Goal: Information Seeking & Learning: Learn about a topic

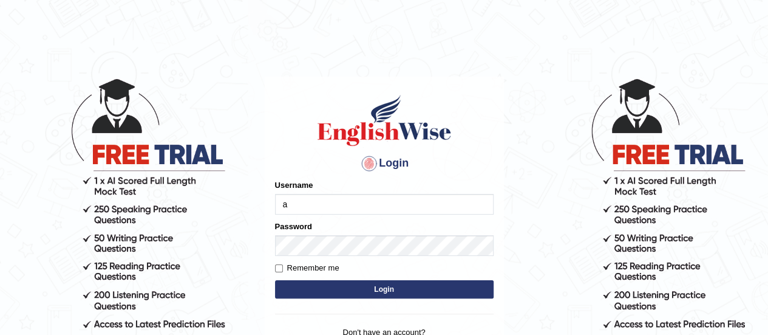
type input "anishatamang_parramatta"
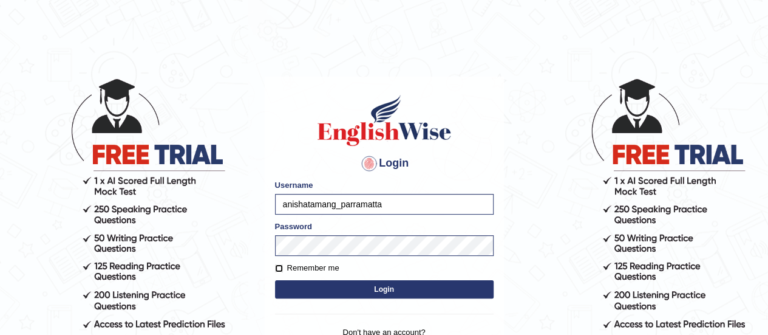
click at [276, 270] on input "Remember me" at bounding box center [279, 268] width 8 height 8
checkbox input "true"
click at [332, 287] on button "Login" at bounding box center [384, 289] width 219 height 18
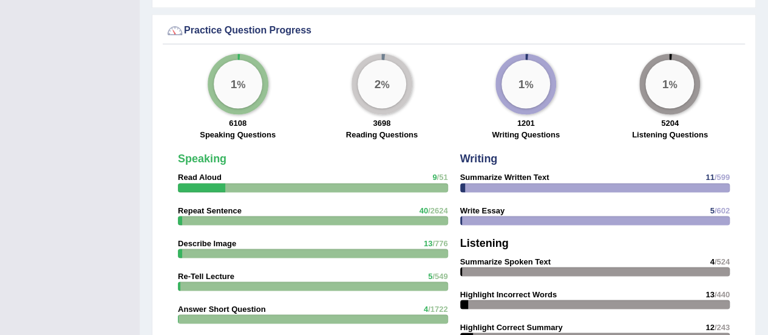
scroll to position [954, 0]
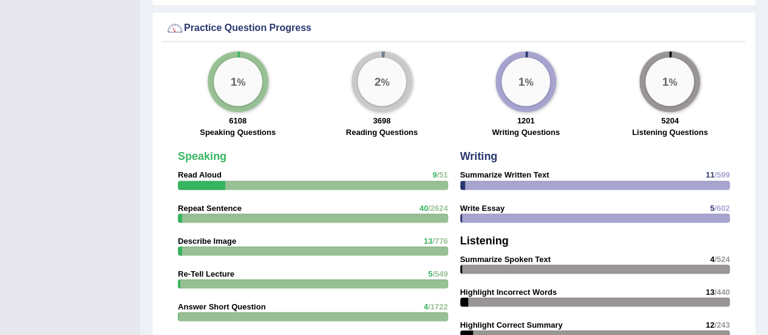
click at [378, 180] on div at bounding box center [313, 184] width 270 height 9
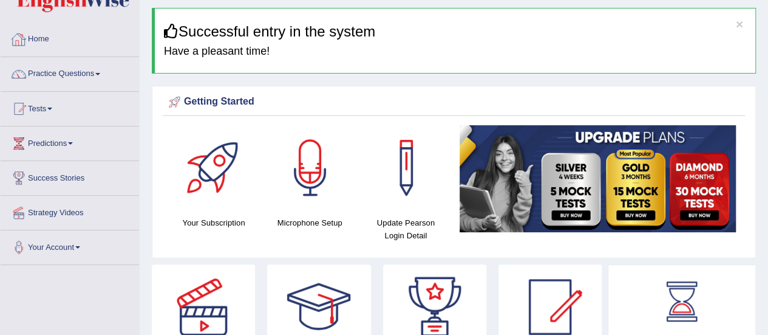
scroll to position [15, 0]
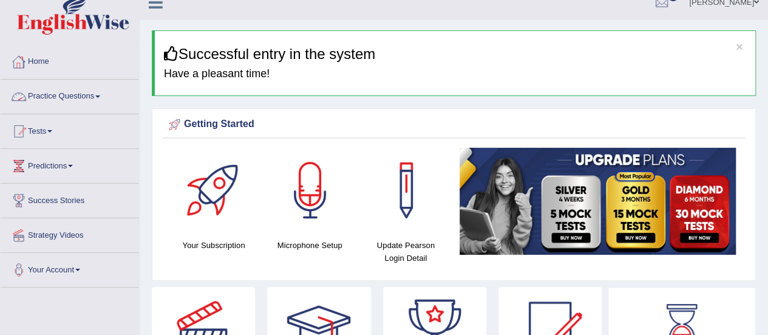
click at [98, 99] on link "Practice Questions" at bounding box center [70, 95] width 138 height 30
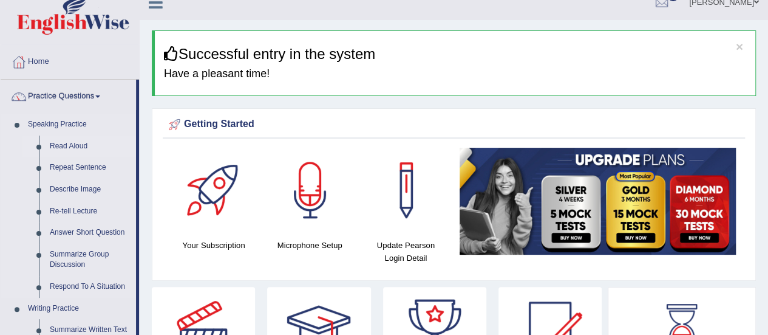
click at [67, 144] on link "Read Aloud" at bounding box center [90, 146] width 92 height 22
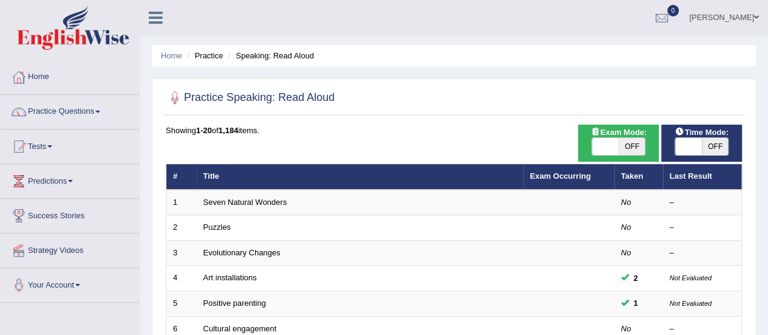
click at [603, 146] on span at bounding box center [605, 146] width 27 height 17
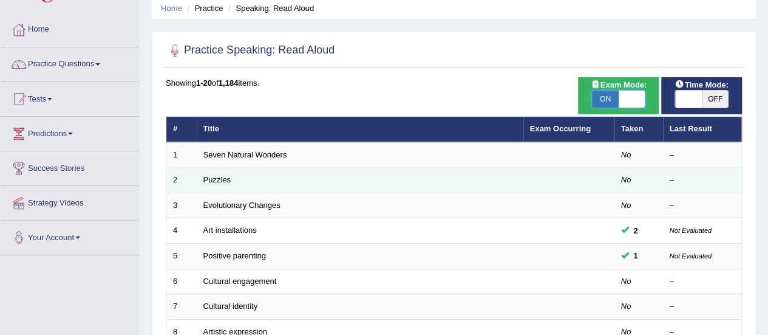
scroll to position [49, 0]
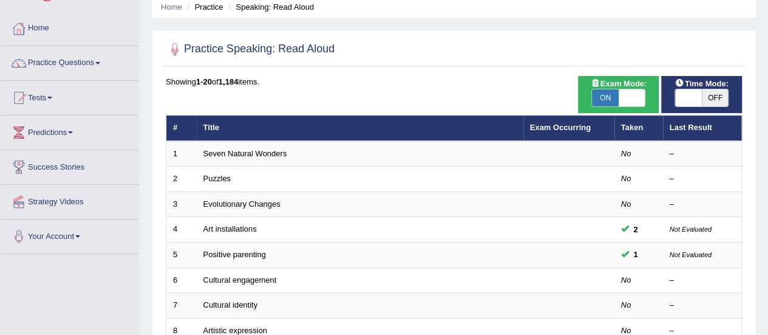
click at [604, 100] on span "ON" at bounding box center [605, 97] width 27 height 17
checkbox input "false"
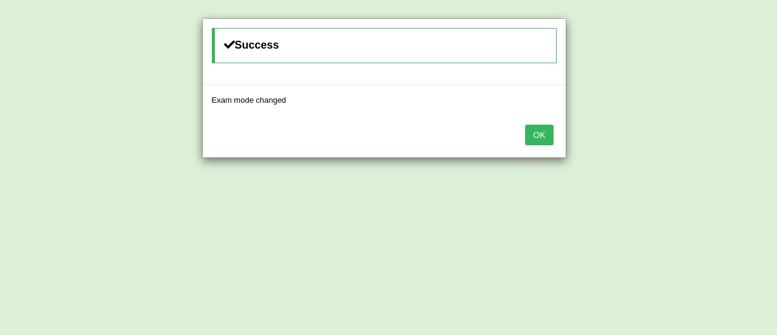
click at [539, 129] on button "OK" at bounding box center [539, 135] width 28 height 21
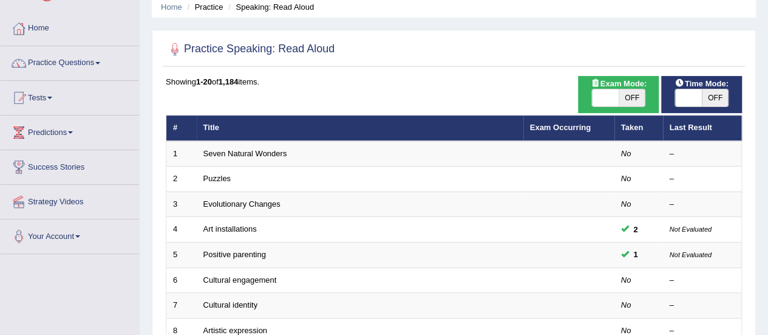
click at [759, 110] on div "Home Practice Speaking: Read Aloud Practice Speaking: Read Aloud Time Mode: ON …" at bounding box center [454, 338] width 629 height 774
click at [606, 98] on span at bounding box center [605, 97] width 27 height 17
checkbox input "true"
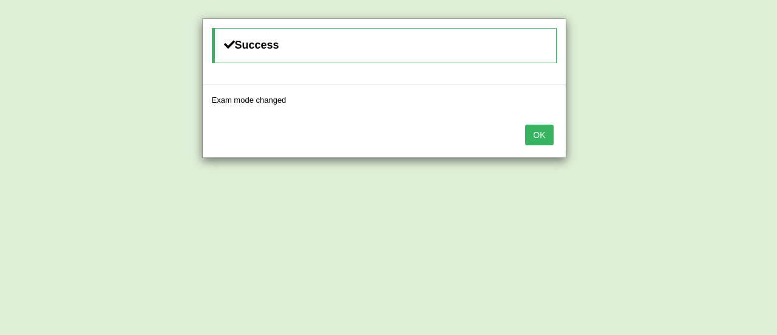
click at [544, 129] on button "OK" at bounding box center [539, 135] width 28 height 21
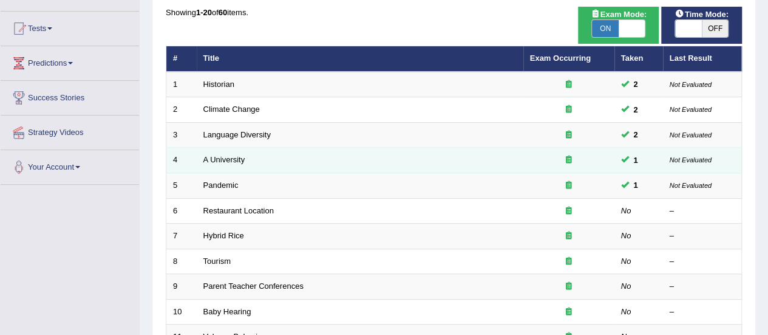
scroll to position [144, 0]
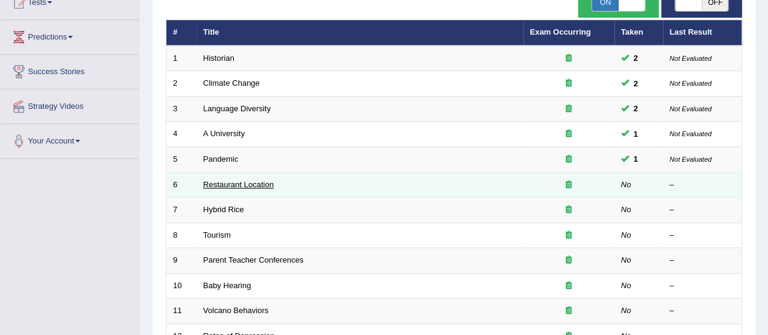
click at [261, 180] on link "Restaurant Location" at bounding box center [238, 184] width 70 height 9
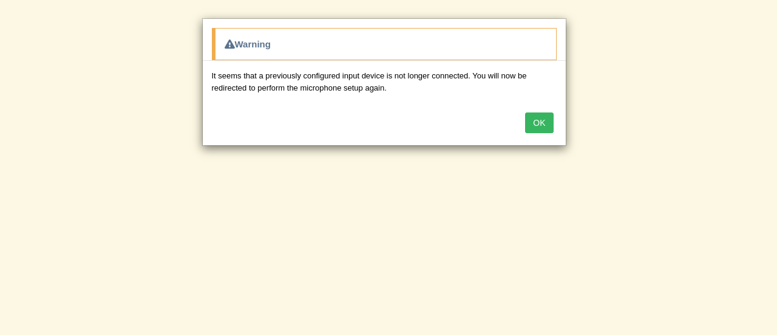
click at [539, 120] on button "OK" at bounding box center [539, 122] width 28 height 21
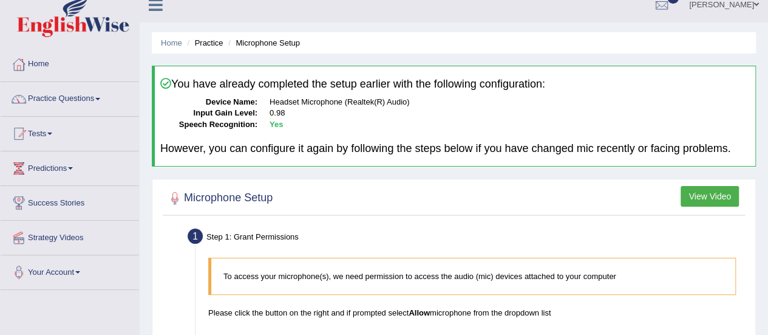
scroll to position [177, 0]
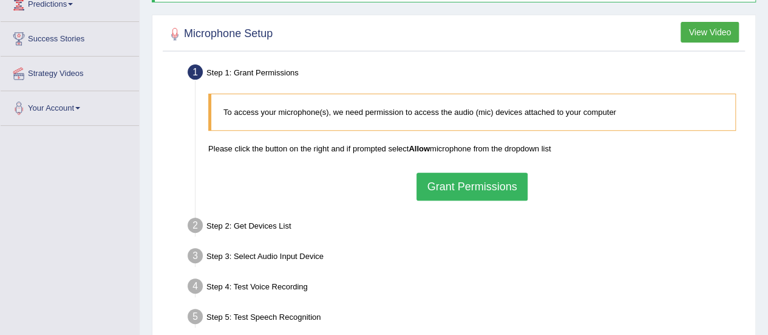
click at [485, 180] on button "Grant Permissions" at bounding box center [472, 187] width 111 height 28
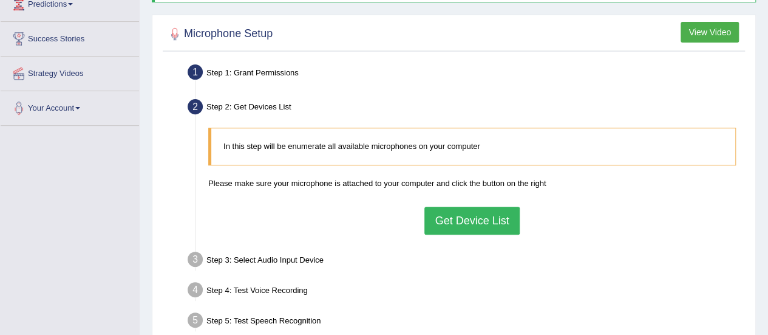
click at [470, 216] on button "Get Device List" at bounding box center [472, 221] width 95 height 28
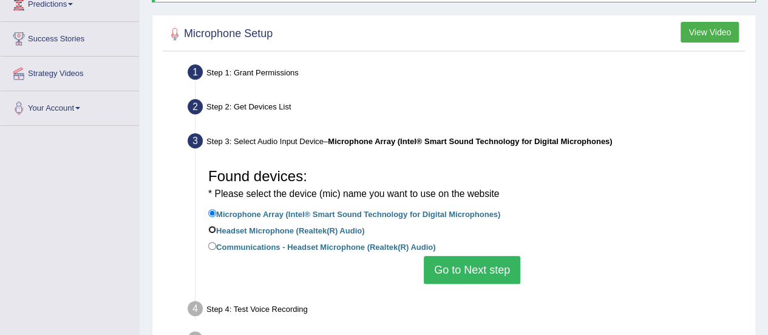
click at [210, 230] on input "Headset Microphone (Realtek(R) Audio)" at bounding box center [212, 229] width 8 height 8
radio input "true"
click at [460, 262] on button "Go to Next step" at bounding box center [472, 270] width 97 height 28
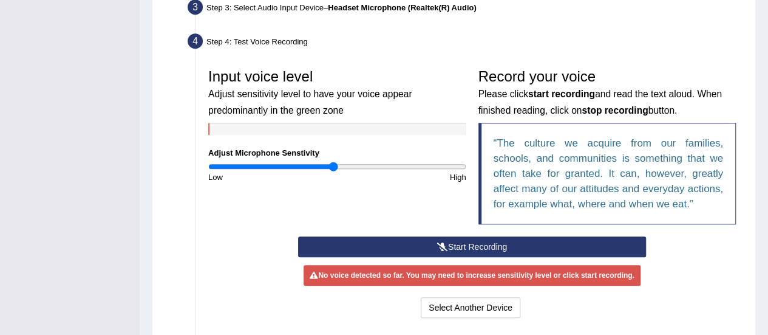
scroll to position [312, 0]
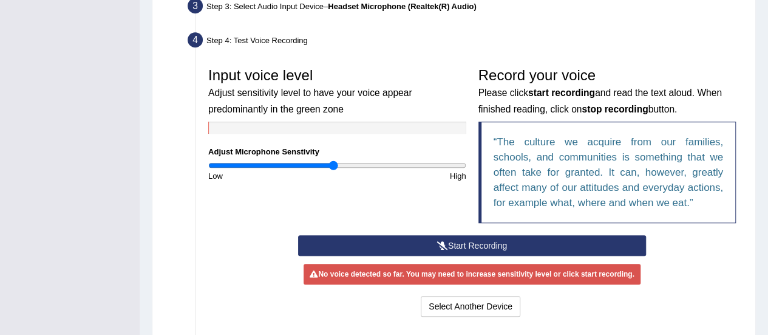
click at [479, 239] on button "Start Recording" at bounding box center [472, 245] width 348 height 21
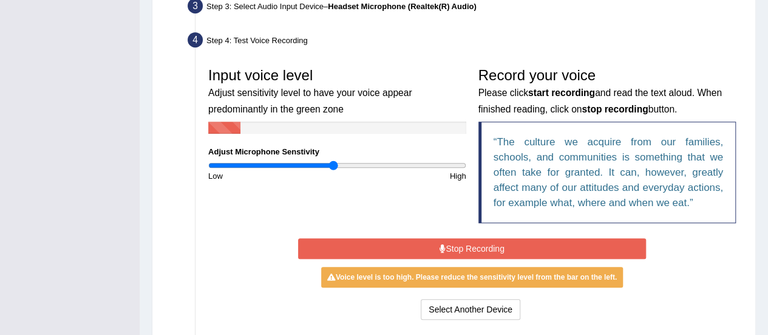
click at [532, 247] on button "Stop Recording" at bounding box center [472, 248] width 348 height 21
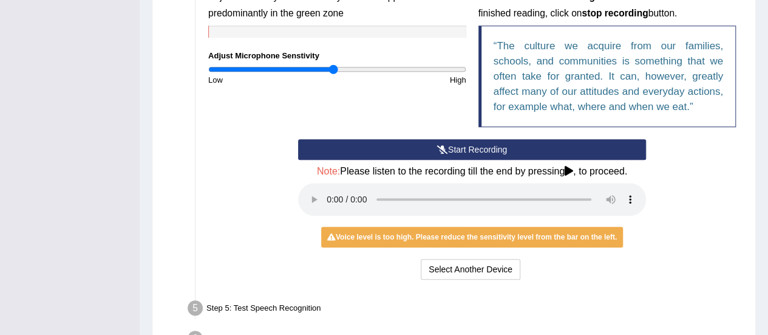
scroll to position [411, 0]
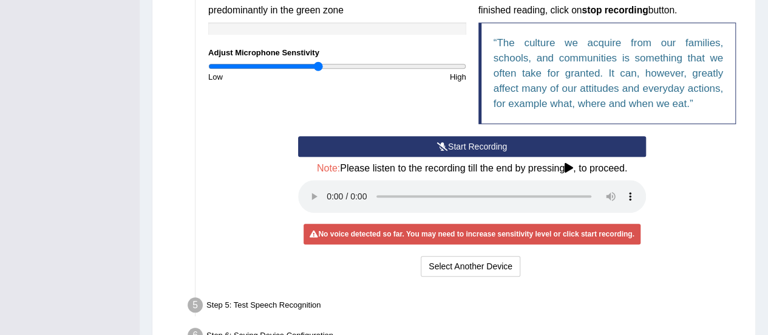
click at [319, 63] on input "range" at bounding box center [337, 66] width 258 height 10
click at [327, 61] on input "range" at bounding box center [337, 66] width 258 height 10
click at [485, 269] on button "Select Another Device" at bounding box center [471, 266] width 100 height 21
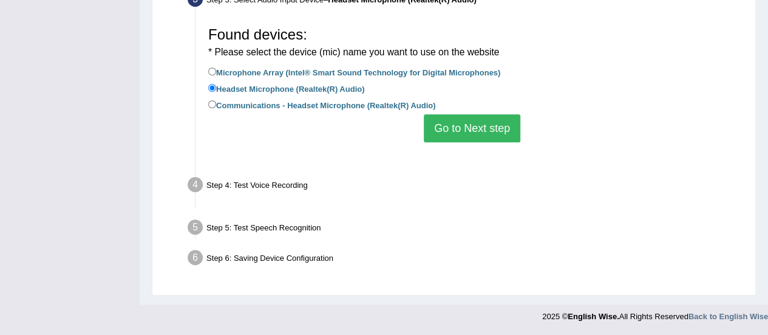
scroll to position [302, 0]
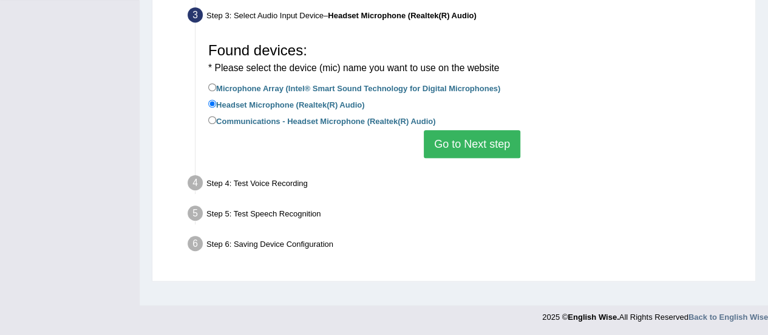
click at [469, 143] on button "Go to Next step" at bounding box center [472, 144] width 97 height 28
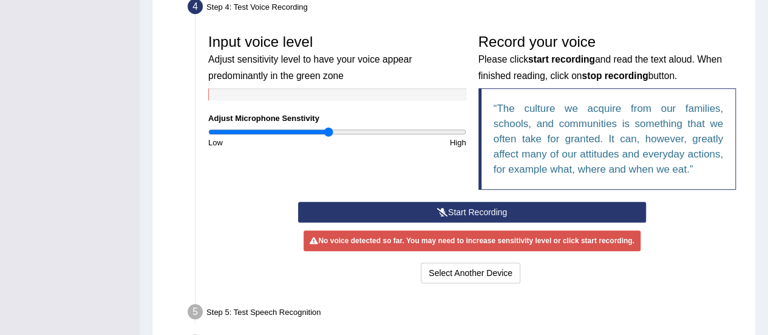
scroll to position [345, 0]
click at [457, 208] on button "Start Recording" at bounding box center [472, 212] width 348 height 21
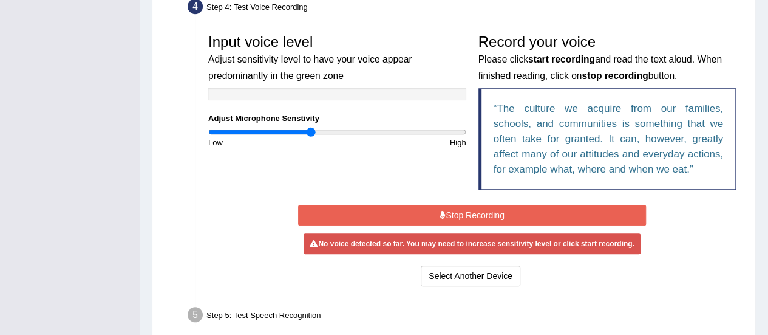
click at [312, 133] on input "range" at bounding box center [337, 132] width 258 height 10
click at [415, 217] on button "Stop Recording" at bounding box center [472, 215] width 348 height 21
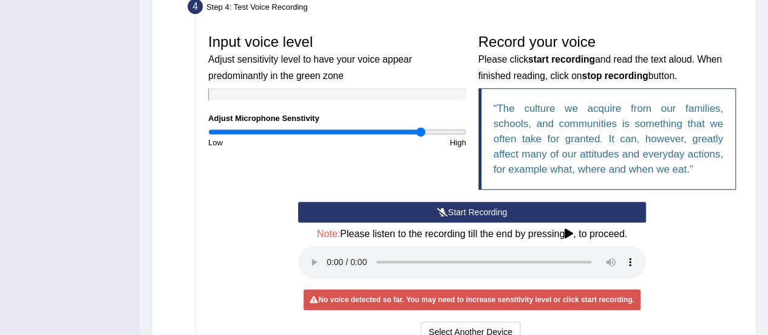
click at [420, 128] on input "range" at bounding box center [337, 132] width 258 height 10
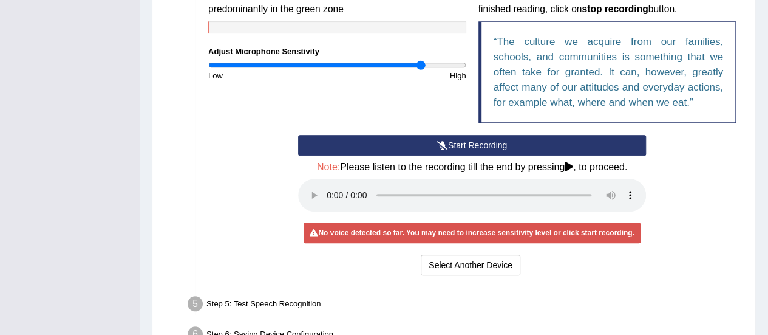
scroll to position [413, 0]
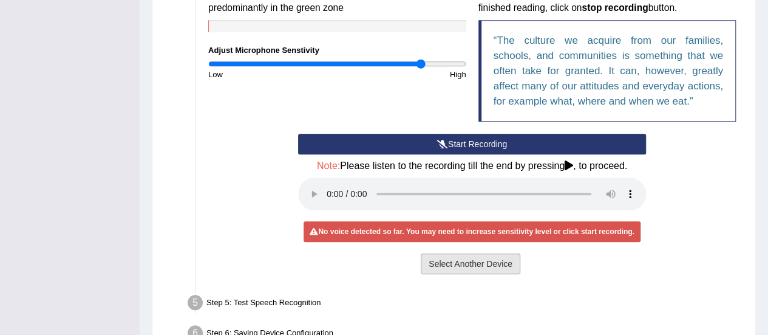
click at [486, 254] on button "Select Another Device" at bounding box center [471, 263] width 100 height 21
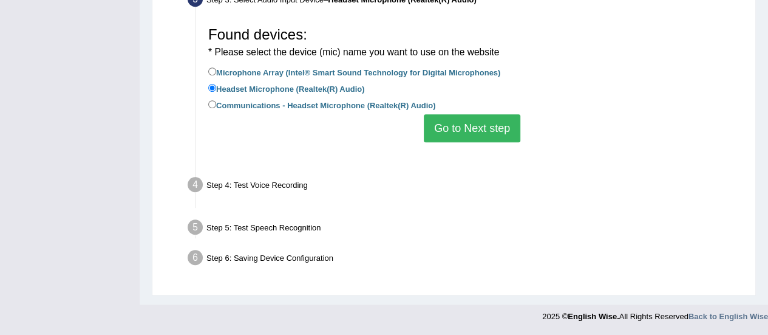
scroll to position [302, 0]
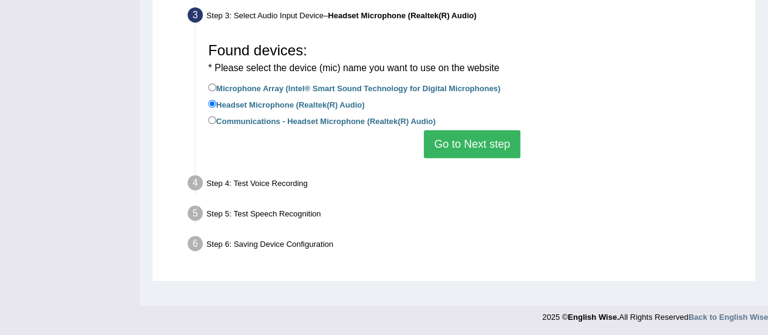
click at [494, 142] on button "Go to Next step" at bounding box center [472, 144] width 97 height 28
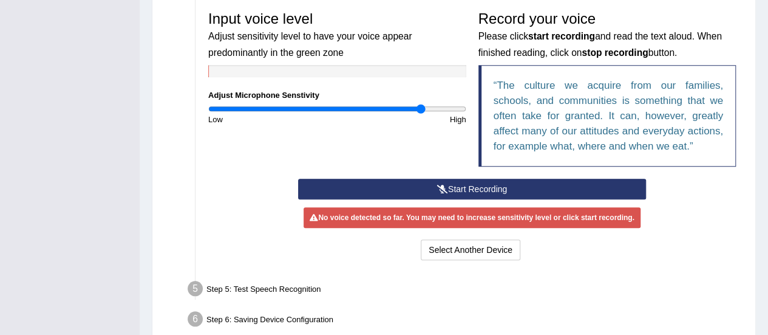
scroll to position [370, 0]
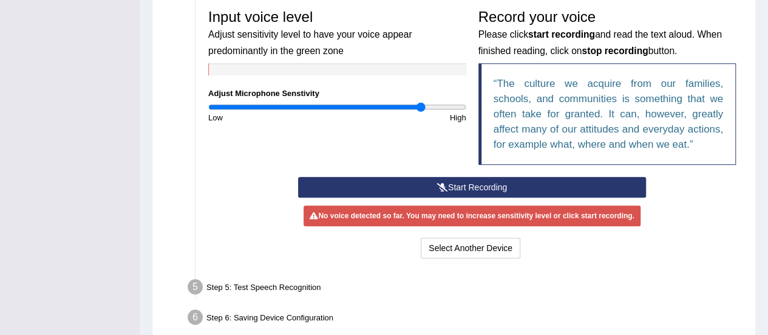
drag, startPoint x: 375, startPoint y: 190, endPoint x: 374, endPoint y: 108, distance: 82.6
click at [374, 108] on div "Input voice level Adjust sensitivity level to have your voice appear predominan…" at bounding box center [472, 132] width 540 height 270
click at [374, 108] on input "range" at bounding box center [337, 107] width 258 height 10
click at [446, 184] on button "Start Recording" at bounding box center [472, 187] width 348 height 21
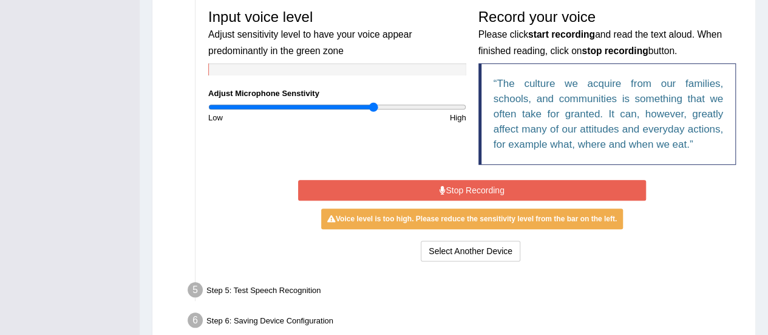
click at [356, 100] on div "Input voice level Adjust sensitivity level to have your voice appear predominan…" at bounding box center [337, 63] width 270 height 120
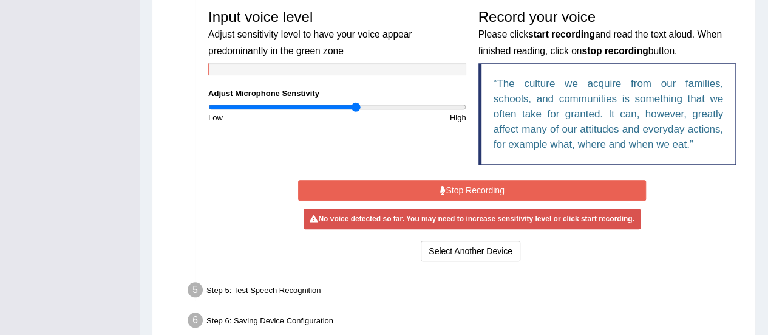
click at [356, 106] on input "range" at bounding box center [337, 107] width 258 height 10
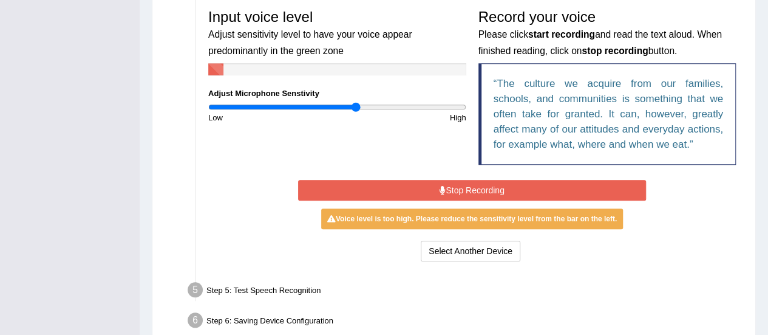
click at [334, 100] on div "Input voice level Adjust sensitivity level to have your voice appear predominan…" at bounding box center [337, 63] width 270 height 120
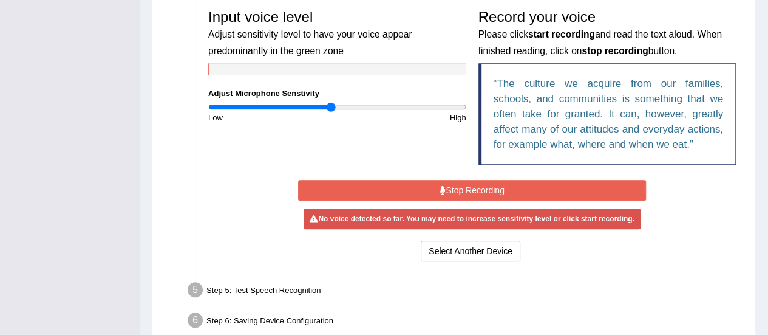
click at [330, 104] on input "range" at bounding box center [337, 107] width 258 height 10
click at [338, 104] on input "range" at bounding box center [337, 107] width 258 height 10
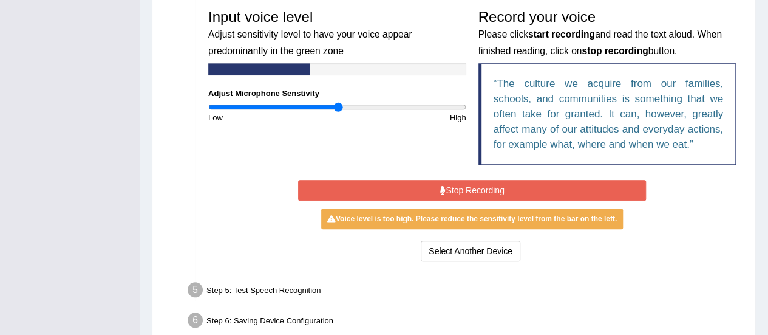
click at [338, 104] on input "range" at bounding box center [337, 107] width 258 height 10
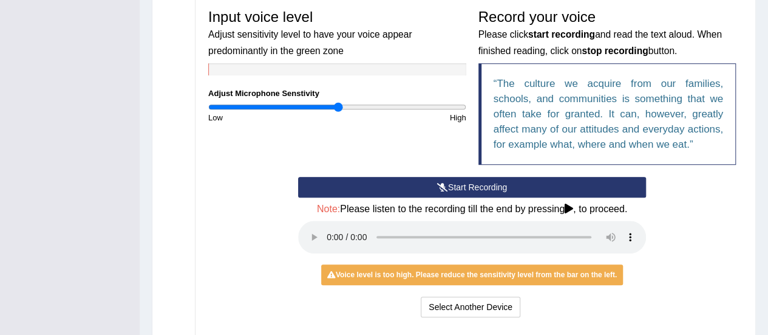
click at [456, 210] on h4 "Note: Please listen to the recording till the end by pressing , to proceed." at bounding box center [472, 208] width 348 height 11
click at [465, 182] on button "Start Recording" at bounding box center [472, 187] width 348 height 21
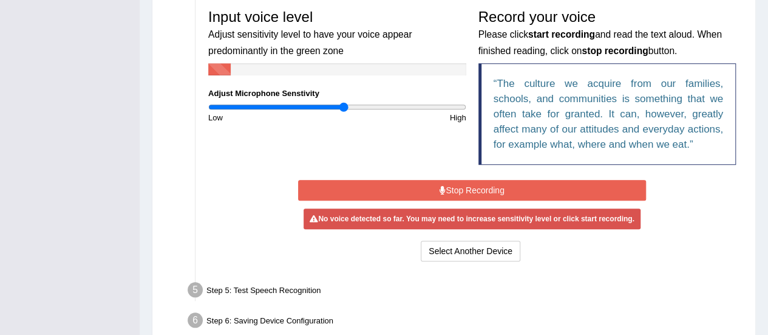
click at [344, 103] on input "range" at bounding box center [337, 107] width 258 height 10
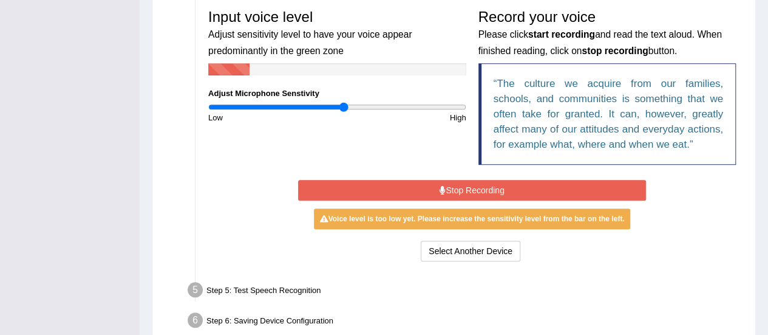
click at [339, 104] on input "range" at bounding box center [337, 107] width 258 height 10
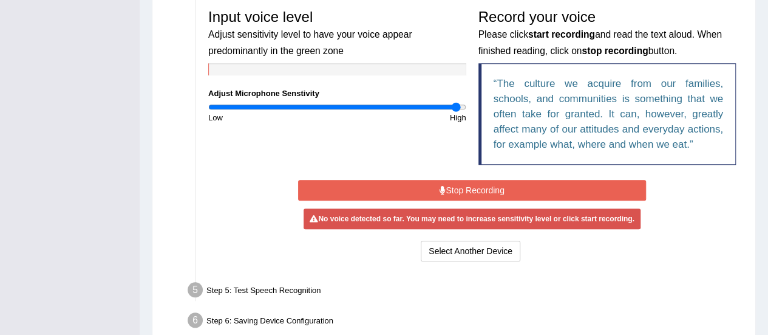
drag, startPoint x: 339, startPoint y: 104, endPoint x: 456, endPoint y: 173, distance: 135.5
click at [456, 112] on input "range" at bounding box center [337, 107] width 258 height 10
click at [457, 186] on button "Stop Recording" at bounding box center [472, 190] width 348 height 21
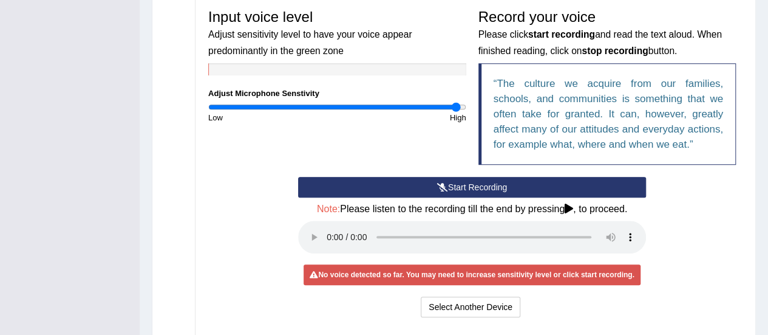
click at [457, 186] on button "Start Recording" at bounding box center [472, 187] width 348 height 21
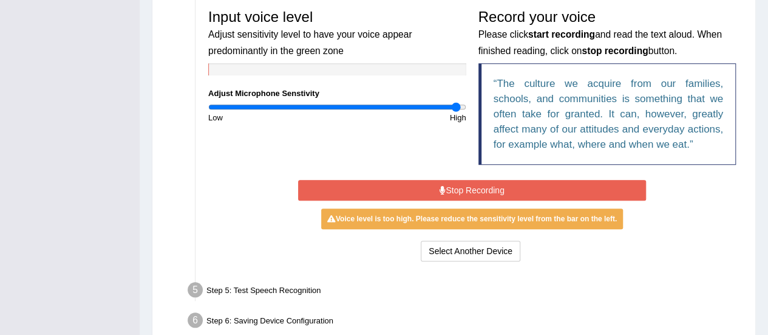
click at [459, 188] on button "Stop Recording" at bounding box center [472, 190] width 348 height 21
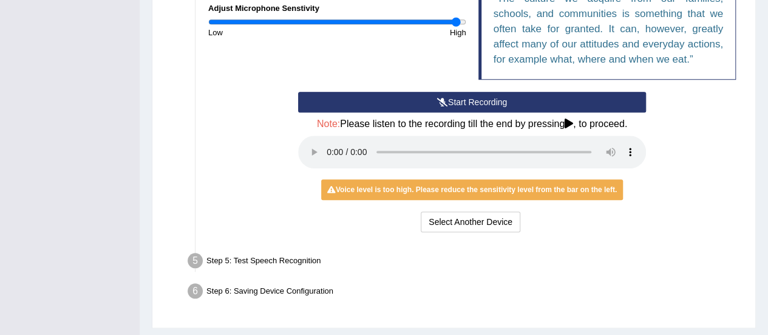
scroll to position [457, 0]
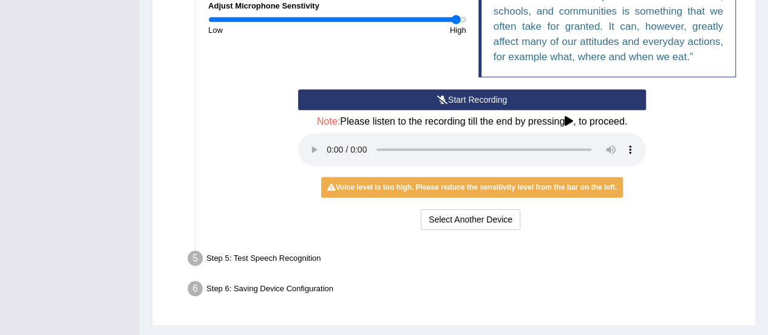
click at [466, 97] on button "Start Recording" at bounding box center [472, 99] width 348 height 21
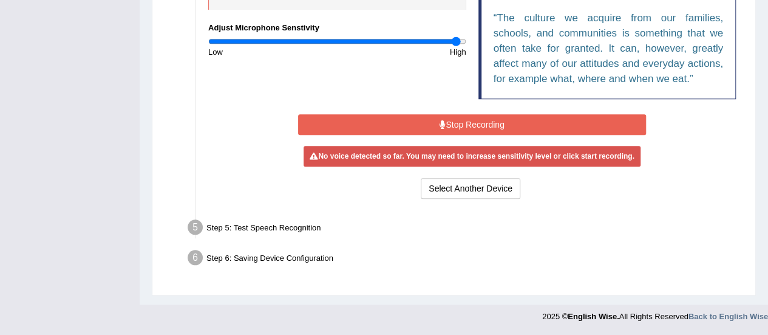
scroll to position [430, 0]
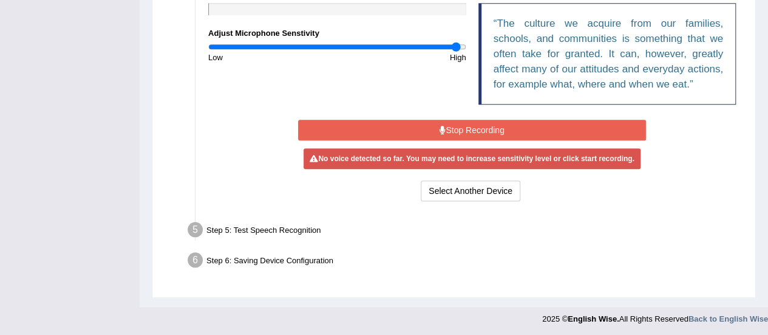
click at [479, 123] on button "Stop Recording" at bounding box center [472, 130] width 348 height 21
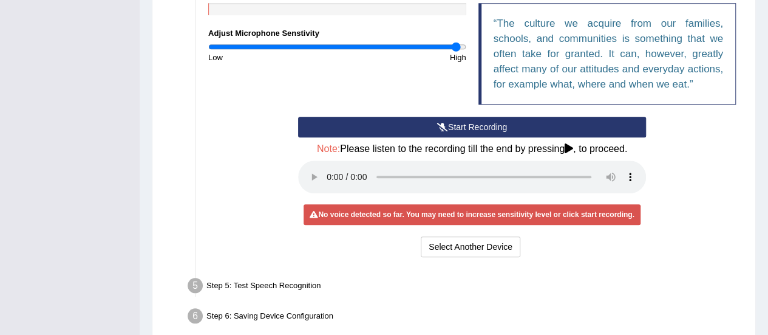
click at [479, 123] on button "Start Recording" at bounding box center [472, 127] width 348 height 21
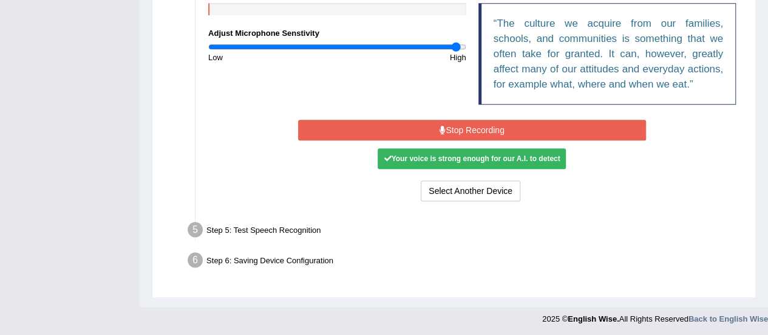
click at [479, 123] on button "Stop Recording" at bounding box center [472, 130] width 348 height 21
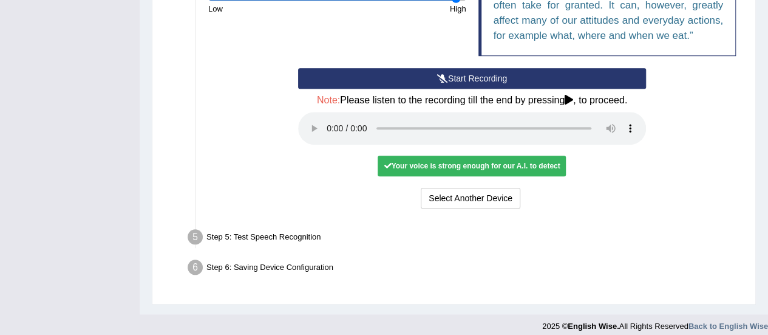
scroll to position [482, 0]
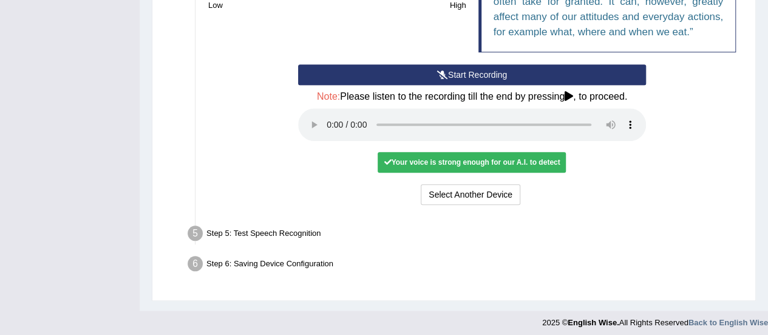
click at [278, 230] on div "Step 5: Test Speech Recognition" at bounding box center [466, 235] width 568 height 27
click at [339, 194] on div "Select Another Device Voice is ok. Go to Next step" at bounding box center [472, 196] width 348 height 24
click at [465, 157] on div "Your voice is strong enough for our A.I. to detect" at bounding box center [472, 162] width 188 height 21
click at [499, 161] on div "Your voice is strong enough for our A.I. to detect" at bounding box center [472, 162] width 188 height 21
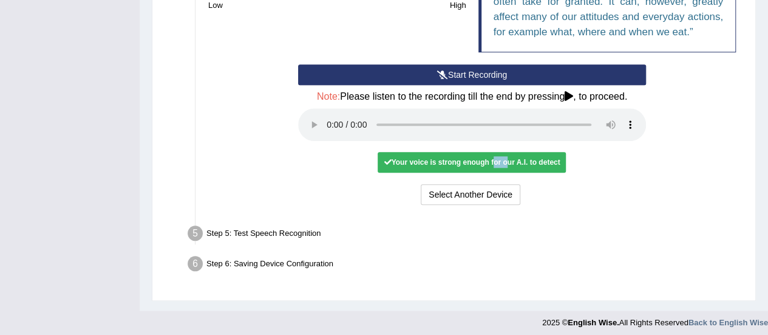
click at [499, 161] on div "Your voice is strong enough for our A.I. to detect" at bounding box center [472, 162] width 188 height 21
click at [483, 229] on div "Step 5: Test Speech Recognition" at bounding box center [466, 235] width 568 height 27
click at [479, 191] on button "Select Another Device" at bounding box center [471, 194] width 100 height 21
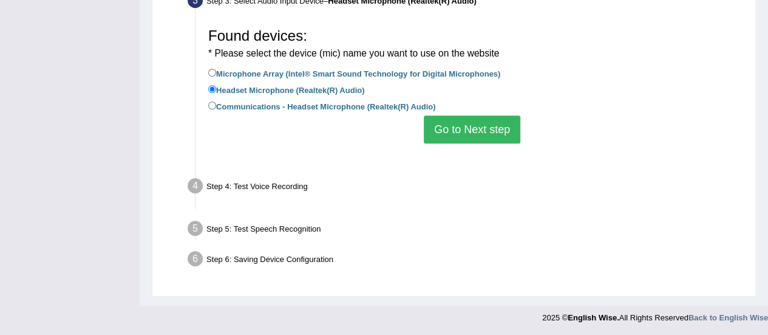
scroll to position [302, 0]
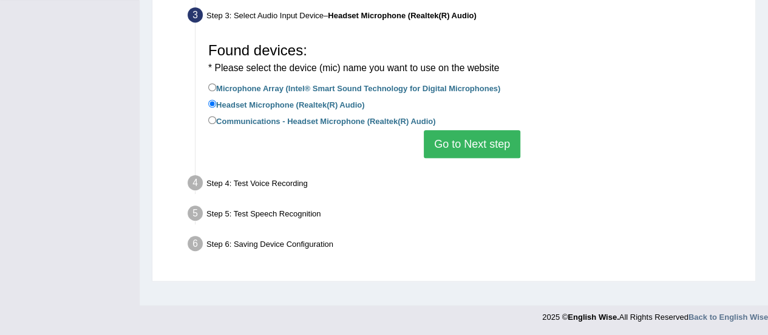
click at [443, 142] on button "Go to Next step" at bounding box center [472, 144] width 97 height 28
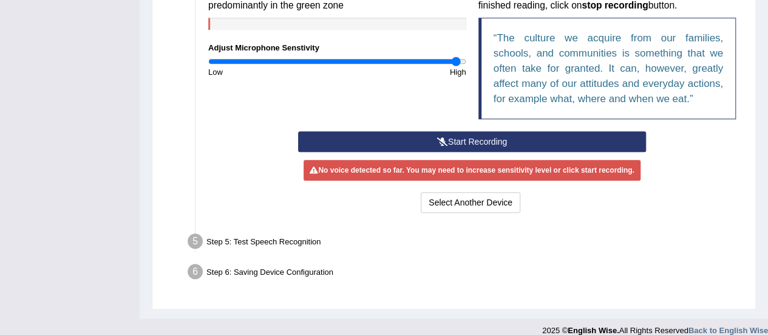
scroll to position [426, 0]
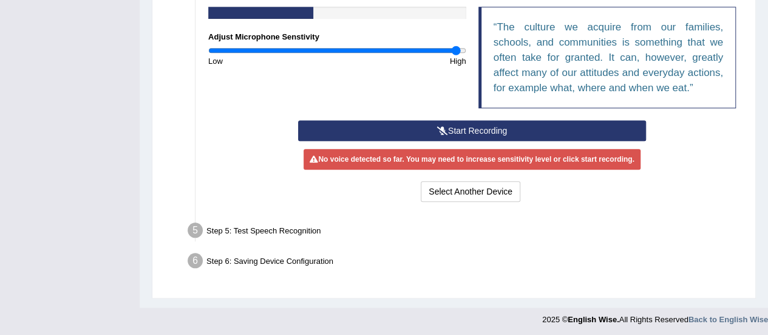
click at [282, 227] on div "Step 5: Test Speech Recognition" at bounding box center [466, 232] width 568 height 27
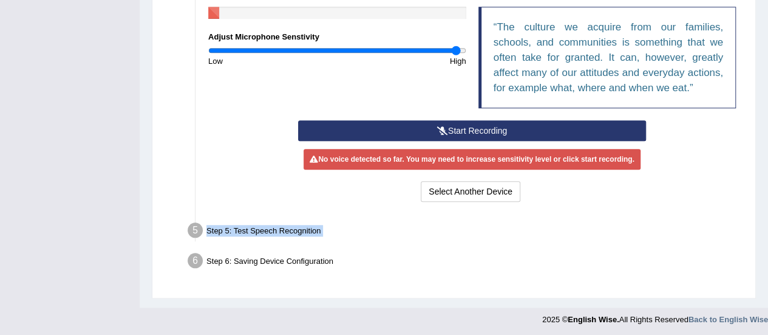
click at [282, 227] on div "Step 5: Test Speech Recognition" at bounding box center [466, 232] width 568 height 27
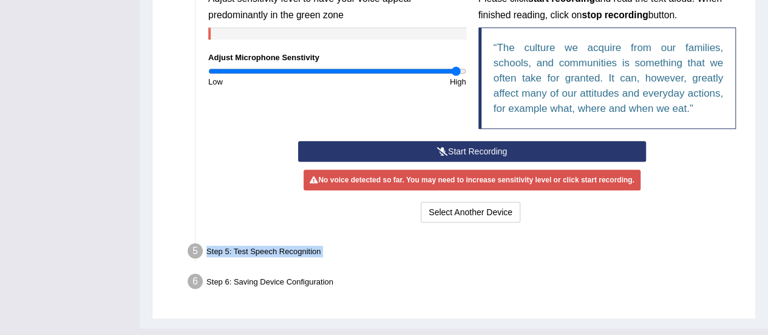
scroll to position [407, 0]
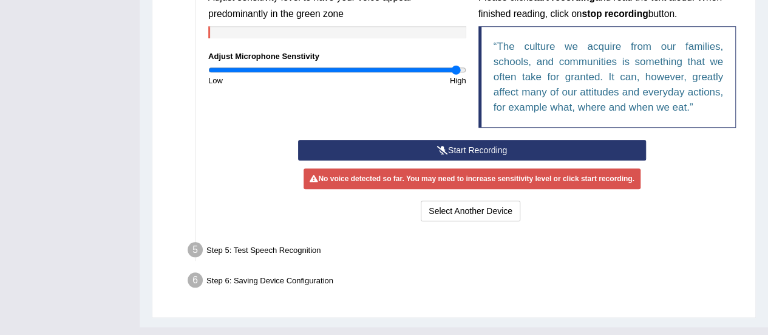
click at [516, 171] on div "No voice detected so far. You may need to increase sensitivity level or click s…" at bounding box center [472, 178] width 337 height 21
click at [481, 151] on button "Start Recording" at bounding box center [472, 150] width 348 height 21
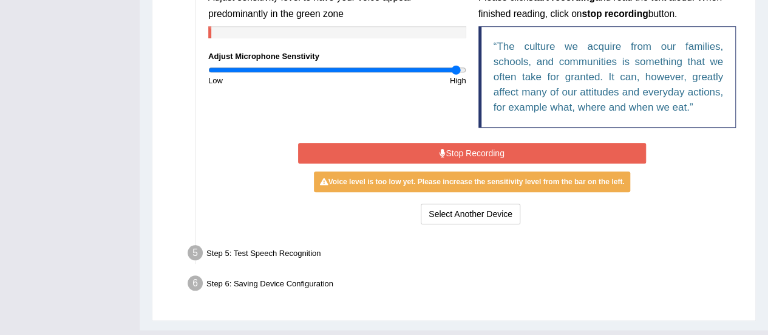
click at [481, 151] on button "Stop Recording" at bounding box center [472, 153] width 348 height 21
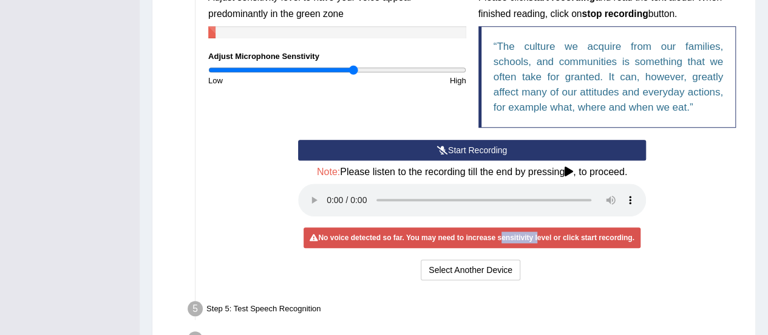
click at [354, 69] on input "range" at bounding box center [337, 70] width 258 height 10
type input "1"
click at [335, 66] on input "range" at bounding box center [337, 70] width 258 height 10
click at [332, 66] on input "range" at bounding box center [337, 70] width 258 height 10
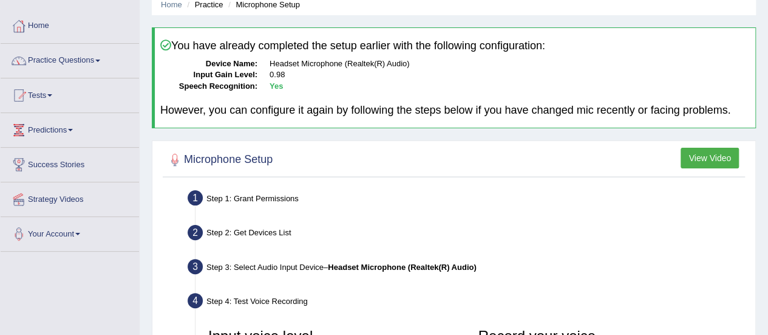
scroll to position [52, 0]
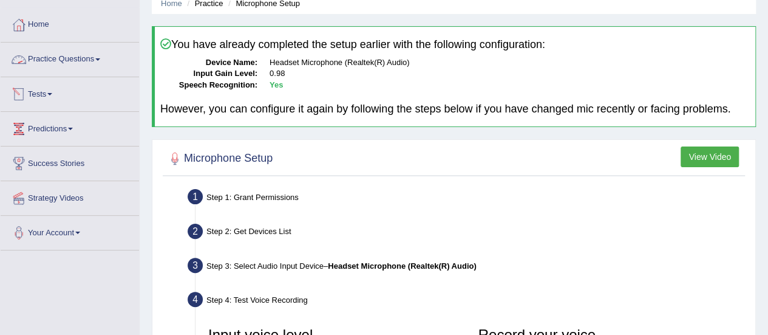
click at [93, 55] on link "Practice Questions" at bounding box center [70, 58] width 138 height 30
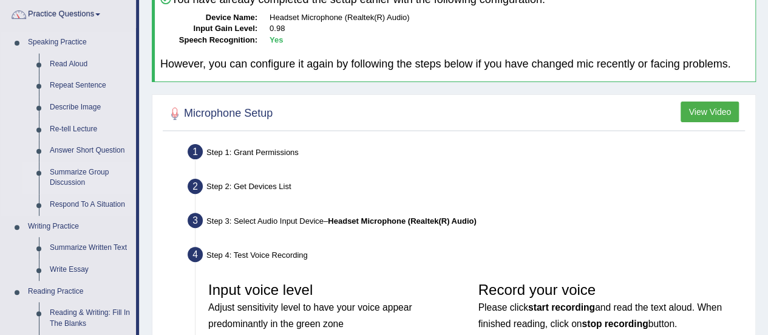
scroll to position [100, 0]
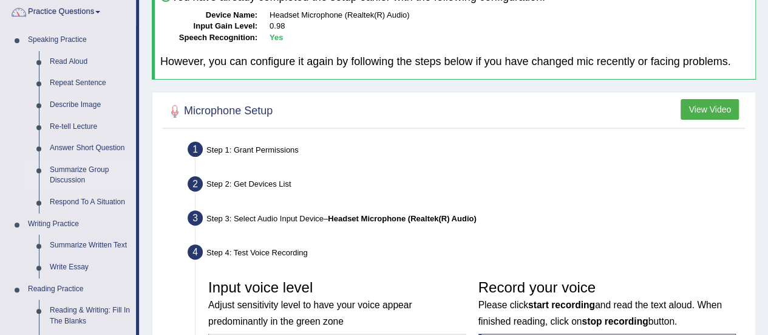
click at [75, 169] on link "Summarize Group Discussion" at bounding box center [90, 175] width 92 height 32
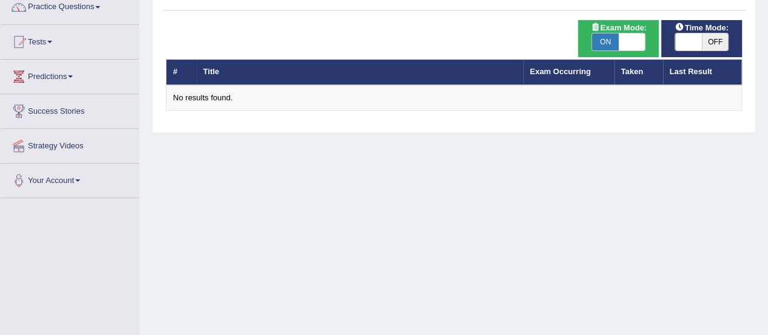
click at [612, 38] on span "ON" at bounding box center [605, 41] width 27 height 17
checkbox input "false"
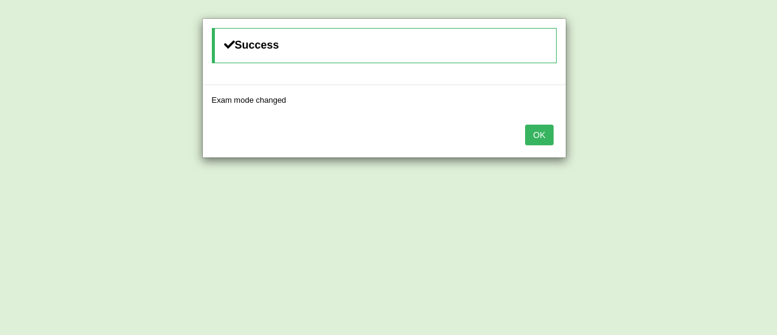
click at [539, 128] on button "OK" at bounding box center [539, 135] width 28 height 21
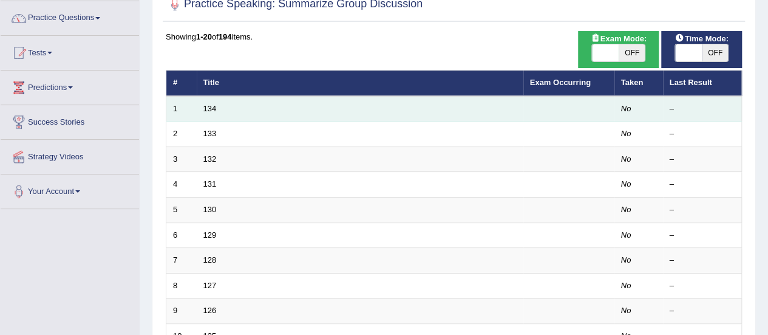
click at [209, 113] on td "134" at bounding box center [360, 109] width 327 height 26
click at [211, 109] on link "134" at bounding box center [209, 108] width 13 height 9
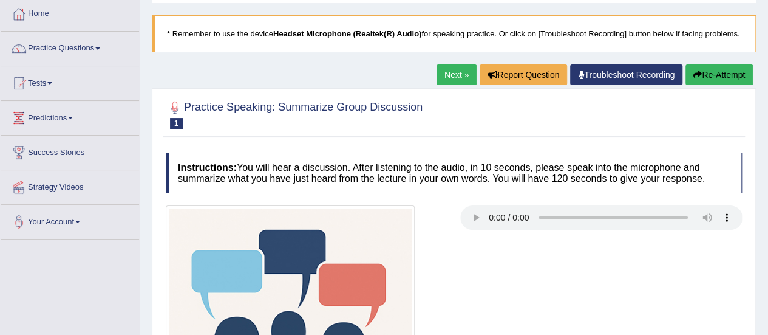
scroll to position [63, 0]
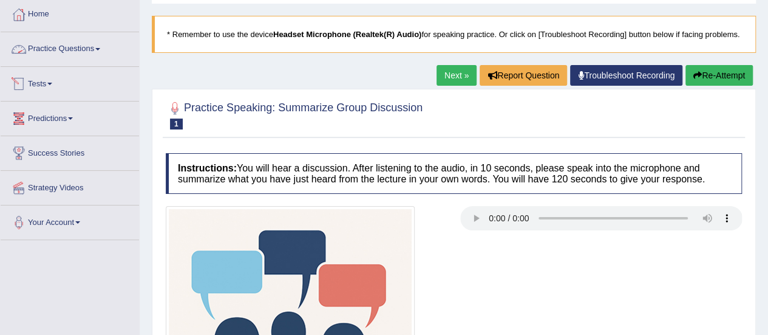
click at [72, 46] on link "Practice Questions" at bounding box center [70, 47] width 138 height 30
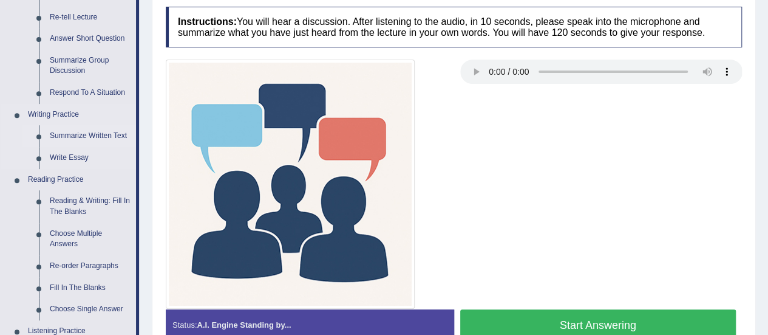
scroll to position [210, 0]
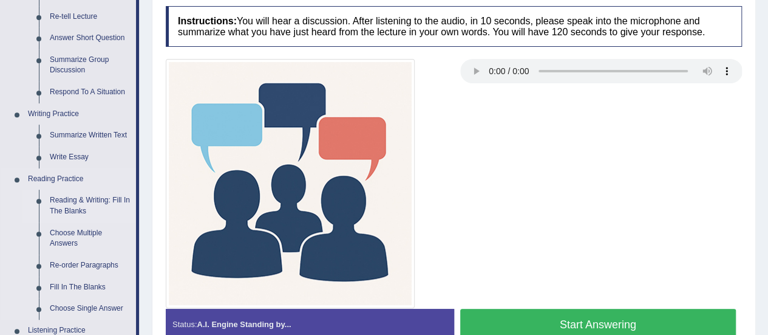
click at [69, 199] on link "Reading & Writing: Fill In The Blanks" at bounding box center [90, 206] width 92 height 32
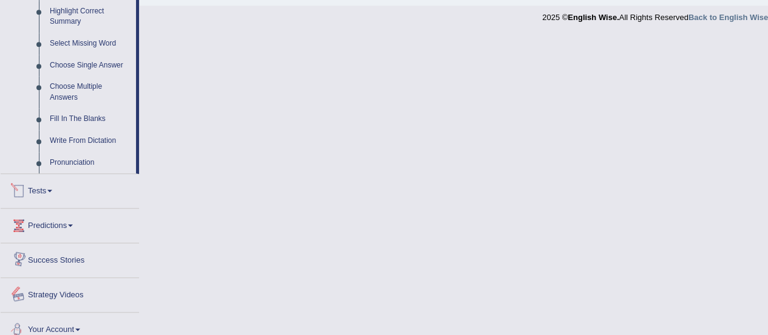
scroll to position [550, 0]
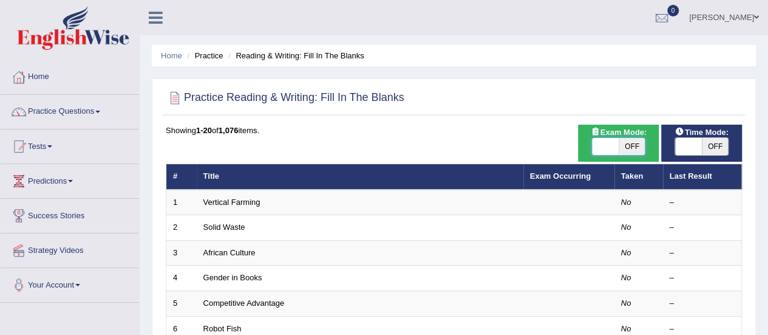
click at [607, 142] on span at bounding box center [605, 146] width 27 height 17
checkbox input "true"
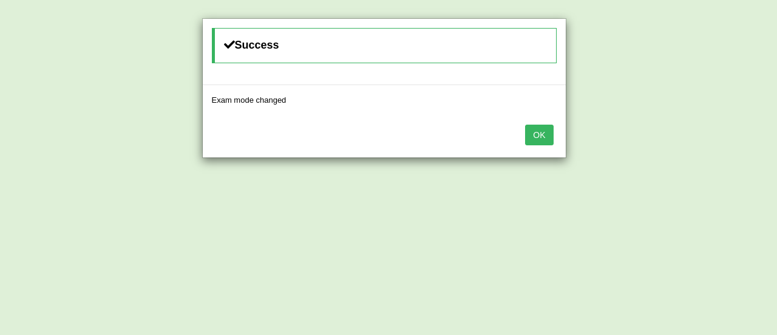
click at [541, 135] on button "OK" at bounding box center [539, 135] width 28 height 21
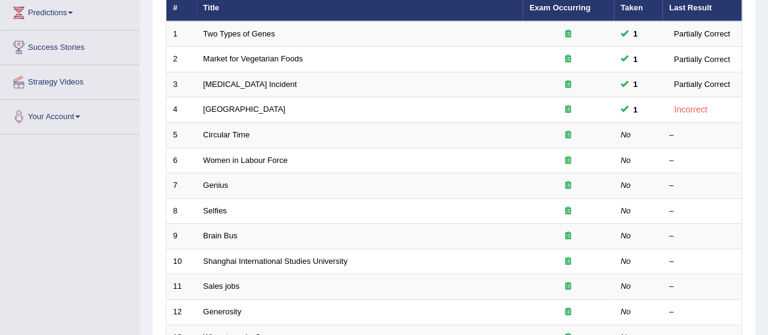
scroll to position [169, 0]
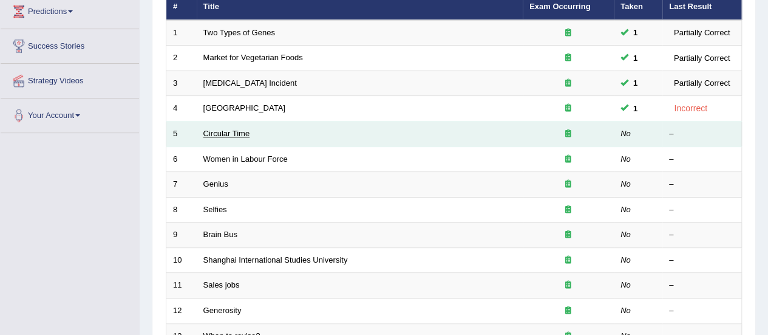
click at [235, 132] on link "Circular Time" at bounding box center [226, 133] width 47 height 9
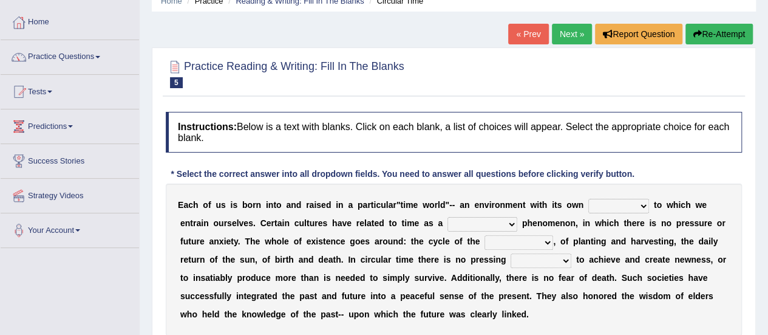
scroll to position [102, 0]
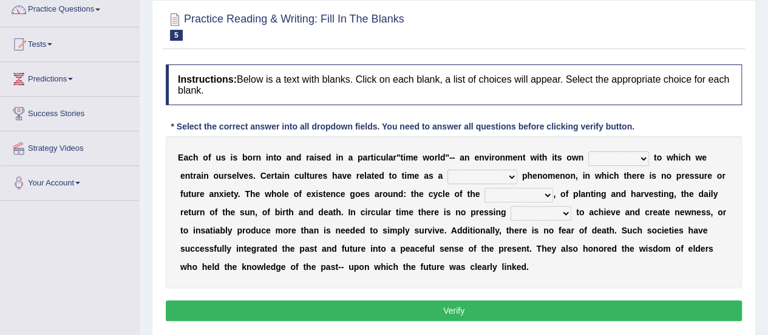
click at [646, 159] on select "area shape rhythm inclination" at bounding box center [619, 158] width 61 height 15
select select "rhythm"
click at [589, 151] on select "area shape rhythm inclination" at bounding box center [619, 158] width 61 height 15
click at [510, 177] on select "cyclical conventional recycling cylindrical" at bounding box center [483, 176] width 70 height 15
click at [448, 169] on select "cyclical conventional recycling cylindrical" at bounding box center [483, 176] width 70 height 15
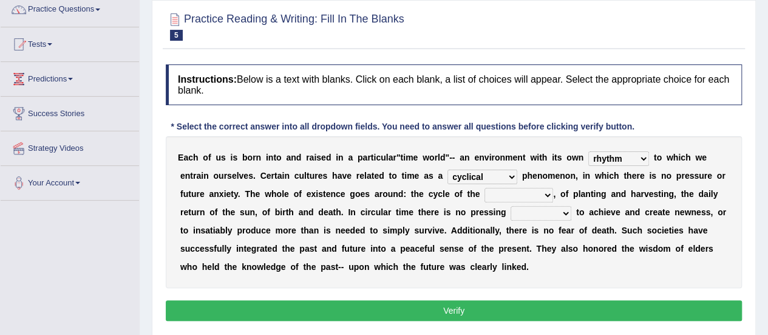
click at [511, 176] on select "cyclical conventional recycling cylindrical" at bounding box center [483, 176] width 70 height 15
select select "conventional"
click at [448, 169] on select "cyclical conventional recycling cylindrical" at bounding box center [483, 176] width 70 height 15
click at [508, 176] on select "cyclical conventional recycling cylindrical" at bounding box center [483, 176] width 70 height 15
click at [583, 176] on b "i" at bounding box center [584, 176] width 2 height 10
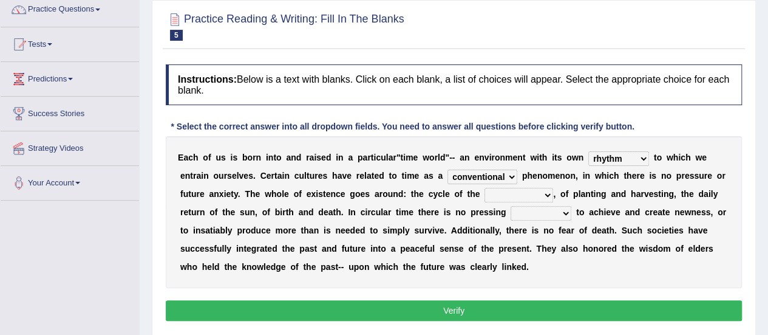
click at [547, 193] on select "days seasons arrangement periods" at bounding box center [519, 195] width 69 height 15
select select "seasons"
click at [485, 188] on select "days seasons arrangement periods" at bounding box center [519, 195] width 69 height 15
click at [568, 213] on select "issue point cause need" at bounding box center [541, 213] width 61 height 15
click at [511, 206] on select "issue point cause need" at bounding box center [541, 213] width 61 height 15
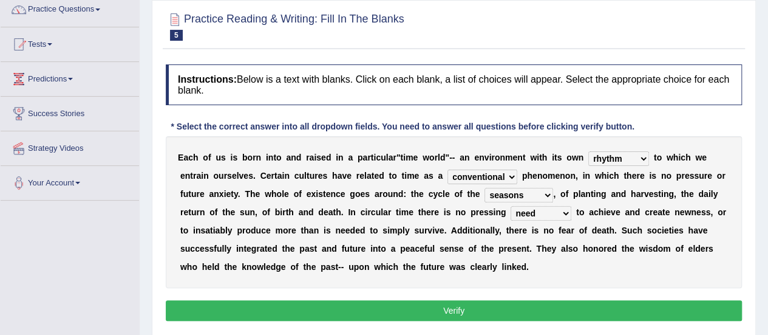
click at [560, 212] on select "issue point cause need" at bounding box center [541, 213] width 61 height 15
click at [511, 206] on select "issue point cause need" at bounding box center [541, 213] width 61 height 15
click at [565, 211] on select "issue point cause need" at bounding box center [541, 213] width 61 height 15
click at [511, 206] on select "issue point cause need" at bounding box center [541, 213] width 61 height 15
click at [566, 212] on select "issue point cause need" at bounding box center [541, 213] width 61 height 15
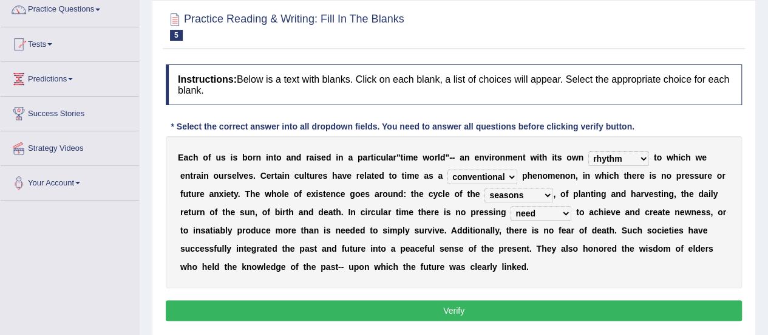
select select "cause"
click at [511, 206] on select "issue point cause need" at bounding box center [541, 213] width 61 height 15
click at [452, 309] on button "Verify" at bounding box center [454, 310] width 576 height 21
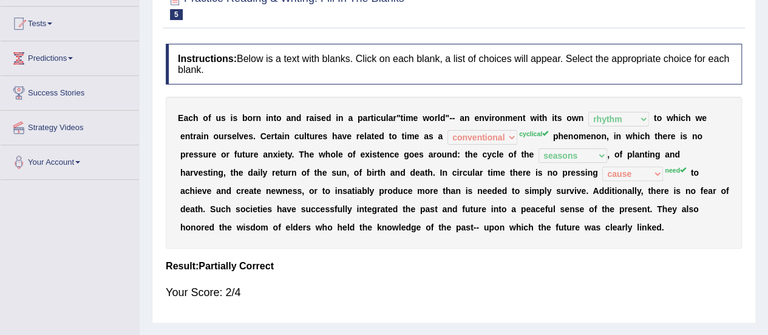
scroll to position [0, 0]
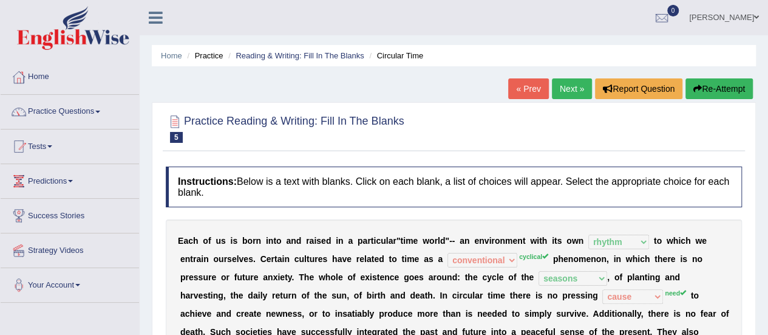
click at [566, 88] on link "Next »" at bounding box center [572, 88] width 40 height 21
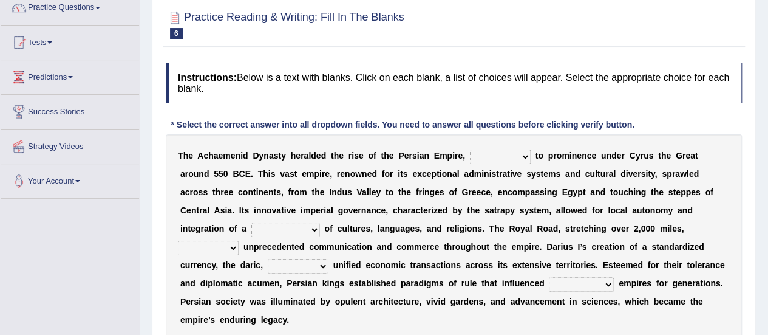
scroll to position [109, 0]
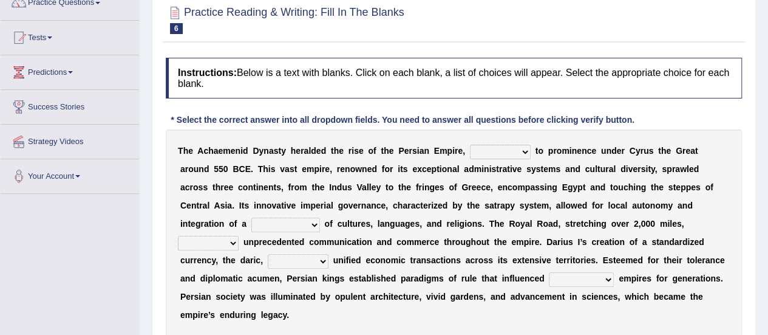
click at [526, 148] on select "directing staging ascending stumbling" at bounding box center [500, 152] width 61 height 15
click at [470, 145] on select "directing staging ascending stumbling" at bounding box center [500, 152] width 61 height 15
click at [521, 151] on select "directing staging ascending stumbling" at bounding box center [500, 152] width 61 height 15
click at [470, 145] on select "directing staging ascending stumbling" at bounding box center [500, 152] width 61 height 15
click at [527, 149] on select "directing staging ascending stumbling" at bounding box center [500, 152] width 61 height 15
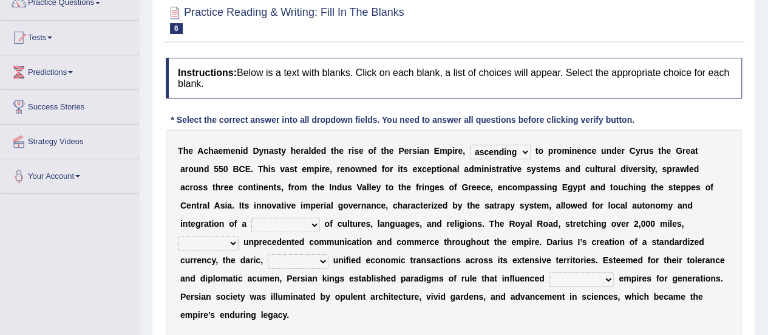
select select "directing"
click at [470, 145] on select "directing staging ascending stumbling" at bounding box center [500, 152] width 61 height 15
click at [522, 151] on select "directing staging ascending stumbling" at bounding box center [500, 152] width 61 height 15
click at [556, 194] on div "T h e A c h a e m e n i d D y n a s t y h e r a l d e d t h e r i s e o f t h e…" at bounding box center [454, 232] width 576 height 207
click at [313, 223] on select "construction separation magnitude multitude" at bounding box center [285, 224] width 69 height 15
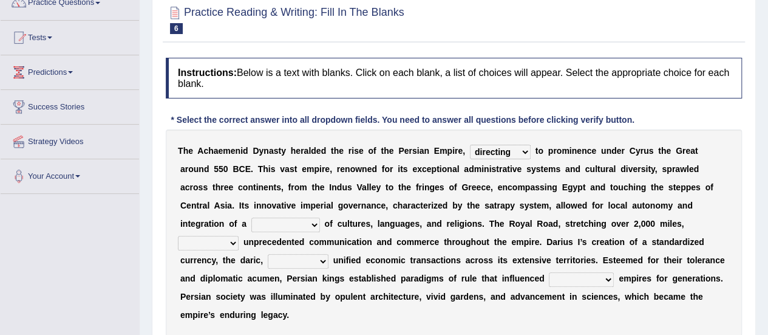
select select "multitude"
click at [251, 217] on select "construction separation magnitude multitude" at bounding box center [285, 224] width 69 height 15
click at [233, 239] on select "scattered united aimed facilitated" at bounding box center [208, 243] width 61 height 15
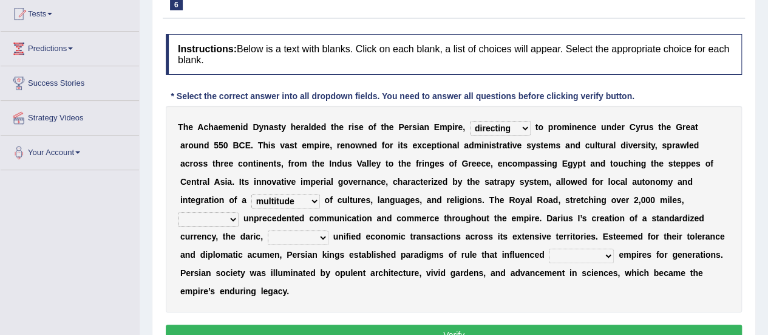
scroll to position [133, 0]
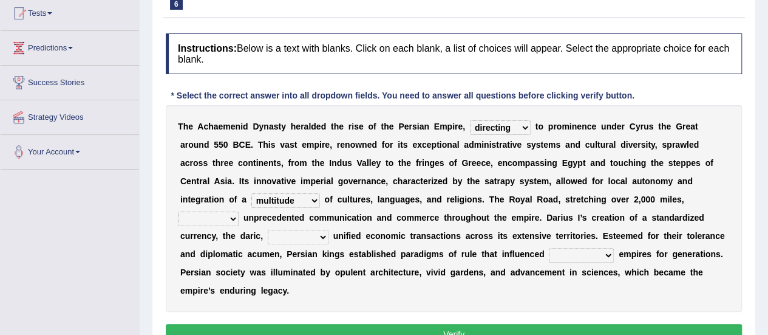
click at [231, 214] on select "scattered united aimed facilitated" at bounding box center [208, 218] width 61 height 15
select select "scattered"
click at [178, 211] on select "scattered united aimed facilitated" at bounding box center [208, 218] width 61 height 15
click at [321, 234] on select "moreover wherein further so" at bounding box center [298, 237] width 61 height 15
click at [268, 230] on select "moreover wherein further so" at bounding box center [298, 237] width 61 height 15
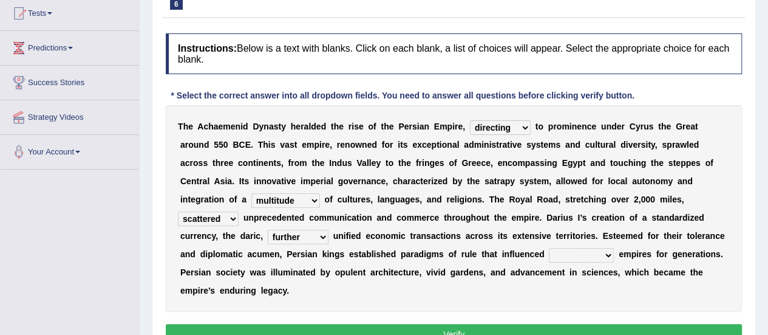
click at [318, 235] on select "moreover wherein further so" at bounding box center [298, 237] width 61 height 15
select select "so"
click at [268, 230] on select "moreover wherein further so" at bounding box center [298, 237] width 61 height 15
click at [610, 255] on select "subsequent explicit permanent trivial" at bounding box center [581, 255] width 65 height 15
select select "permanent"
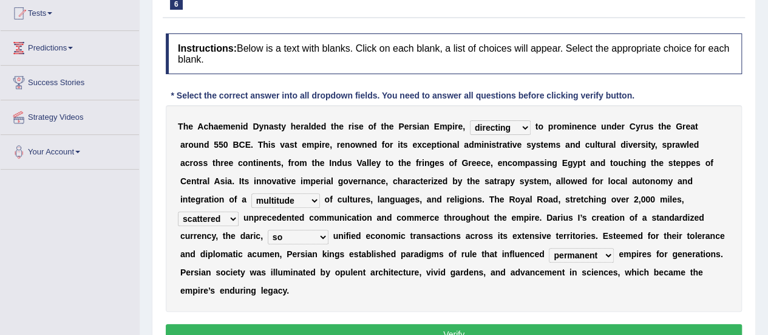
click at [549, 248] on select "subsequent explicit permanent trivial" at bounding box center [581, 255] width 65 height 15
click at [318, 236] on select "moreover wherein further so" at bounding box center [298, 237] width 61 height 15
select select "further"
click at [268, 230] on select "moreover wherein further so" at bounding box center [298, 237] width 61 height 15
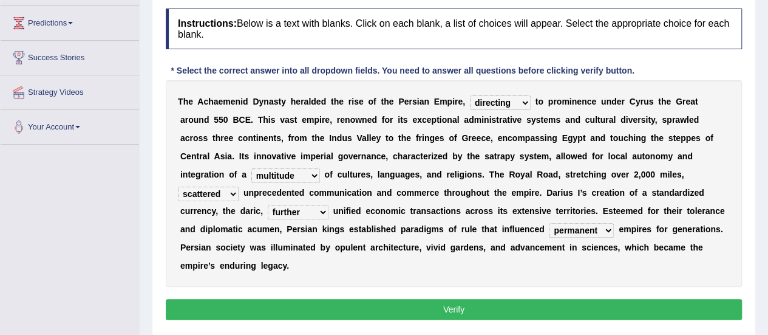
scroll to position [159, 0]
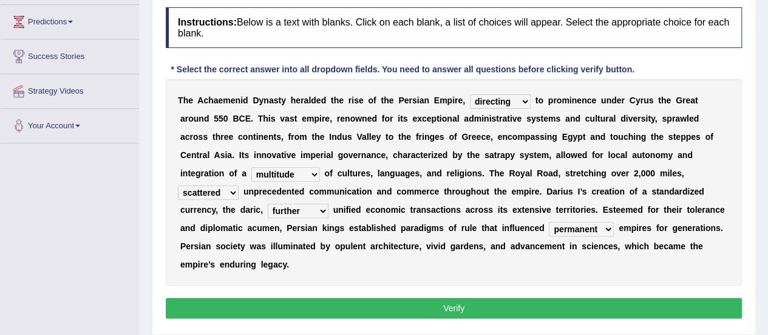
click at [418, 301] on button "Verify" at bounding box center [454, 308] width 576 height 21
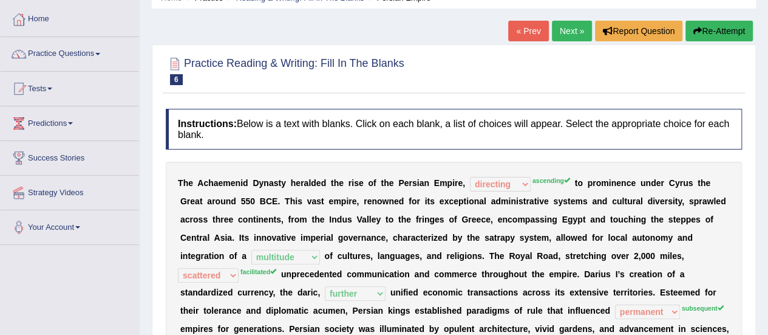
scroll to position [57, 0]
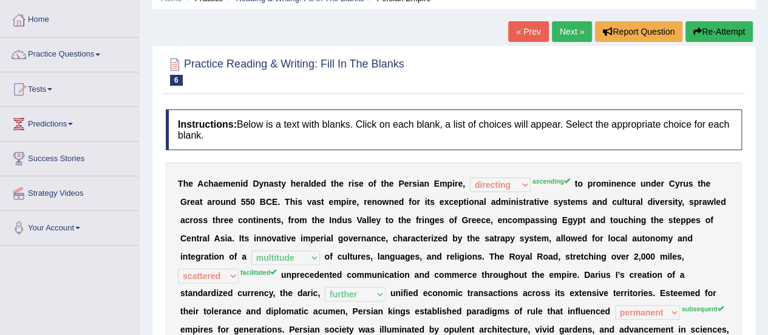
click at [579, 28] on link "Next »" at bounding box center [572, 31] width 40 height 21
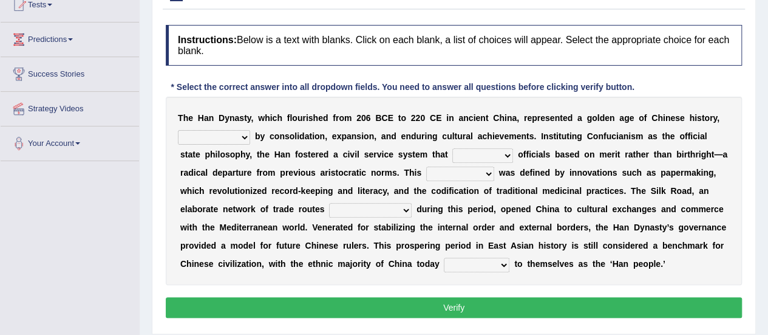
scroll to position [142, 0]
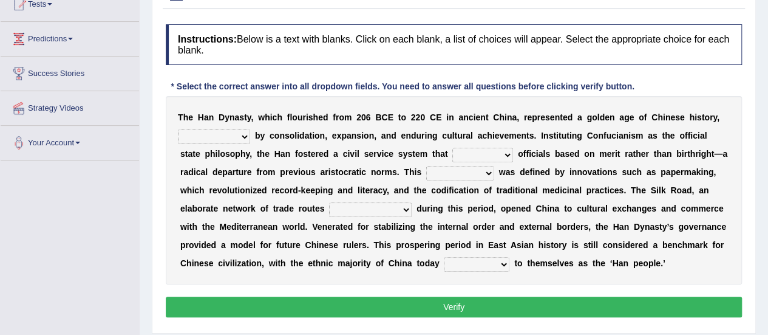
click at [244, 134] on select "disciplined journeyed input distinguished" at bounding box center [214, 136] width 72 height 15
select select "journeyed"
click at [178, 129] on select "disciplined journeyed input distinguished" at bounding box center [214, 136] width 72 height 15
click at [508, 151] on select "discussed adapted reflected selected" at bounding box center [483, 155] width 61 height 15
select select "discussed"
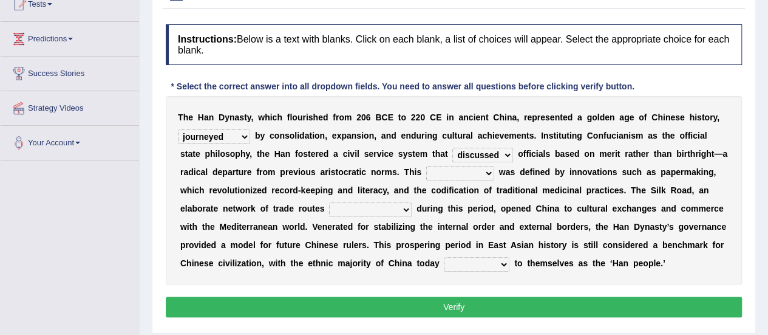
click at [453, 148] on select "discussed adapted reflected selected" at bounding box center [483, 155] width 61 height 15
click at [505, 152] on select "discussed adapted reflected selected" at bounding box center [483, 155] width 61 height 15
drag, startPoint x: 505, startPoint y: 152, endPoint x: 457, endPoint y: 152, distance: 48.6
click at [457, 152] on select "discussed adapted reflected selected" at bounding box center [483, 155] width 61 height 15
click at [487, 169] on select "moment epoch intermission interval" at bounding box center [460, 173] width 68 height 15
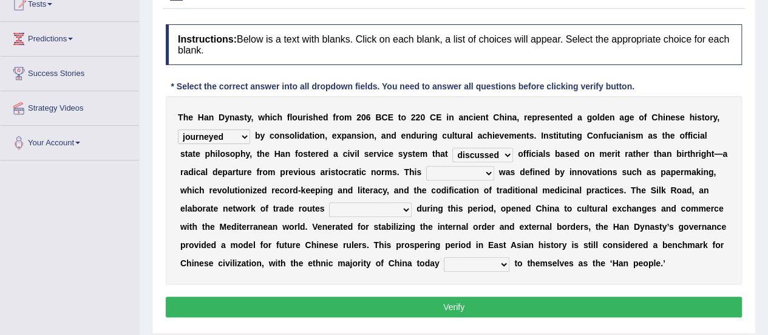
click at [426, 166] on select "moment epoch intermission interval" at bounding box center [460, 173] width 68 height 15
click at [487, 169] on select "moment epoch intermission interval" at bounding box center [460, 173] width 68 height 15
select select "interval"
click at [426, 166] on select "moment epoch intermission interval" at bounding box center [460, 173] width 68 height 15
click at [406, 207] on select "was established establishing that established established" at bounding box center [370, 209] width 83 height 15
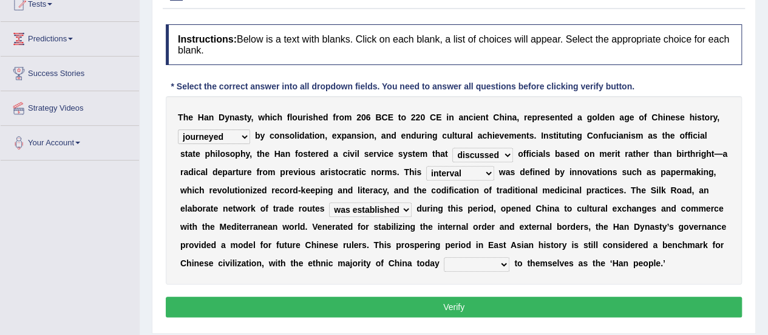
click at [329, 202] on select "was established establishing that established established" at bounding box center [370, 209] width 83 height 15
click at [405, 210] on select "was established establishing that established established" at bounding box center [370, 209] width 83 height 15
click at [329, 202] on select "was established establishing that established established" at bounding box center [370, 209] width 83 height 15
click at [403, 208] on select "was established establishing that established established" at bounding box center [370, 209] width 83 height 15
select select "was established"
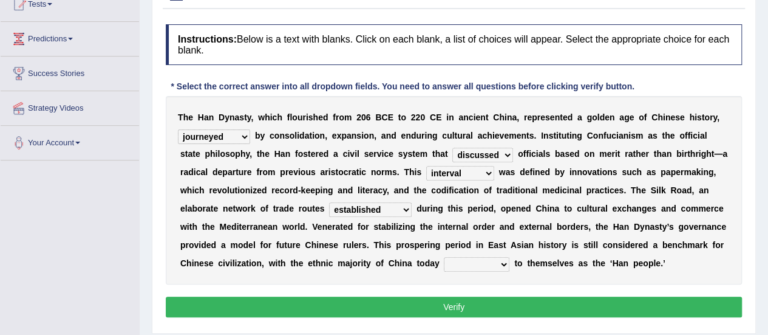
click at [329, 202] on select "was established establishing that established established" at bounding box center [370, 209] width 83 height 15
click at [501, 264] on select "calling considering referring pointing" at bounding box center [477, 264] width 66 height 15
select select "considering"
click at [444, 257] on select "calling considering referring pointing" at bounding box center [477, 264] width 66 height 15
click at [470, 298] on button "Verify" at bounding box center [454, 306] width 576 height 21
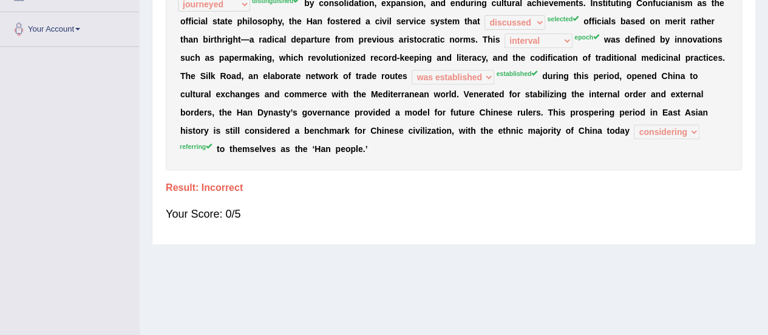
scroll to position [60, 0]
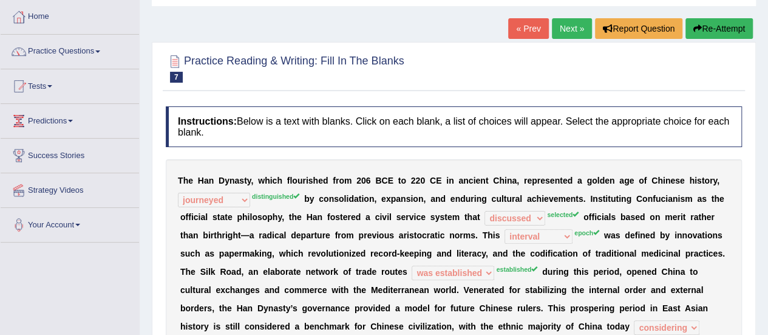
click at [574, 24] on link "Next »" at bounding box center [572, 28] width 40 height 21
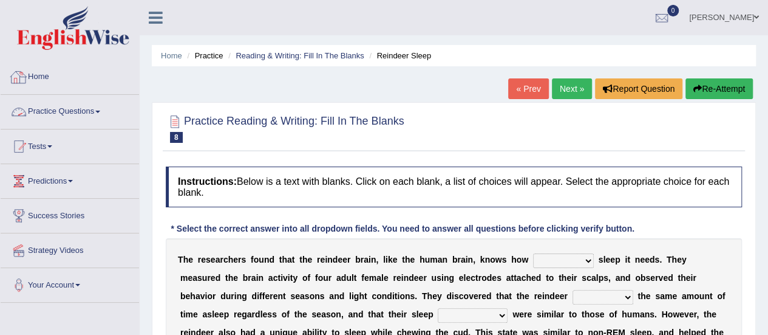
click at [98, 112] on link "Practice Questions" at bounding box center [70, 110] width 138 height 30
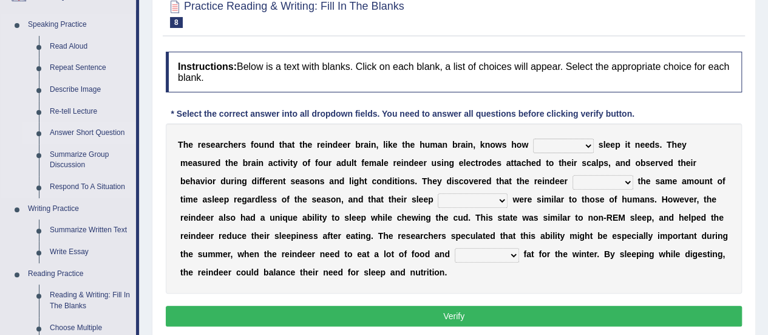
scroll to position [199, 0]
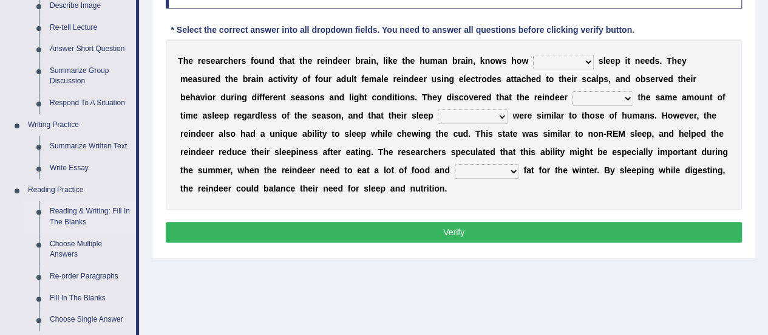
click at [77, 209] on link "Reading & Writing: Fill In The Blanks" at bounding box center [90, 216] width 92 height 32
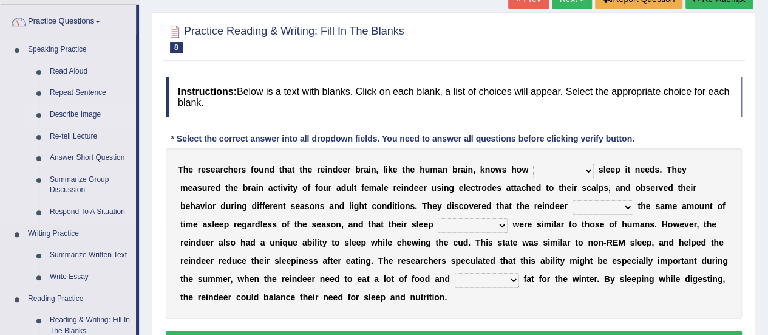
scroll to position [95, 0]
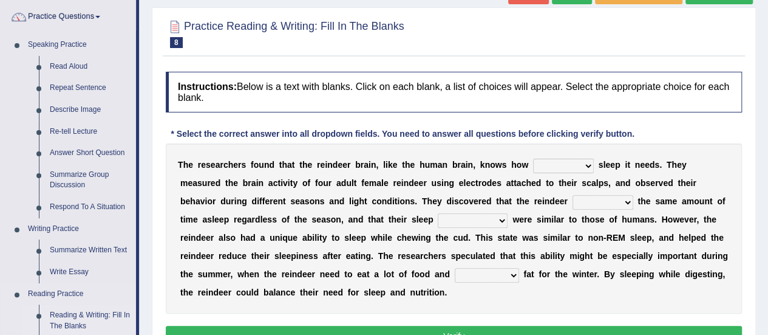
click at [65, 315] on link "Reading & Writing: Fill In The Blanks" at bounding box center [90, 320] width 92 height 32
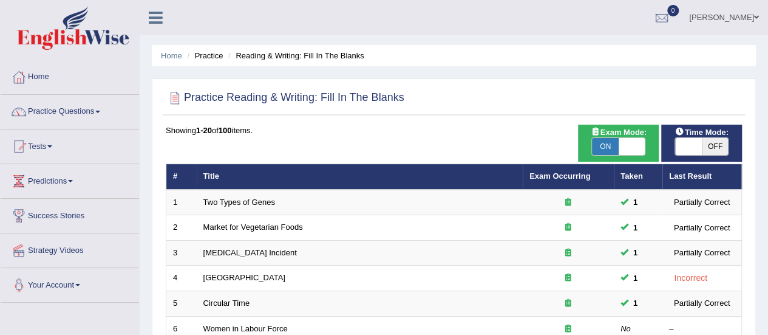
click at [689, 147] on span at bounding box center [688, 146] width 27 height 17
checkbox input "true"
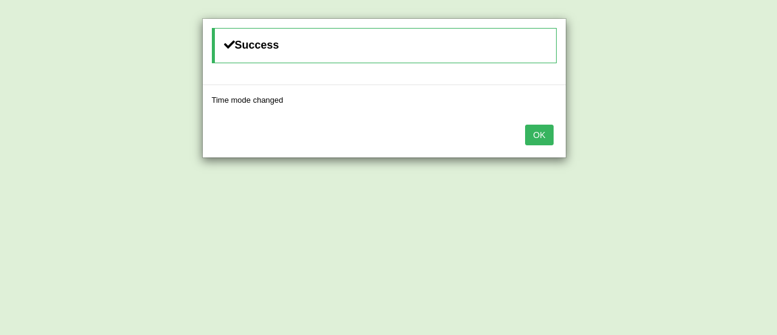
click at [538, 132] on button "OK" at bounding box center [539, 135] width 28 height 21
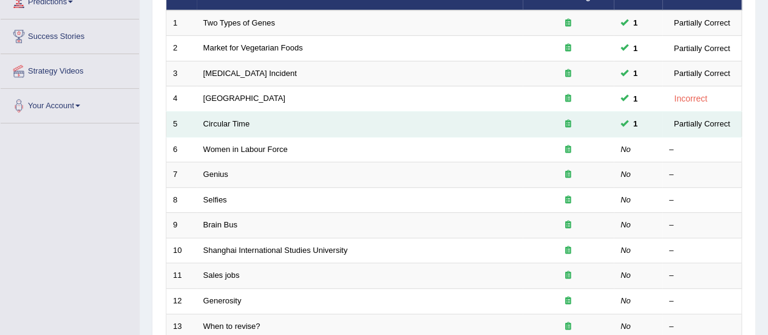
scroll to position [180, 0]
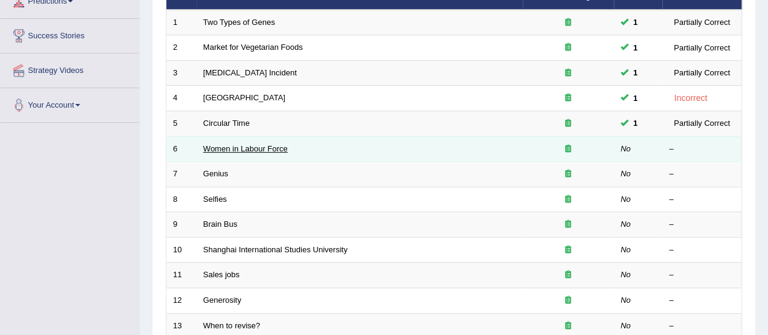
click at [262, 148] on link "Women in Labour Force" at bounding box center [245, 148] width 84 height 9
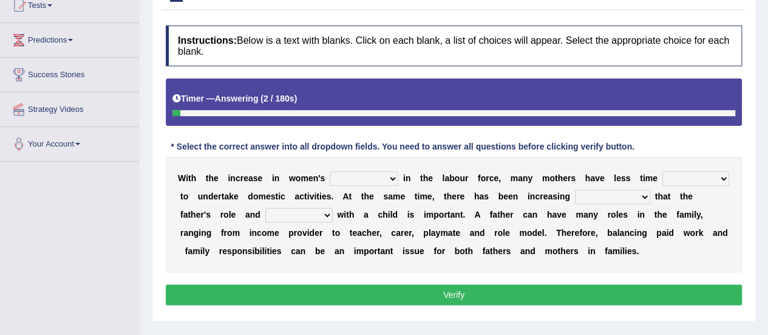
scroll to position [143, 0]
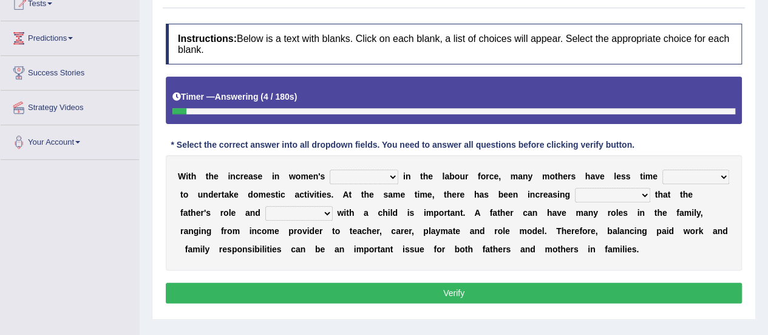
click at [388, 174] on select "attendance substitution participation definition" at bounding box center [364, 176] width 69 height 15
select select "participation"
click at [330, 169] on select "attendance substitution participation definition" at bounding box center [364, 176] width 69 height 15
click at [391, 173] on select "attendance substitution participation definition" at bounding box center [364, 176] width 69 height 15
click at [721, 174] on select "available related consumable useful" at bounding box center [696, 176] width 67 height 15
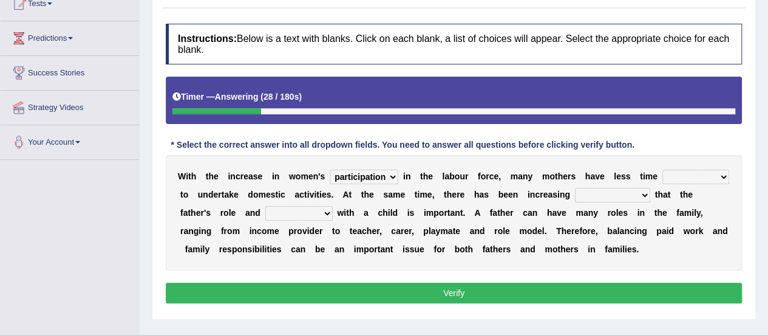
select select "available"
click at [663, 169] on select "available related consumable useful" at bounding box center [696, 176] width 67 height 15
click at [722, 173] on select "available related consumable useful" at bounding box center [696, 176] width 67 height 15
click at [383, 205] on div "W i t h t h e i n c r e a s e i n w o m e n ' s attendance substitution partici…" at bounding box center [454, 212] width 576 height 115
click at [648, 191] on select "recognition discrimination resolution recreation" at bounding box center [612, 195] width 75 height 15
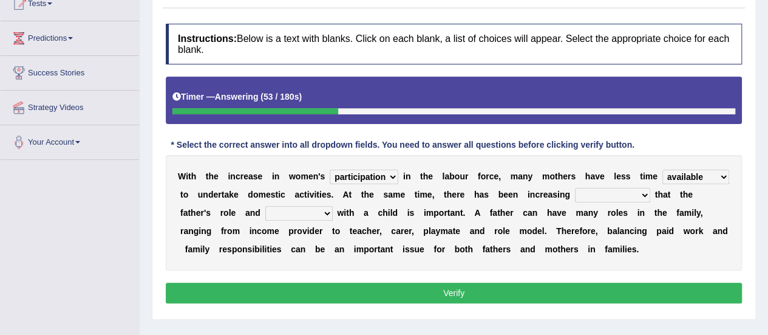
select select "recognition"
click at [575, 188] on select "recognition discrimination resolution recreation" at bounding box center [612, 195] width 75 height 15
click at [323, 211] on select "scholarship realtionship worship employment" at bounding box center [298, 213] width 67 height 15
select select "realtionship"
click at [265, 206] on select "scholarship realtionship worship employment" at bounding box center [298, 213] width 67 height 15
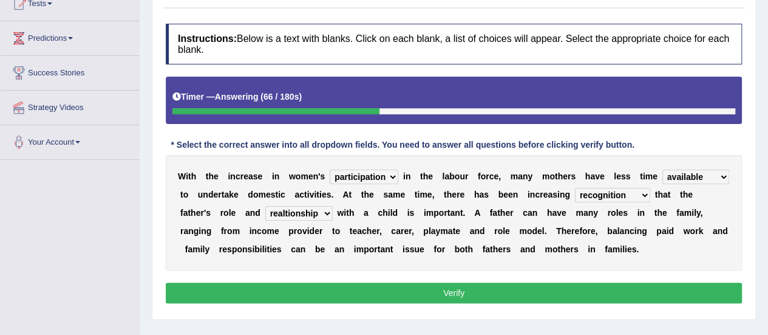
click at [327, 210] on select "scholarship realtionship worship employment" at bounding box center [298, 213] width 67 height 15
click at [374, 251] on b "r" at bounding box center [375, 249] width 3 height 10
click at [643, 188] on select "recognition discrimination resolution recreation" at bounding box center [612, 195] width 75 height 15
click at [697, 226] on b "r" at bounding box center [696, 231] width 3 height 10
click at [644, 191] on select "recognition discrimination resolution recreation" at bounding box center [612, 195] width 75 height 15
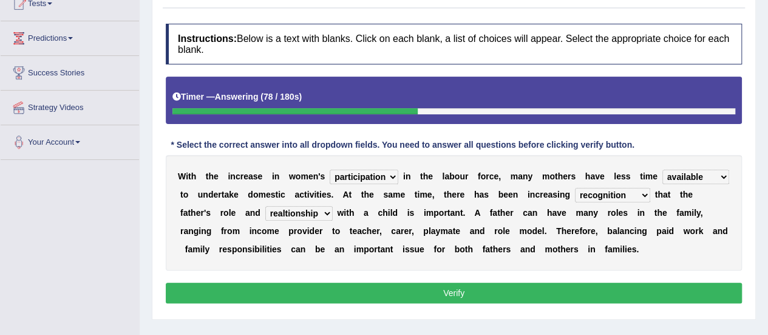
click at [701, 245] on div "W i t h t h e i n c r e a s e i n w o m e n ' s attendance substitution partici…" at bounding box center [454, 212] width 576 height 115
click at [470, 286] on button "Verify" at bounding box center [454, 292] width 576 height 21
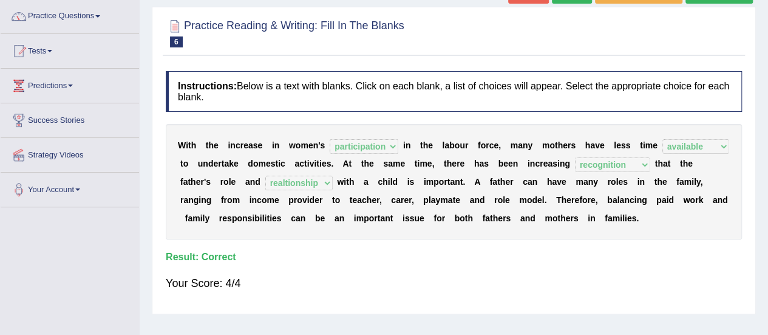
scroll to position [0, 0]
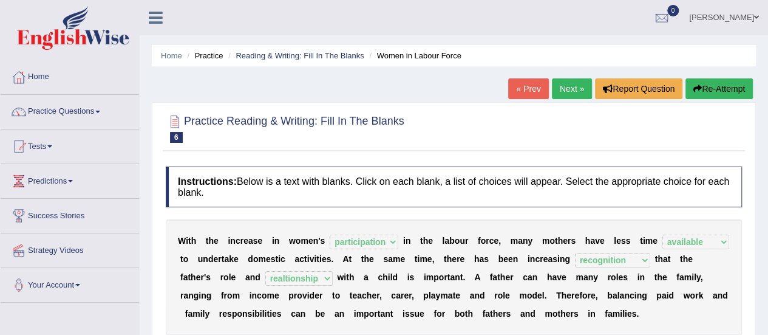
click at [571, 81] on link "Next »" at bounding box center [572, 88] width 40 height 21
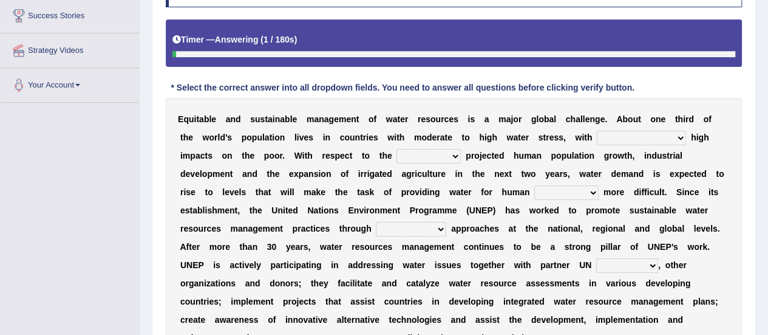
scroll to position [224, 0]
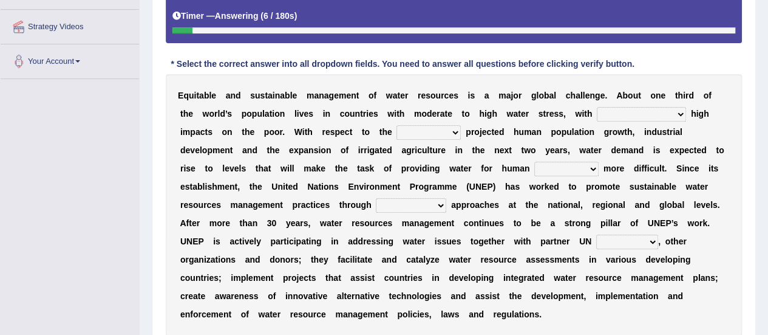
click at [678, 110] on select "proportionately disproportionaley largely evenly" at bounding box center [641, 114] width 89 height 15
click at [597, 107] on select "proportionately disproportionaley largely evenly" at bounding box center [641, 114] width 89 height 15
click at [678, 112] on select "proportionately disproportionaley largely evenly" at bounding box center [641, 114] width 89 height 15
select select "disproportionaley"
click at [597, 107] on select "proportionately disproportionaley largely evenly" at bounding box center [641, 114] width 89 height 15
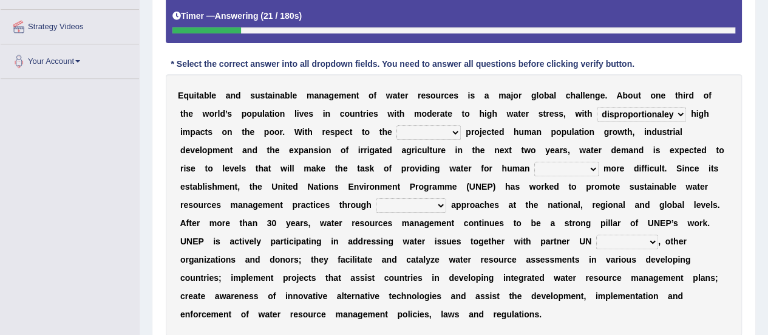
click at [454, 131] on select "substitute reactionary sustenance current" at bounding box center [429, 132] width 64 height 15
select select "current"
click at [397, 125] on select "substitute reactionary sustenance current" at bounding box center [429, 132] width 64 height 15
click at [593, 168] on select "sustenance substitute substance sustainable" at bounding box center [567, 169] width 64 height 15
click at [535, 162] on select "sustenance substitute substance sustainable" at bounding box center [567, 169] width 64 height 15
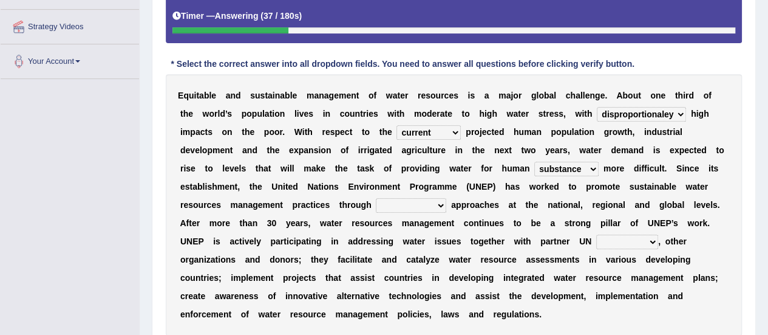
click at [591, 167] on select "sustenance substitute substance sustainable" at bounding box center [567, 169] width 64 height 15
click at [535, 162] on select "sustenance substitute substance sustainable" at bounding box center [567, 169] width 64 height 15
click at [592, 165] on select "sustenance substitute substance sustainable" at bounding box center [567, 169] width 64 height 15
select select "substance"
click at [535, 162] on select "sustenance substitute substance sustainable" at bounding box center [567, 169] width 64 height 15
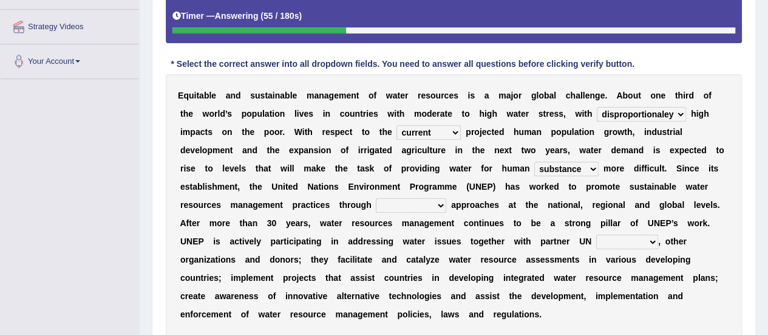
click at [440, 202] on select "opration cooperating collaborative collaborating" at bounding box center [411, 205] width 70 height 15
select select "collaborative"
click at [376, 198] on select "opration cooperating collaborative collaborating" at bounding box center [411, 205] width 70 height 15
click at [441, 201] on select "opration cooperating collaborative collaborating" at bounding box center [411, 205] width 70 height 15
click at [570, 256] on b "n" at bounding box center [569, 260] width 5 height 10
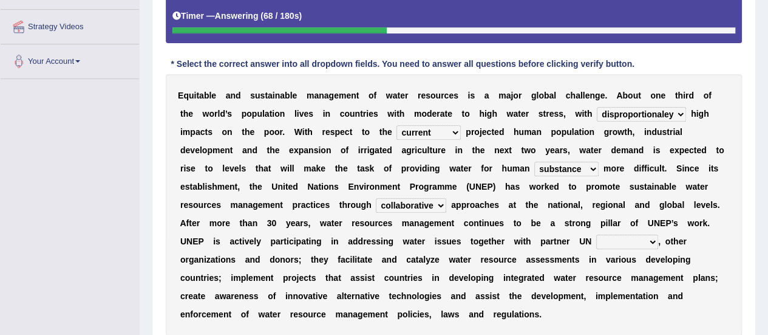
click at [647, 236] on select "sectors agencies factors segements" at bounding box center [627, 241] width 62 height 15
select select "sectors"
click at [596, 234] on select "sectors agencies factors segements" at bounding box center [627, 241] width 62 height 15
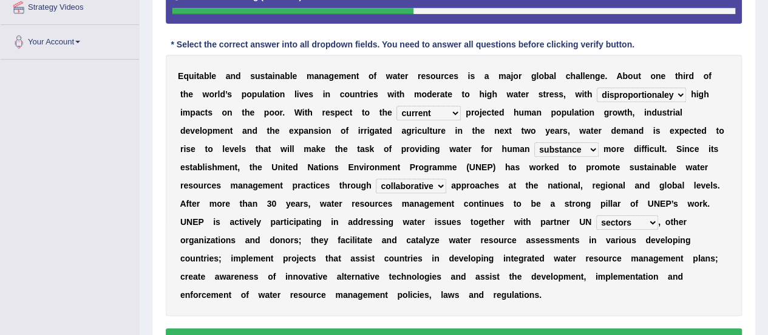
scroll to position [245, 0]
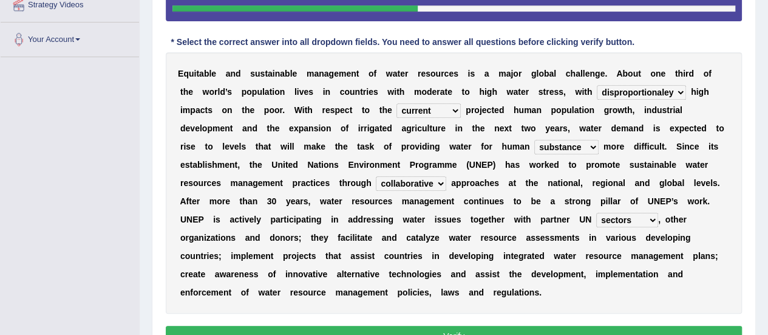
click at [466, 332] on button "Verify" at bounding box center [454, 336] width 576 height 21
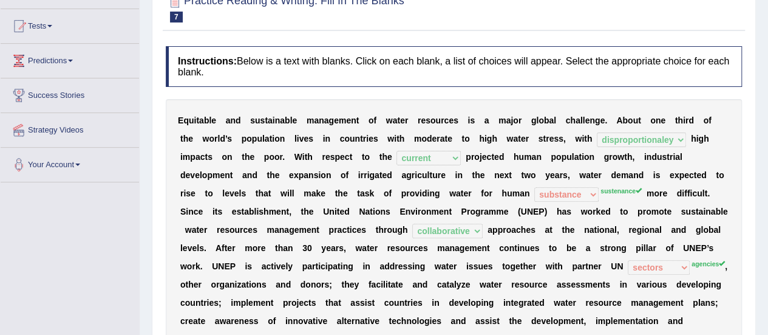
scroll to position [0, 0]
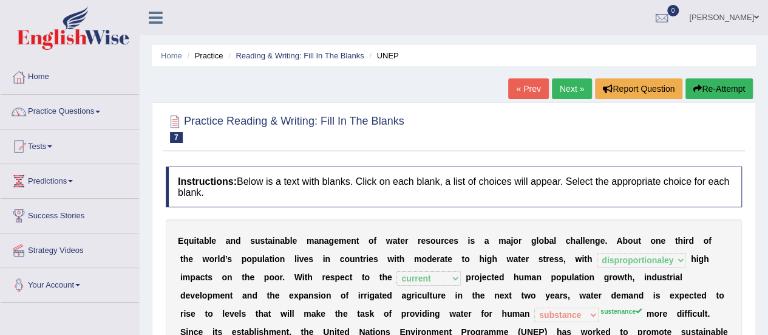
click at [573, 88] on link "Next »" at bounding box center [572, 88] width 40 height 21
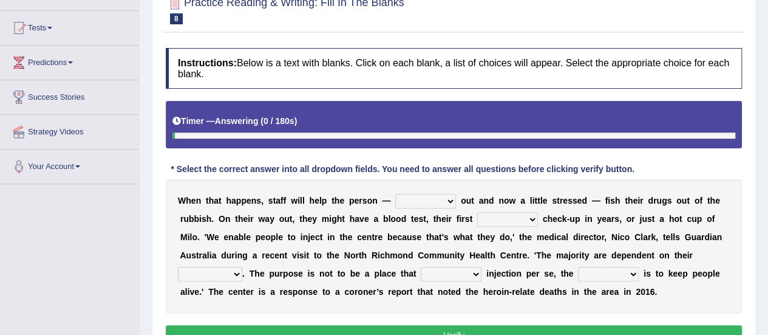
scroll to position [182, 0]
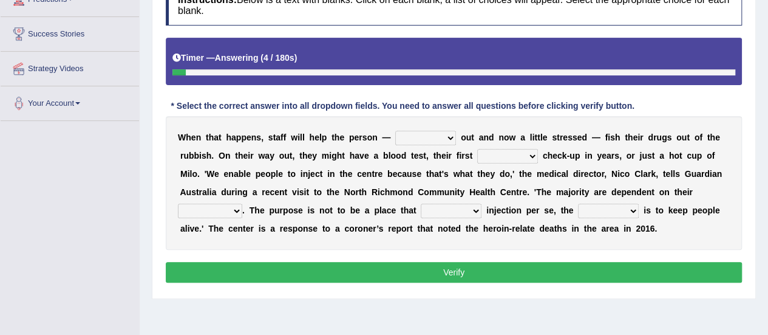
click at [451, 136] on select "stunned strung strong stung" at bounding box center [425, 138] width 61 height 15
select select "stunned"
click at [395, 131] on select "stunned strung strong stung" at bounding box center [425, 138] width 61 height 15
click at [533, 150] on select "academic dental relative indirect" at bounding box center [507, 156] width 61 height 15
select select "dental"
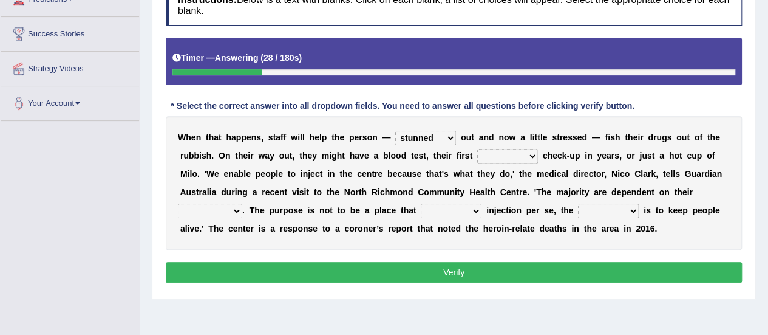
click at [477, 149] on select "academic dental relative indirect" at bounding box center [507, 156] width 61 height 15
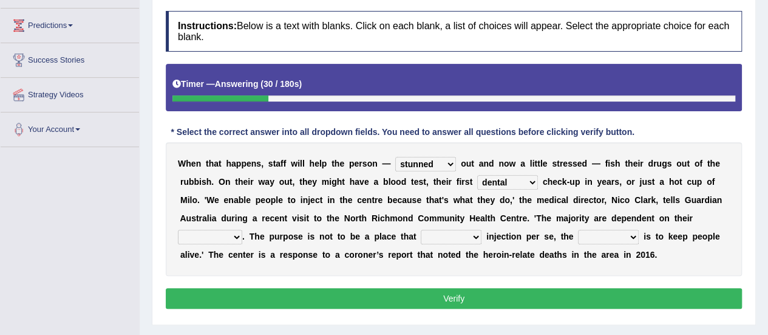
scroll to position [157, 0]
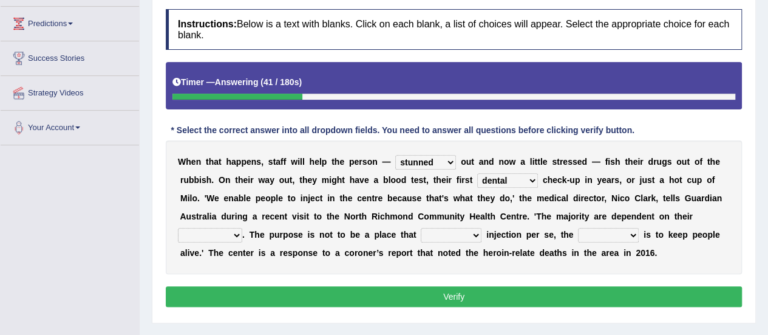
click at [233, 231] on select "incomes concerns substances minds" at bounding box center [210, 235] width 64 height 15
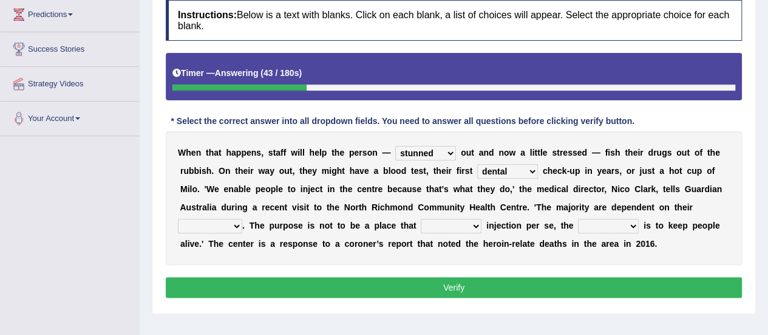
scroll to position [169, 0]
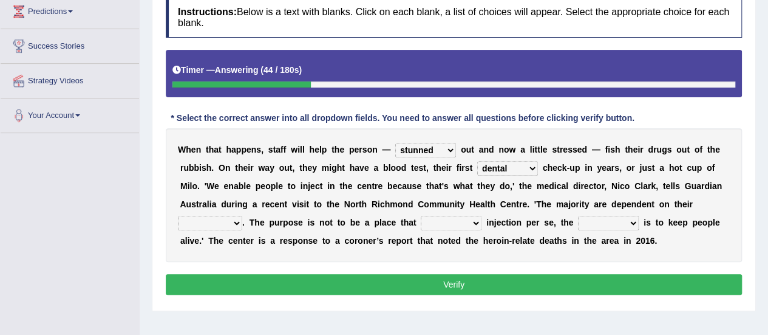
click at [238, 219] on select "incomes concerns substances minds" at bounding box center [210, 223] width 64 height 15
select select "concerns"
click at [178, 216] on select "incomes concerns substances minds" at bounding box center [210, 223] width 64 height 15
click at [231, 220] on select "incomes concerns substances minds" at bounding box center [210, 223] width 64 height 15
click at [328, 230] on div "W h e n t h a t h a p p e n s , s t a f f w i l l h e l p t h e p e r s o n — s…" at bounding box center [454, 195] width 576 height 134
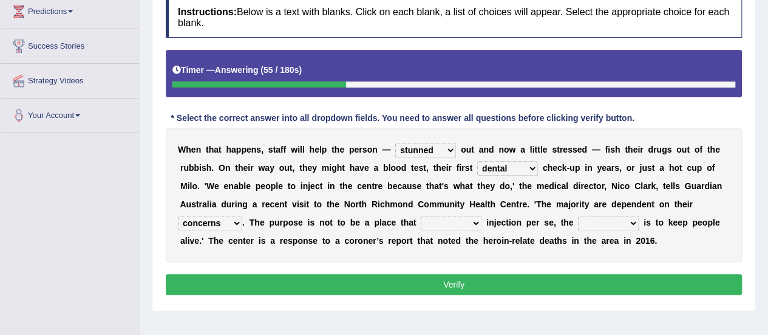
click at [474, 219] on select "patronizes disallows funds facilitates" at bounding box center [451, 223] width 61 height 15
select select "patronizes"
click at [421, 216] on select "patronizes disallows funds facilitates" at bounding box center [451, 223] width 61 height 15
click at [629, 221] on select "reciprocity risk effect purpose" at bounding box center [608, 223] width 61 height 15
select select "purpose"
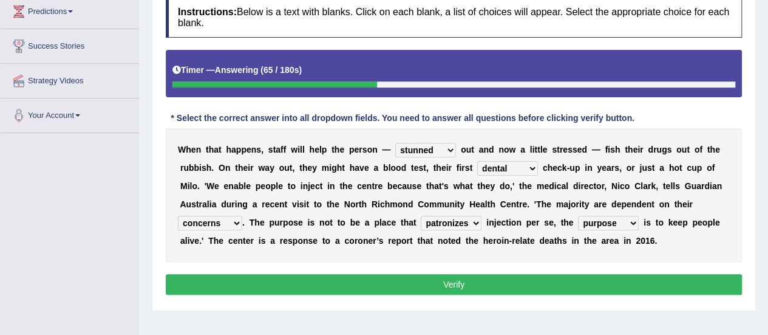
click at [578, 216] on select "reciprocity risk effect purpose" at bounding box center [608, 223] width 61 height 15
click at [535, 282] on button "Verify" at bounding box center [454, 284] width 576 height 21
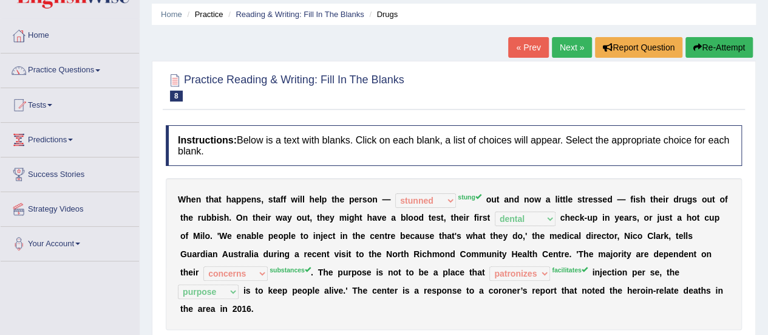
scroll to position [41, 0]
click at [563, 50] on link "Next »" at bounding box center [572, 48] width 40 height 21
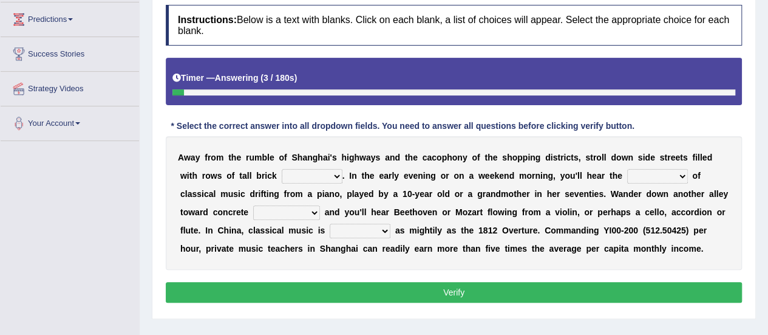
drag, startPoint x: 0, startPoint y: 0, endPoint x: 337, endPoint y: 176, distance: 379.5
click at [337, 176] on select "rooms piles huts houses" at bounding box center [312, 176] width 61 height 15
select select "houses"
click at [282, 169] on select "rooms piles huts houses" at bounding box center [312, 176] width 61 height 15
click at [681, 173] on select "impact sound effect noise" at bounding box center [657, 176] width 61 height 15
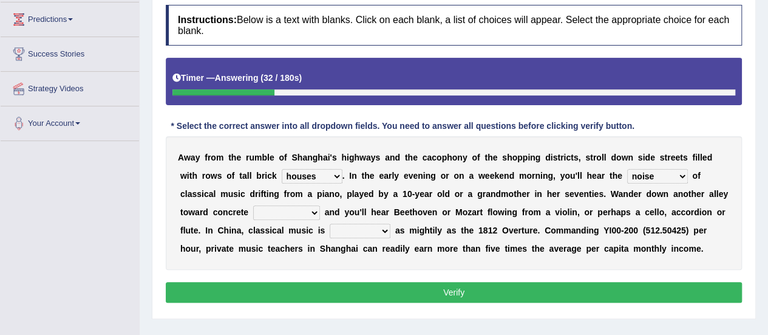
click at [627, 169] on select "impact sound effect noise" at bounding box center [657, 176] width 61 height 15
click at [685, 172] on select "impact sound effect noise" at bounding box center [657, 176] width 61 height 15
select select "sound"
click at [627, 169] on select "impact sound effect noise" at bounding box center [657, 176] width 61 height 15
click at [312, 211] on select "skyscrapers craters museums courts" at bounding box center [286, 212] width 67 height 15
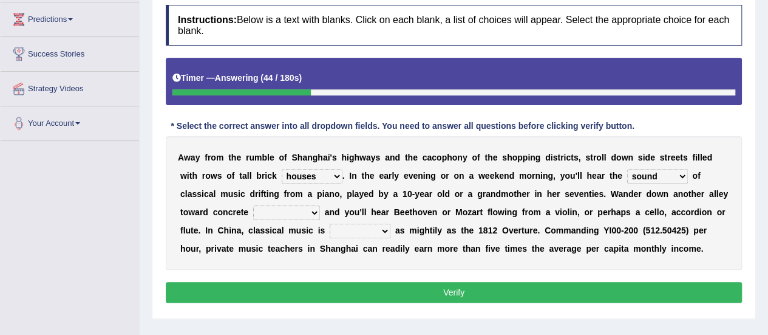
select select "skyscrapers"
click at [253, 205] on select "skyscrapers craters museums courts" at bounding box center [286, 212] width 67 height 15
click at [384, 231] on select "looming bluffing changing booming" at bounding box center [360, 231] width 61 height 15
select select "bluffing"
click at [330, 224] on select "looming bluffing changing booming" at bounding box center [360, 231] width 61 height 15
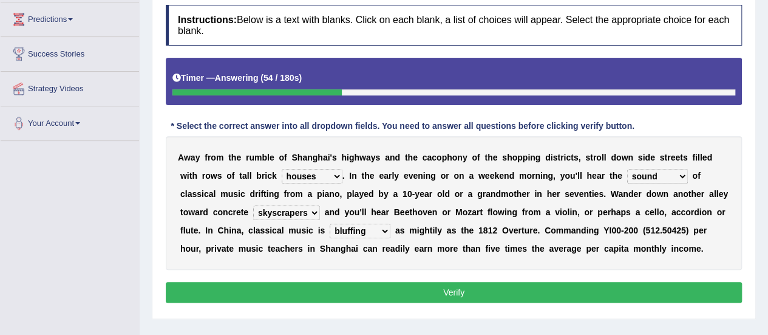
click at [416, 287] on button "Verify" at bounding box center [454, 292] width 576 height 21
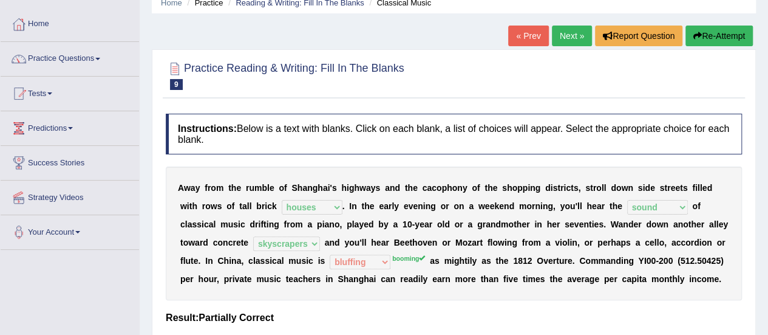
scroll to position [4, 0]
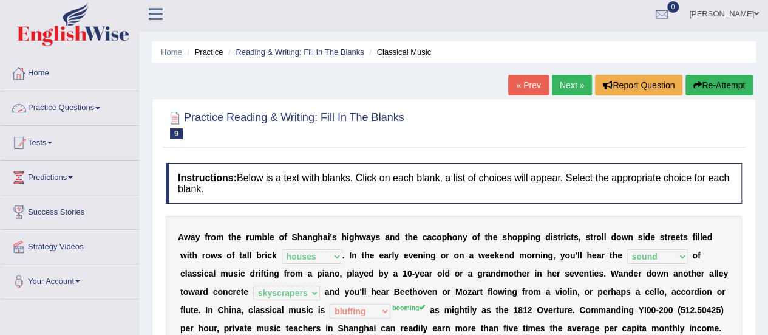
click at [100, 107] on span at bounding box center [97, 108] width 5 height 2
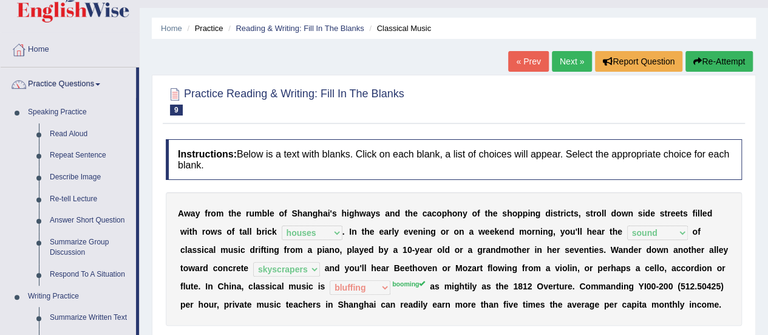
scroll to position [28, 0]
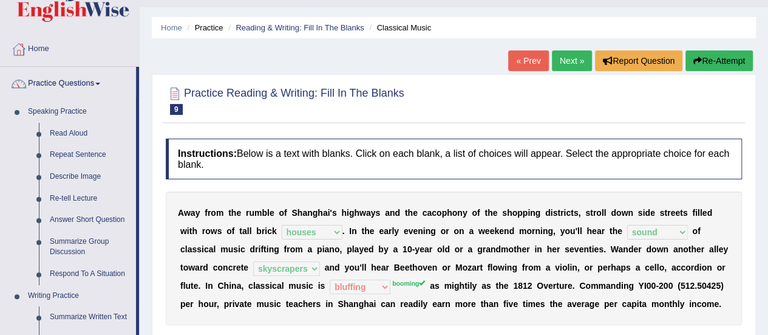
click at [569, 60] on link "Next »" at bounding box center [572, 60] width 40 height 21
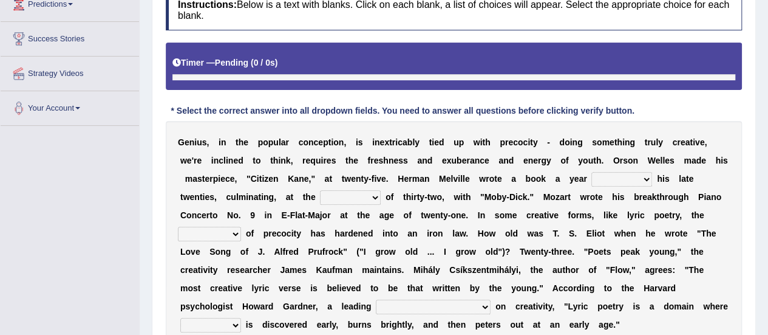
scroll to position [179, 0]
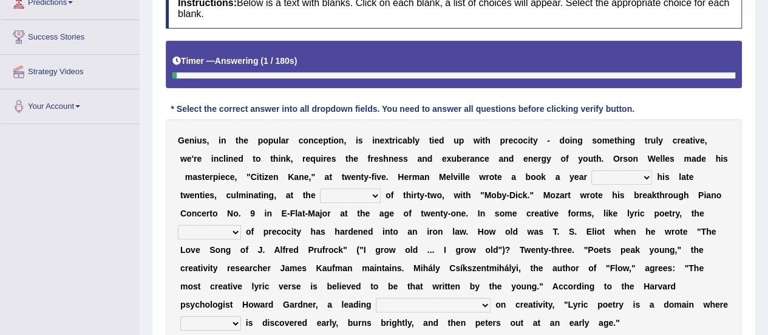
click at [644, 176] on select "on without through over" at bounding box center [622, 177] width 61 height 15
select select "through"
click at [592, 170] on select "on without through over" at bounding box center [622, 177] width 61 height 15
click at [375, 193] on select "proportion rate age cost" at bounding box center [350, 195] width 61 height 15
select select "age"
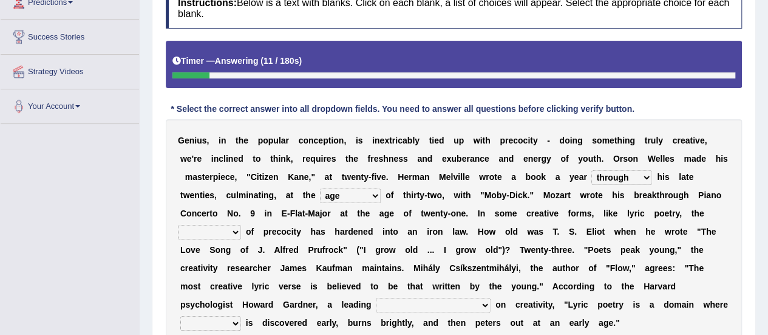
click at [320, 188] on select "proportion rate age cost" at bounding box center [350, 195] width 61 height 15
click at [234, 230] on select "junction importance structure inferiority" at bounding box center [209, 232] width 63 height 15
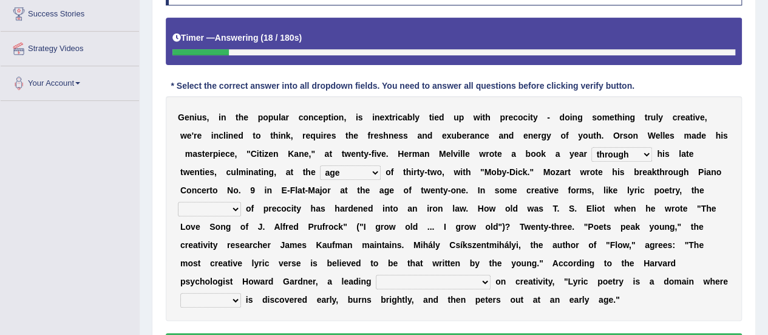
scroll to position [202, 0]
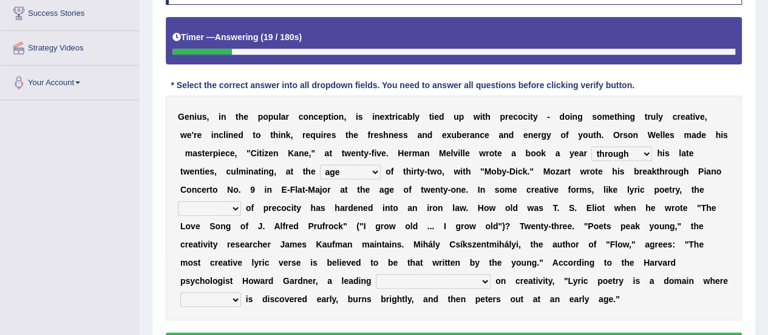
click at [232, 203] on select "junction importance structure inferiority" at bounding box center [209, 208] width 63 height 15
select select "importance"
click at [178, 201] on select "junction importance structure inferiority" at bounding box center [209, 208] width 63 height 15
click at [425, 276] on select "master supremacy authority atheist" at bounding box center [433, 281] width 115 height 15
select select "master"
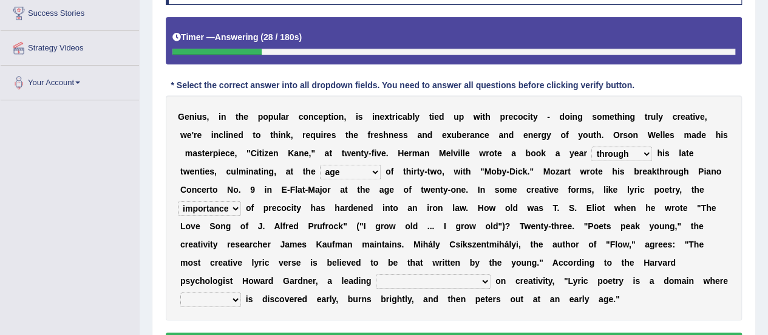
click at [376, 274] on select "master supremacy authority atheist" at bounding box center [433, 281] width 115 height 15
click at [230, 296] on select "fire derk offender talent" at bounding box center [210, 299] width 61 height 15
select select "talent"
click at [180, 292] on select "fire derk offender talent" at bounding box center [210, 299] width 61 height 15
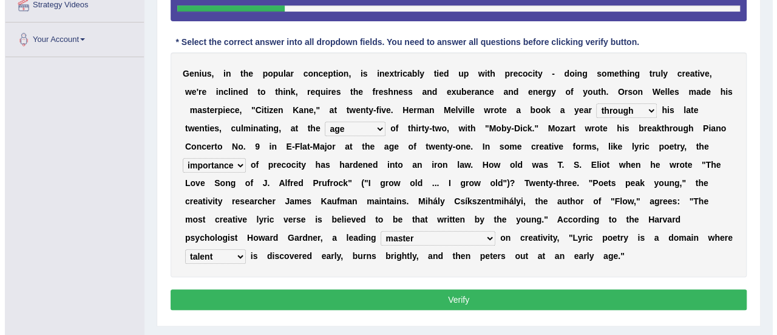
scroll to position [246, 0]
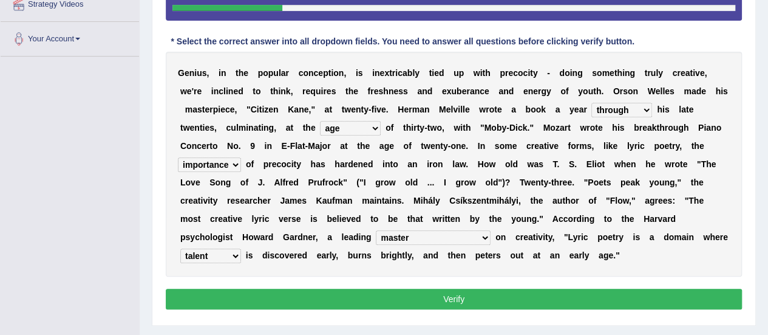
click at [413, 298] on button "Verify" at bounding box center [454, 299] width 576 height 21
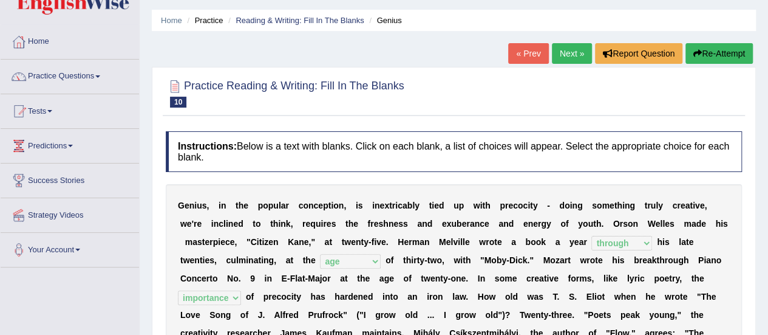
scroll to position [33, 0]
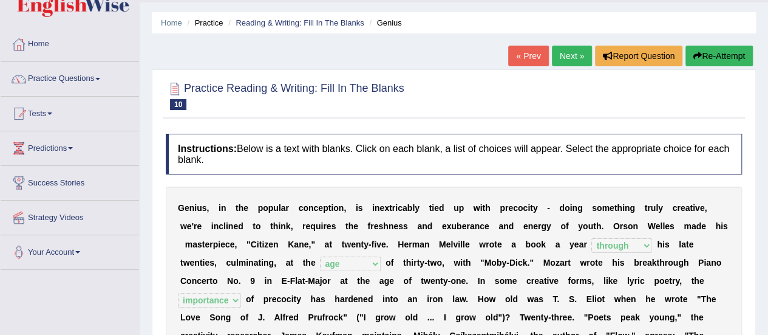
click at [578, 55] on link "Next »" at bounding box center [572, 56] width 40 height 21
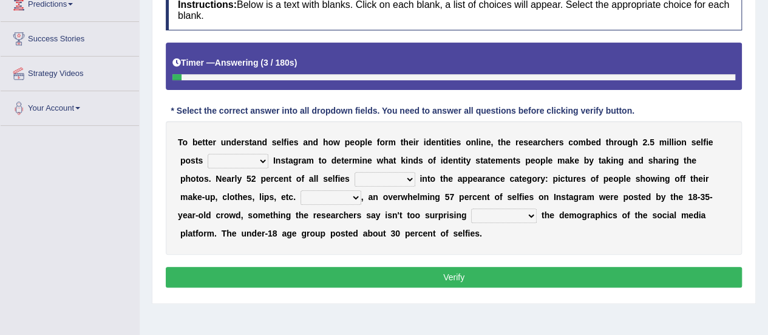
scroll to position [177, 0]
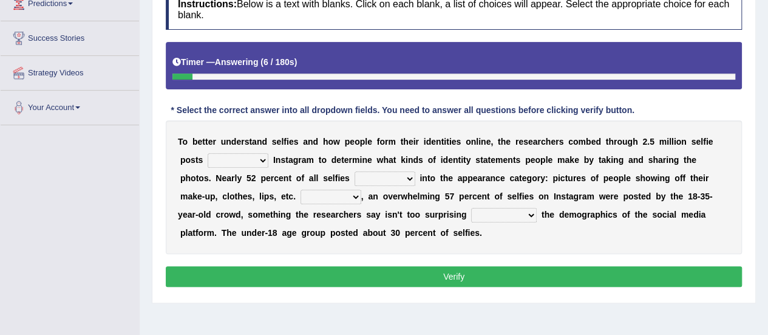
click at [259, 160] on select "of in above on" at bounding box center [238, 160] width 61 height 15
select select "on"
click at [208, 153] on select "of in above on" at bounding box center [238, 160] width 61 height 15
click at [407, 176] on select "fall fallen fell falls" at bounding box center [385, 178] width 61 height 15
click at [355, 171] on select "fall fallen fell falls" at bounding box center [385, 178] width 61 height 15
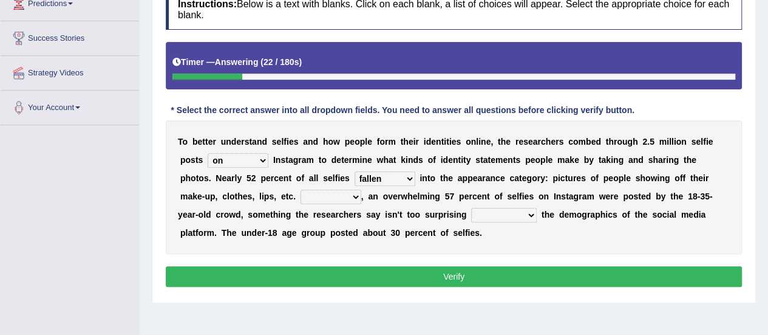
click at [407, 176] on select "fall fallen fell falls" at bounding box center [385, 178] width 61 height 15
select select "fell"
click at [355, 171] on select "fall fallen fell falls" at bounding box center [385, 178] width 61 height 15
click at [354, 194] on select "Along with Although Overall However" at bounding box center [331, 197] width 61 height 15
select select "However"
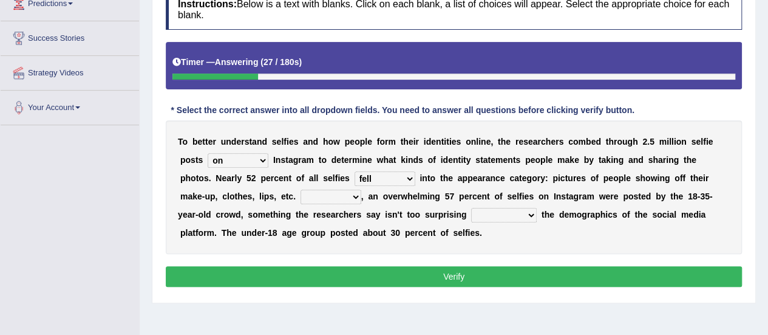
click at [301, 190] on select "Along with Although Overall However" at bounding box center [331, 197] width 61 height 15
click at [528, 212] on select "consider considered considering to consider" at bounding box center [504, 215] width 66 height 15
select select "to consider"
click at [471, 208] on select "consider considered considering to consider" at bounding box center [504, 215] width 66 height 15
click at [466, 274] on button "Verify" at bounding box center [454, 276] width 576 height 21
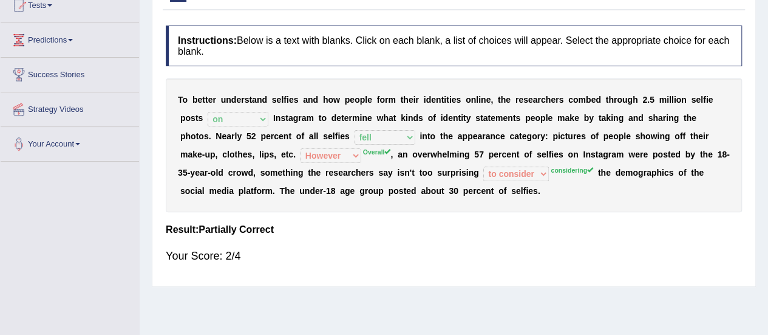
scroll to position [0, 0]
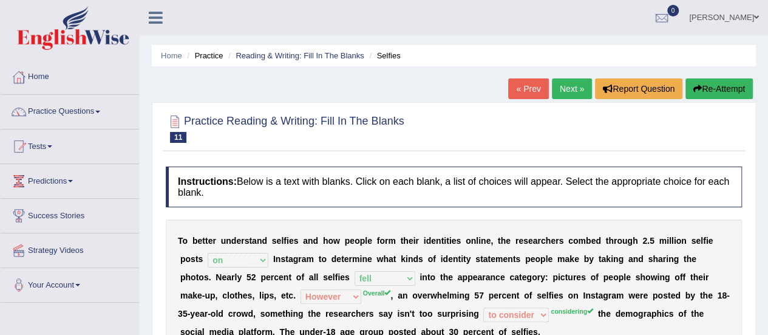
click at [570, 91] on link "Next »" at bounding box center [572, 88] width 40 height 21
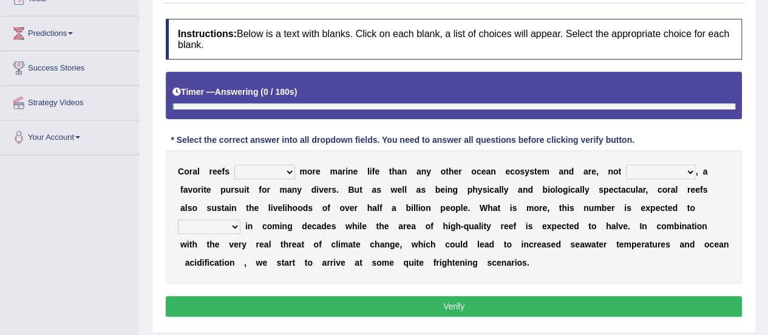
scroll to position [148, 0]
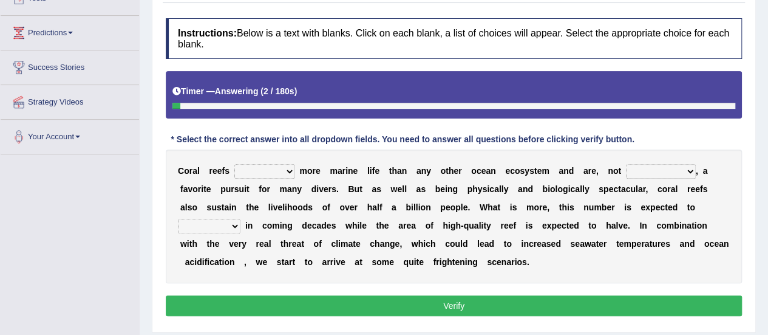
click at [288, 171] on select "curb harvest support cultivate" at bounding box center [264, 171] width 61 height 15
select select "harvest"
click at [234, 164] on select "curb harvest support cultivate" at bounding box center [264, 171] width 61 height 15
click at [688, 168] on select "seemingly specifically demandingly surprisingly" at bounding box center [661, 171] width 70 height 15
select select "specifically"
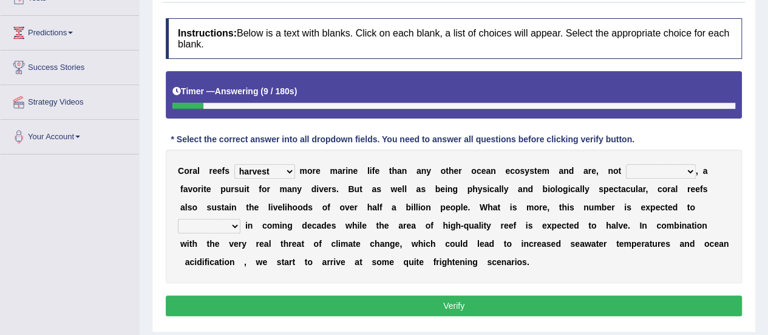
click at [626, 164] on select "seemingly specifically demandingly surprisingly" at bounding box center [661, 171] width 70 height 15
click at [234, 225] on select "appear double countdown unravel" at bounding box center [209, 226] width 63 height 15
select select "appear"
click at [178, 219] on select "appear double countdown unravel" at bounding box center [209, 226] width 63 height 15
click at [419, 300] on button "Verify" at bounding box center [454, 305] width 576 height 21
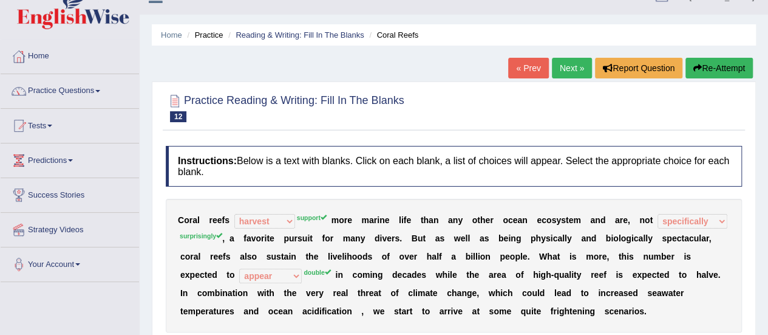
scroll to position [0, 0]
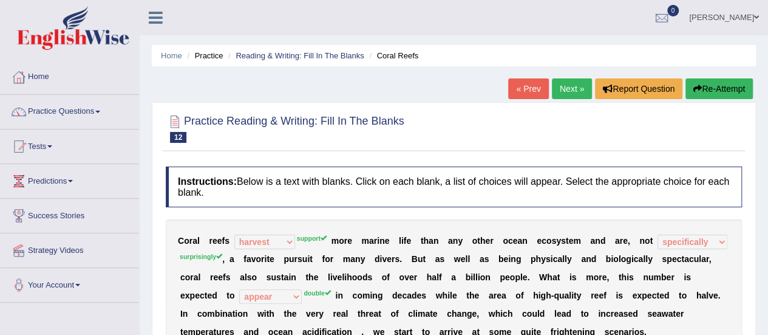
click at [567, 74] on div "Home Practice Reading & Writing: Fill In The Blanks Coral Reefs « Prev Next » R…" at bounding box center [454, 303] width 629 height 607
click at [564, 87] on link "Next »" at bounding box center [572, 88] width 40 height 21
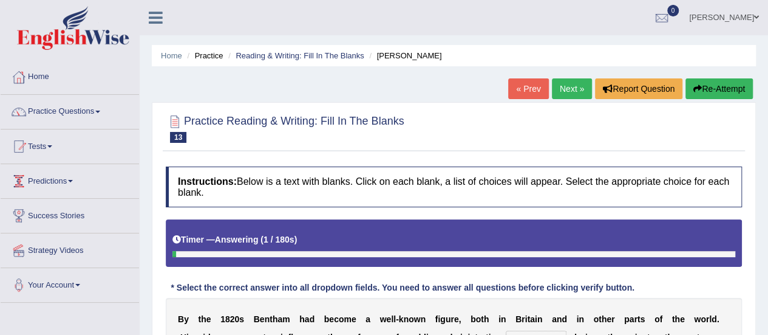
click at [73, 180] on span at bounding box center [70, 181] width 5 height 2
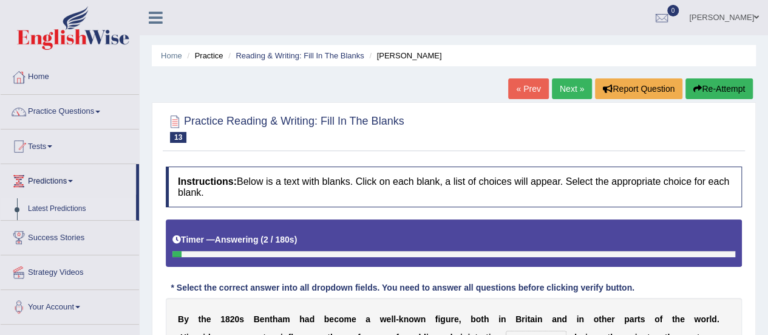
click at [68, 203] on link "Latest Predictions" at bounding box center [79, 209] width 114 height 22
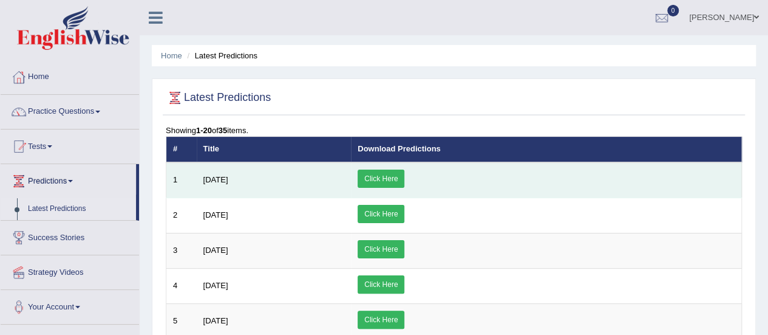
click at [405, 177] on link "Click Here" at bounding box center [381, 178] width 47 height 18
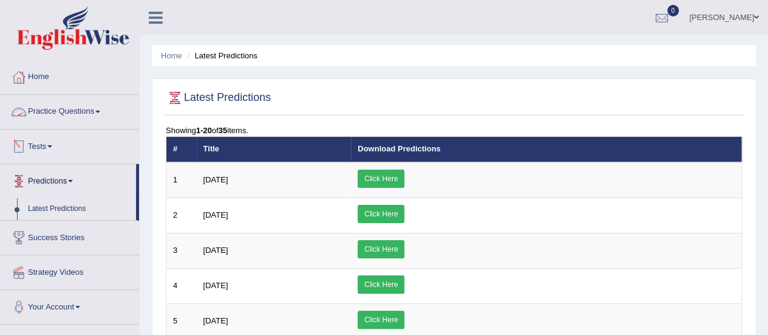
click at [91, 109] on link "Practice Questions" at bounding box center [70, 110] width 138 height 30
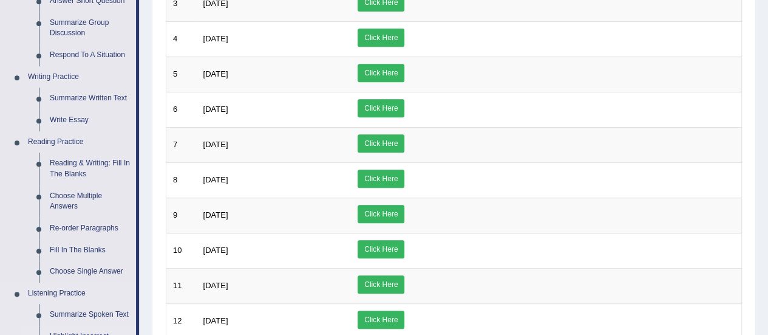
scroll to position [247, 0]
click at [64, 194] on link "Choose Multiple Answers" at bounding box center [90, 201] width 92 height 32
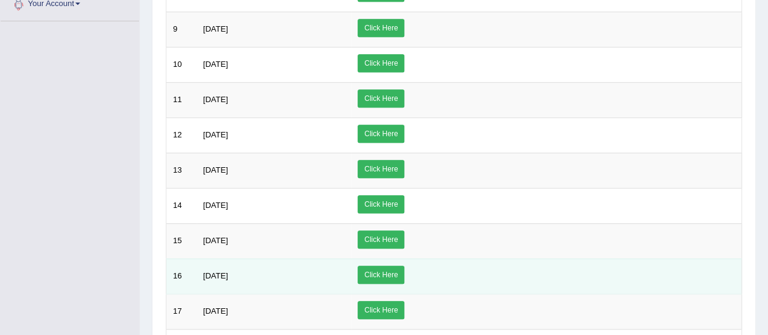
scroll to position [628, 0]
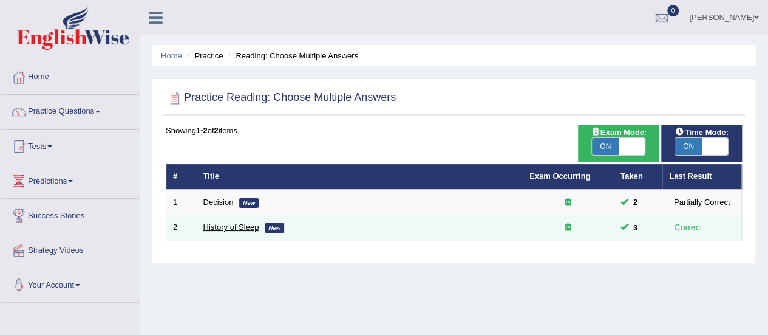
click at [245, 224] on link "History of Sleep" at bounding box center [231, 226] width 56 height 9
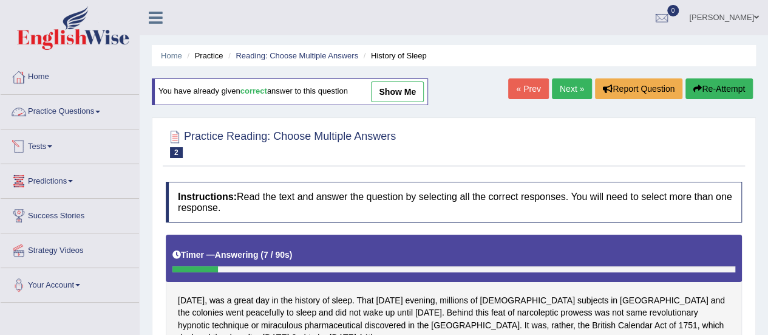
click at [86, 108] on link "Practice Questions" at bounding box center [70, 110] width 138 height 30
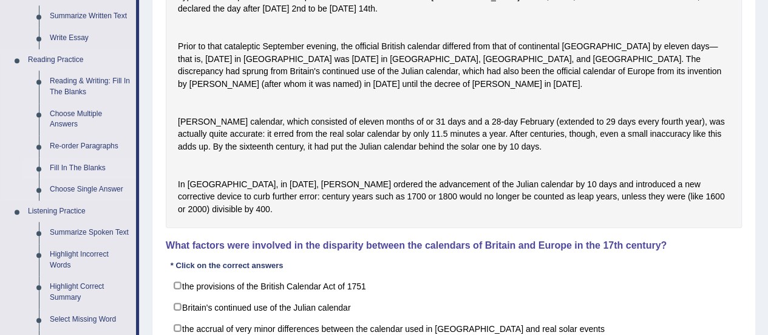
scroll to position [329, 0]
click at [76, 80] on link "Reading & Writing: Fill In The Blanks" at bounding box center [90, 86] width 92 height 32
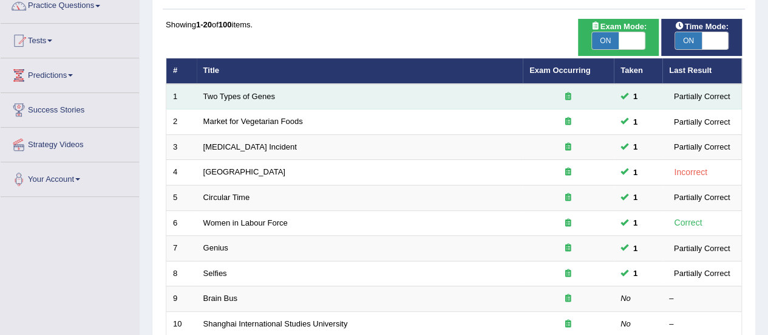
scroll to position [109, 0]
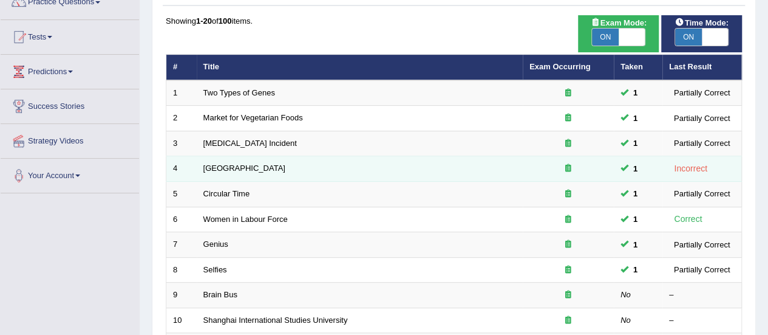
click at [475, 157] on td "[GEOGRAPHIC_DATA]" at bounding box center [360, 169] width 326 height 26
click at [216, 169] on link "[GEOGRAPHIC_DATA]" at bounding box center [244, 167] width 82 height 9
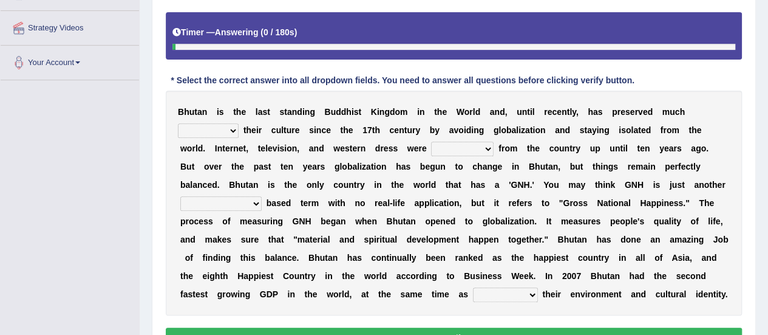
scroll to position [225, 0]
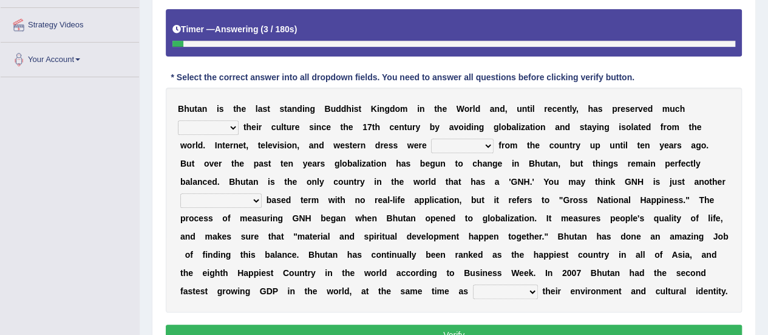
click at [233, 128] on select "of about to for" at bounding box center [208, 127] width 61 height 15
click at [178, 120] on select "of about to for" at bounding box center [208, 127] width 61 height 15
click at [231, 126] on select "of about to for" at bounding box center [208, 127] width 61 height 15
select select "about"
click at [178, 120] on select "of about to for" at bounding box center [208, 127] width 61 height 15
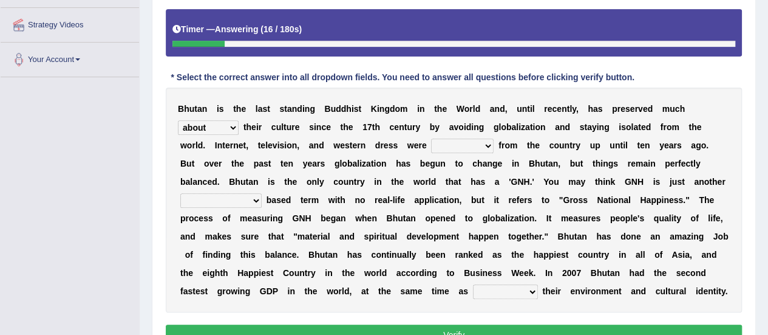
click at [487, 143] on select "summoned observed displayed banned" at bounding box center [462, 145] width 63 height 15
click at [431, 138] on select "summoned observed displayed banned" at bounding box center [462, 145] width 63 height 15
click at [491, 143] on select "summoned observed displayed banned" at bounding box center [462, 145] width 63 height 15
select select "banned"
click at [431, 138] on select "summoned observed displayed banned" at bounding box center [462, 145] width 63 height 15
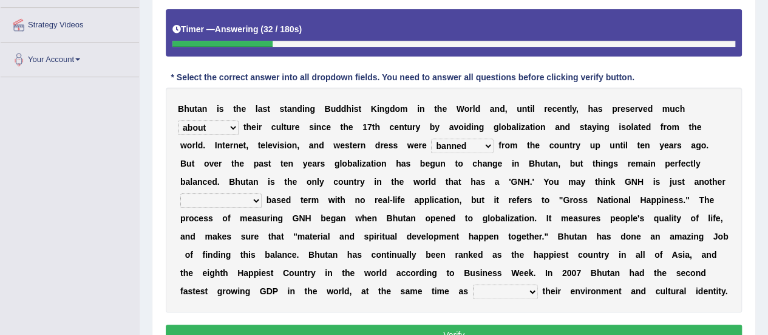
click at [253, 198] on select "statistically barely overwhelmingly roughly" at bounding box center [220, 200] width 81 height 15
select select "roughly"
click at [180, 193] on select "statistically barely overwhelmingly roughly" at bounding box center [220, 200] width 81 height 15
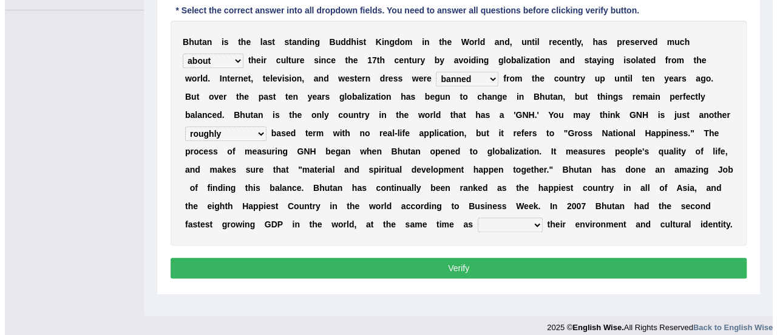
scroll to position [293, 0]
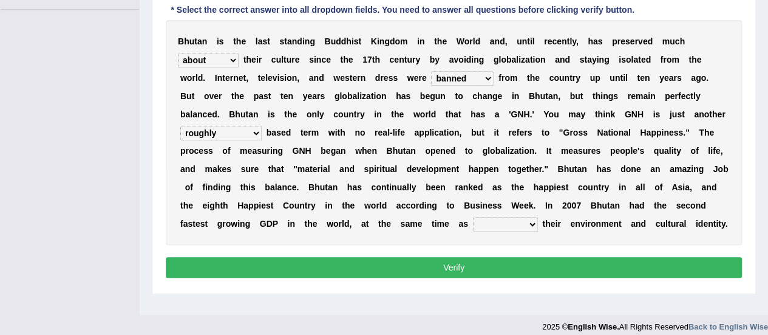
click at [527, 220] on select "demeaning intruding maintaining mourning" at bounding box center [505, 224] width 65 height 15
select select "demeaning"
click at [473, 217] on select "demeaning intruding maintaining mourning" at bounding box center [505, 224] width 65 height 15
click at [531, 223] on select "demeaning intruding maintaining mourning" at bounding box center [505, 224] width 65 height 15
click at [446, 263] on button "Verify" at bounding box center [454, 267] width 576 height 21
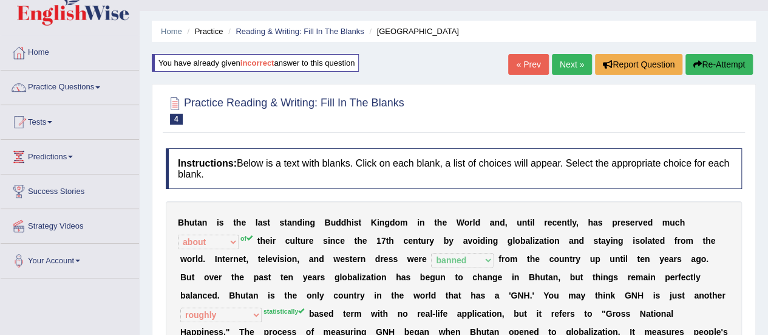
scroll to position [0, 0]
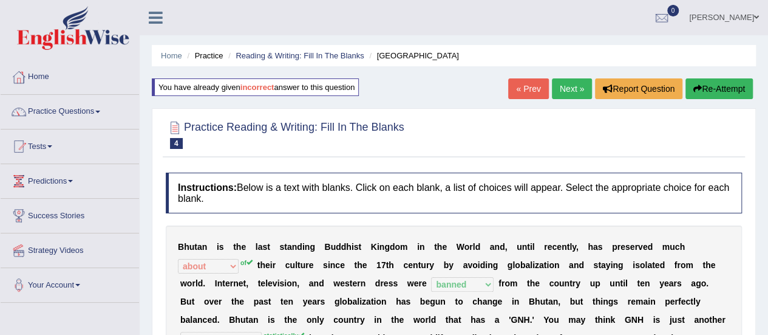
click at [572, 84] on link "Next »" at bounding box center [572, 88] width 40 height 21
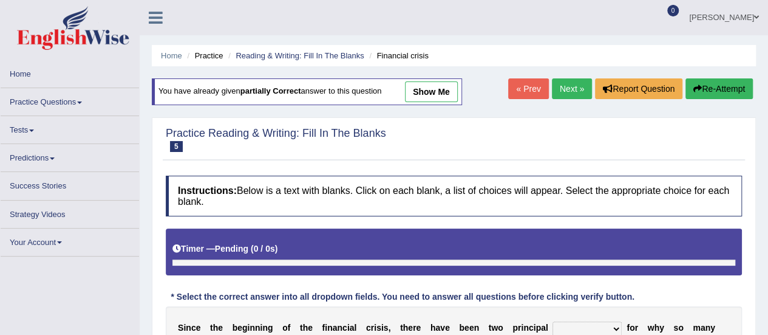
click at [73, 99] on link "Practice Questions" at bounding box center [70, 100] width 138 height 24
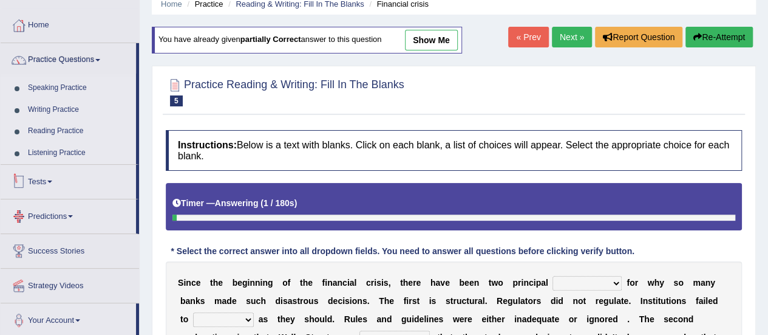
scroll to position [15, 0]
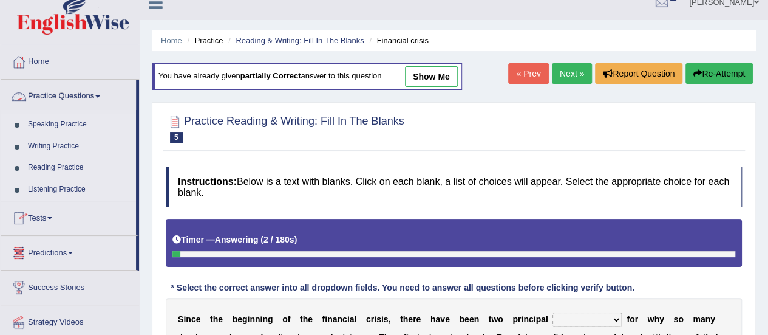
click at [98, 96] on link "Practice Questions" at bounding box center [68, 95] width 135 height 30
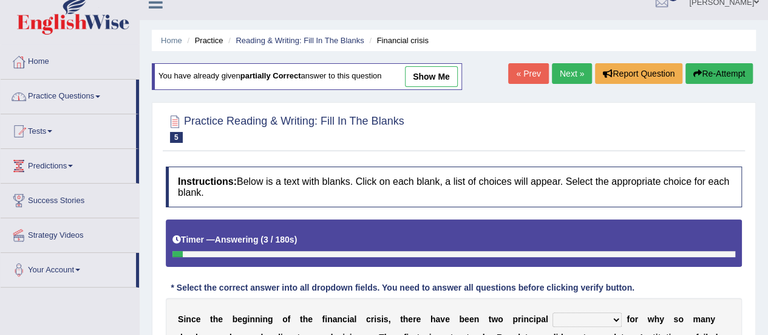
click at [98, 96] on link "Practice Questions" at bounding box center [68, 95] width 135 height 30
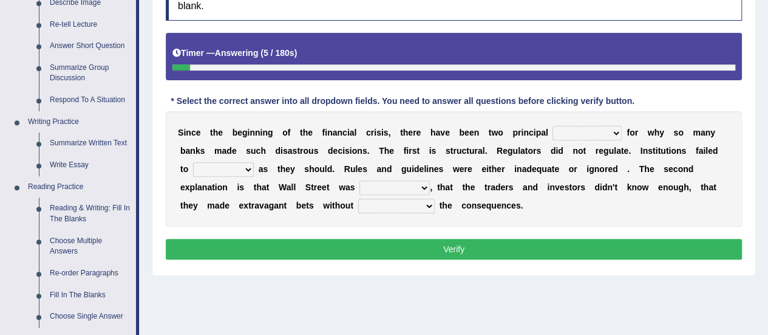
scroll to position [206, 0]
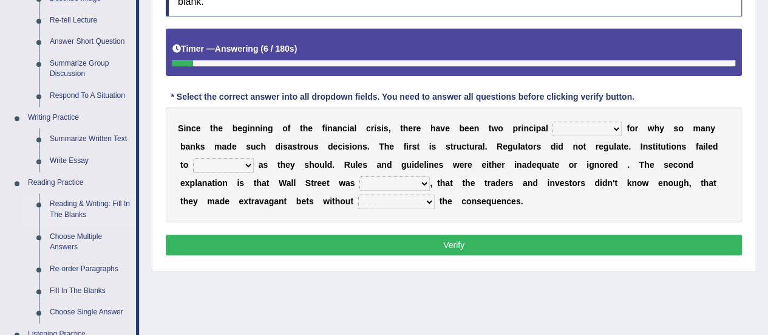
click at [83, 201] on link "Reading & Writing: Fill In The Blanks" at bounding box center [90, 209] width 92 height 32
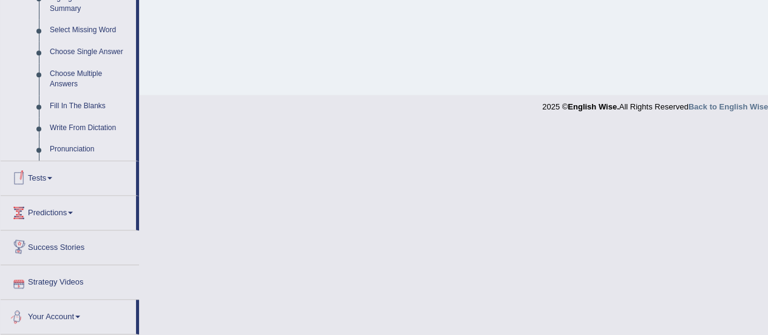
scroll to position [583, 0]
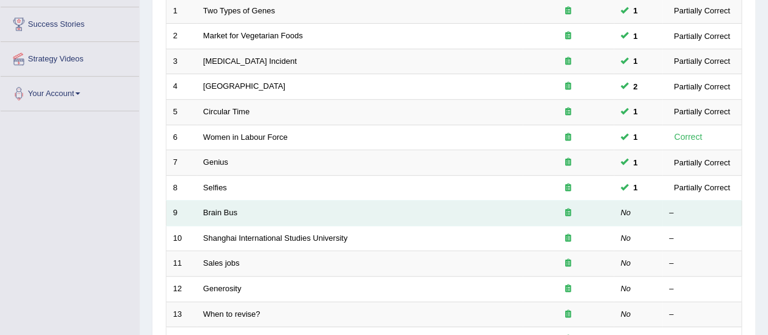
scroll to position [191, 0]
click at [228, 208] on link "Brain Bus" at bounding box center [220, 212] width 34 height 9
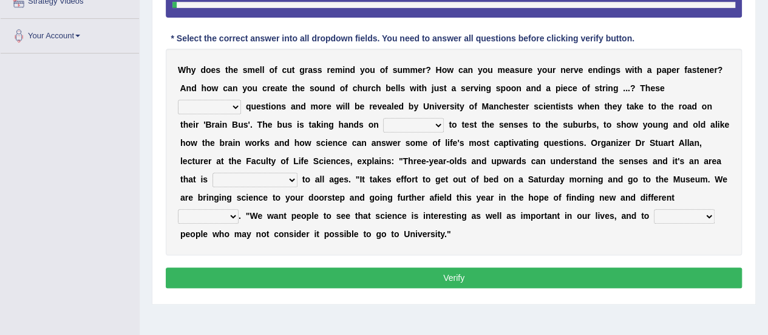
scroll to position [220, 0]
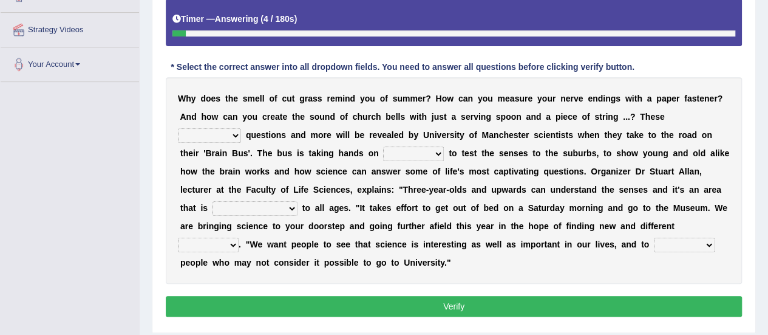
click at [234, 132] on select "fascinating unattended gratuitous underlying" at bounding box center [209, 135] width 63 height 15
select select "unattended"
click at [178, 128] on select "fascinating unattended gratuitous underlying" at bounding box center [209, 135] width 63 height 15
click at [436, 151] on select "activities mages facets revenues" at bounding box center [413, 153] width 61 height 15
select select "activities"
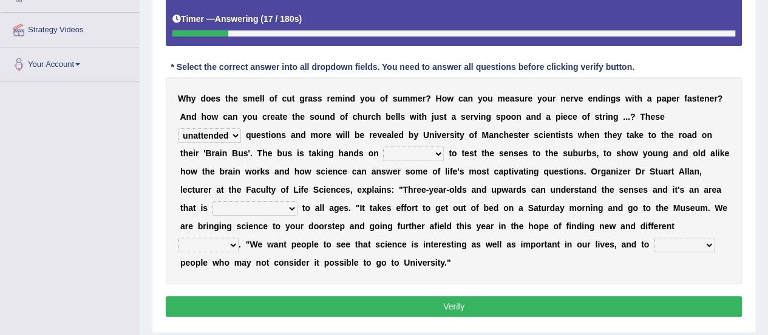
click at [383, 146] on select "activities mages facets revenues" at bounding box center [413, 153] width 61 height 15
click at [290, 207] on select "misleading disproportionate intriguing proximal" at bounding box center [255, 208] width 85 height 15
select select "misleading"
click at [213, 201] on select "misleading disproportionate intriguing proximal" at bounding box center [255, 208] width 85 height 15
click at [707, 242] on select "force plead credit encourage" at bounding box center [684, 244] width 61 height 15
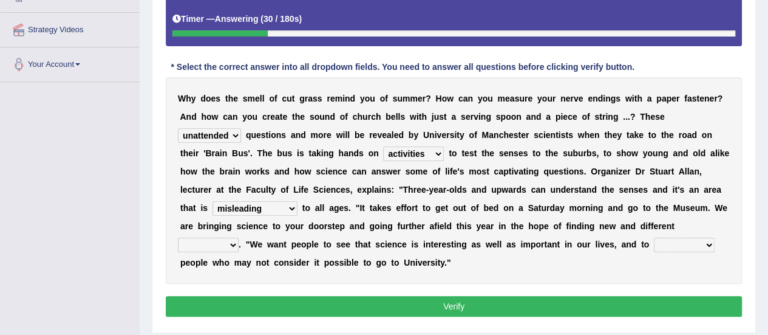
select select "encourage"
click at [654, 237] on select "force plead credit encourage" at bounding box center [684, 244] width 61 height 15
click at [237, 240] on select "groups mobs auditors audiences" at bounding box center [208, 244] width 61 height 15
click at [178, 237] on select "groups mobs auditors audiences" at bounding box center [208, 244] width 61 height 15
click at [231, 244] on select "groups mobs auditors audiences" at bounding box center [208, 244] width 61 height 15
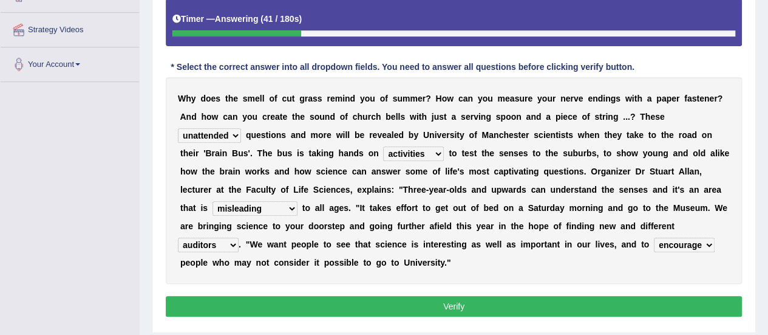
click at [292, 248] on div "W h y d o e s t h e s m e l l o f c u t g r a s s r e m i n d y o u o f s u m m…" at bounding box center [454, 180] width 576 height 207
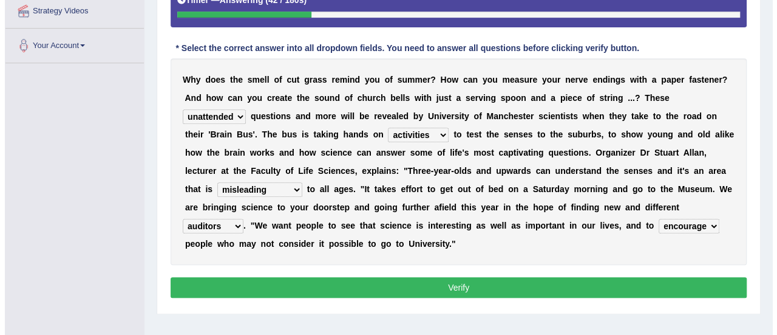
scroll to position [239, 0]
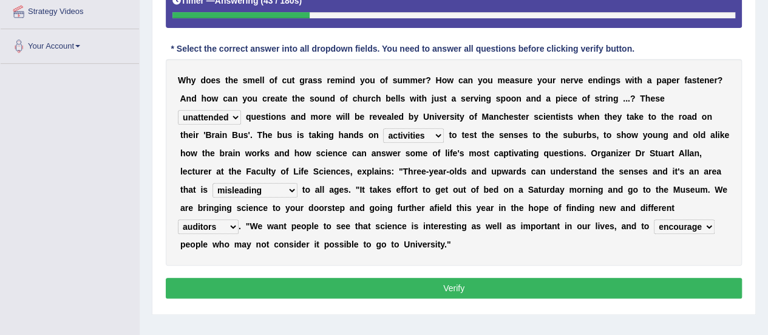
click at [234, 228] on select "groups mobs auditors audiences" at bounding box center [208, 226] width 61 height 15
select select "audiences"
click at [178, 219] on select "groups mobs auditors audiences" at bounding box center [208, 226] width 61 height 15
click at [315, 287] on button "Verify" at bounding box center [454, 288] width 576 height 21
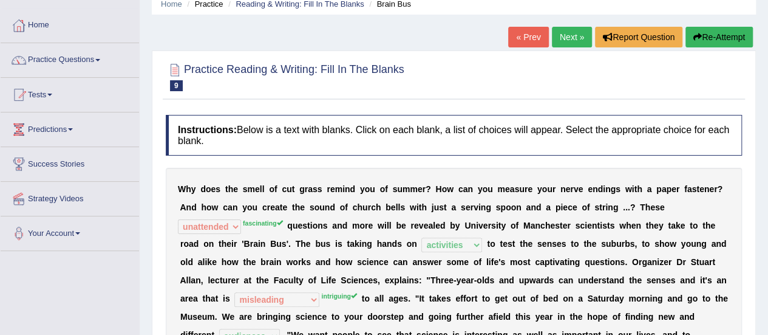
scroll to position [41, 0]
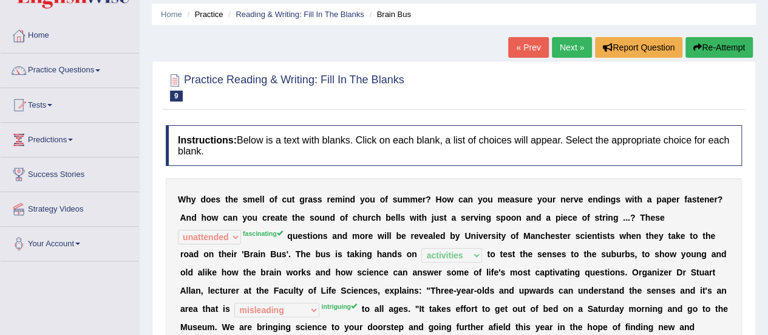
click at [577, 47] on link "Next »" at bounding box center [572, 47] width 40 height 21
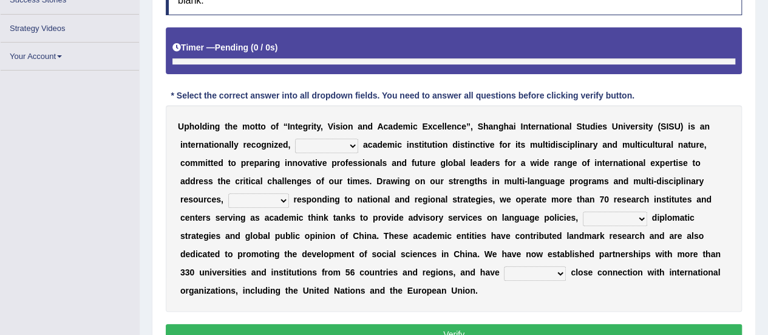
scroll to position [215, 0]
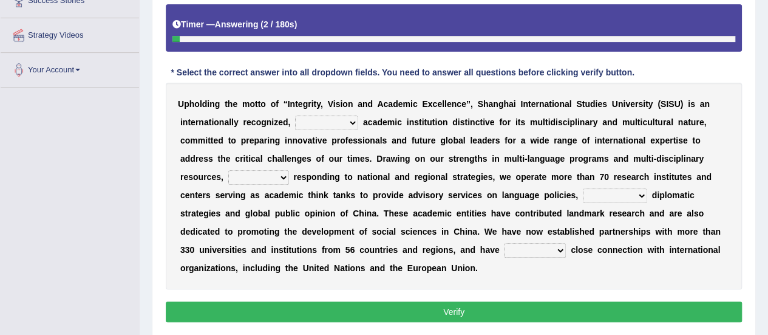
click at [350, 121] on select "universal amiable dishonest prestigious" at bounding box center [326, 122] width 63 height 15
select select "prestigious"
click at [295, 115] on select "universal amiable dishonest prestigious" at bounding box center [326, 122] width 63 height 15
click at [286, 176] on select "of as with while" at bounding box center [258, 177] width 61 height 15
click at [228, 170] on select "of as with while" at bounding box center [258, 177] width 61 height 15
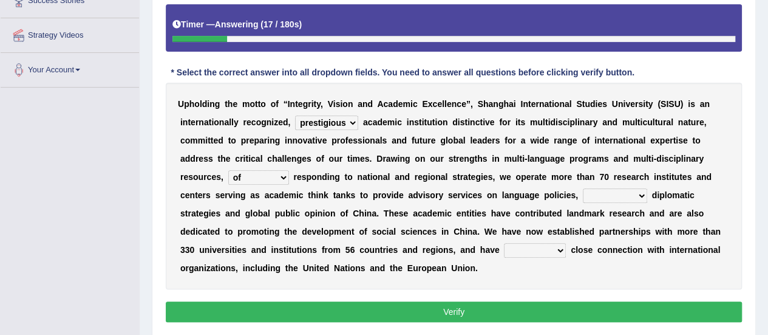
click at [281, 172] on select "of as with while" at bounding box center [258, 177] width 61 height 15
click at [228, 170] on select "of as with while" at bounding box center [258, 177] width 61 height 15
click at [282, 176] on select "of as with while" at bounding box center [258, 177] width 61 height 15
select select "while"
click at [228, 170] on select "of as with while" at bounding box center [258, 177] width 61 height 15
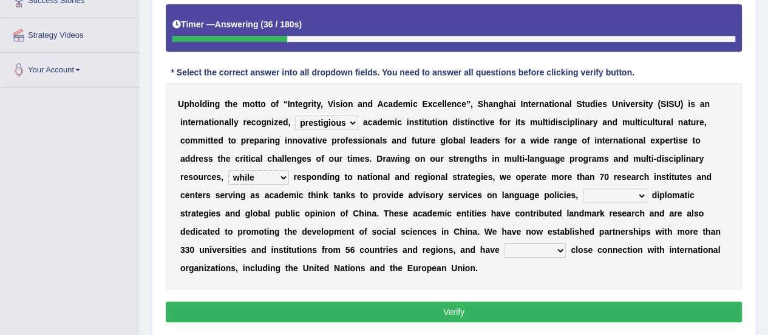
click at [635, 195] on select "city's country's university's province's" at bounding box center [615, 195] width 64 height 15
select select "country's"
click at [583, 188] on select "city's country's university's province's" at bounding box center [615, 195] width 64 height 15
click at [558, 251] on select "maintained disarmed displaced revised" at bounding box center [535, 250] width 62 height 15
select select "disarmed"
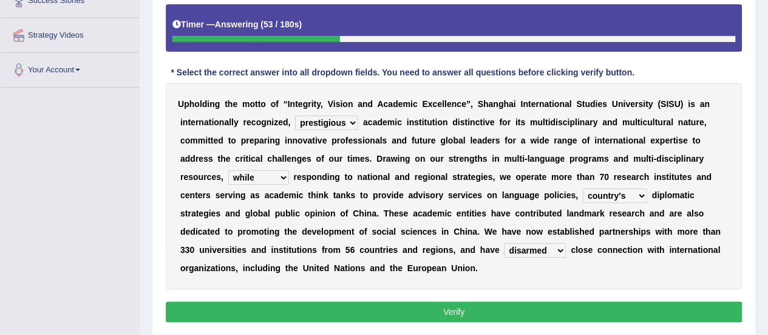
click at [504, 243] on select "maintained disarmed displaced revised" at bounding box center [535, 250] width 62 height 15
click at [487, 302] on button "Verify" at bounding box center [454, 311] width 576 height 21
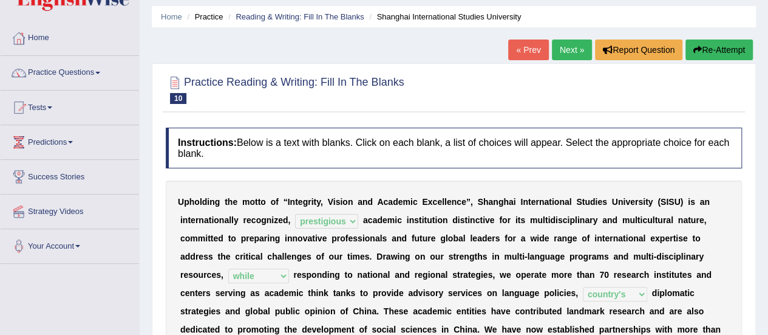
scroll to position [25, 0]
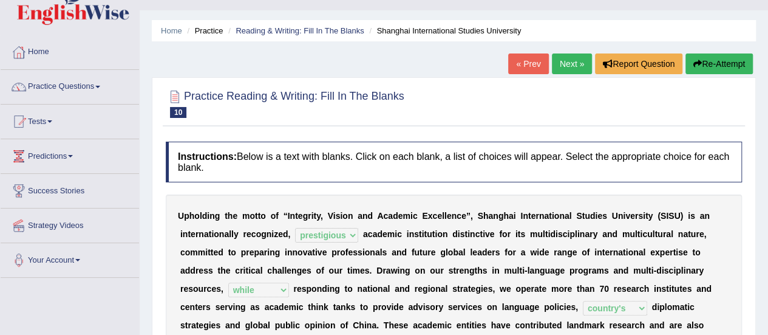
click at [572, 64] on link "Next »" at bounding box center [572, 63] width 40 height 21
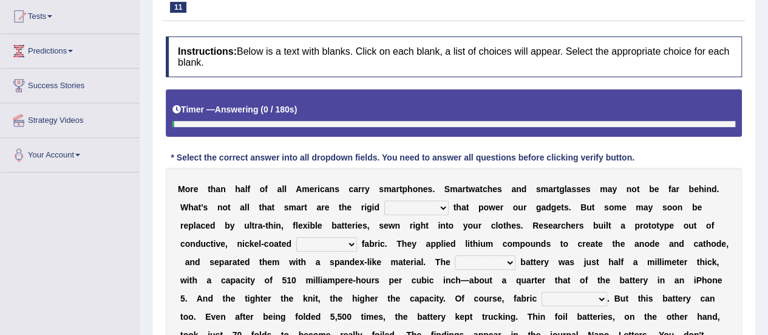
scroll to position [159, 0]
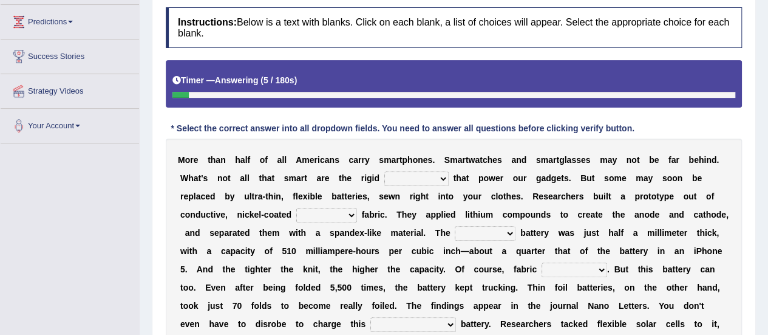
click at [441, 177] on select "carveries halfpennies batteries rhspdodies" at bounding box center [416, 178] width 64 height 15
select select "batteries"
click at [384, 171] on select "carveries halfpennies batteries rhspdodies" at bounding box center [416, 178] width 64 height 15
click at [350, 214] on select "polyester lesser giver prefigure" at bounding box center [326, 215] width 61 height 15
select select "polyester"
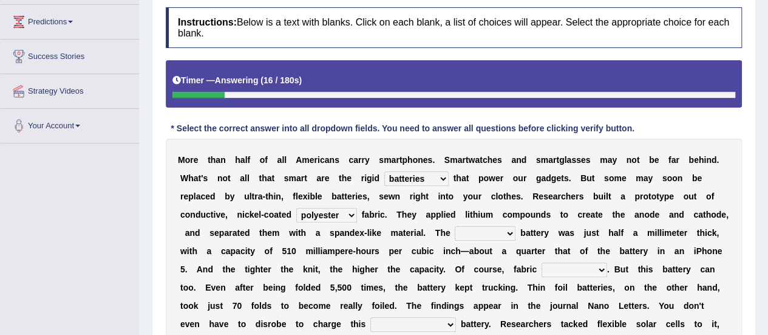
click at [296, 208] on select "polyester lesser giver prefigure" at bounding box center [326, 215] width 61 height 15
click at [508, 231] on select "finished unsifted drifnet shortlisted" at bounding box center [485, 233] width 61 height 15
select select "shortlisted"
click at [455, 226] on select "finished unsifted drifnet shortlisted" at bounding box center [485, 233] width 61 height 15
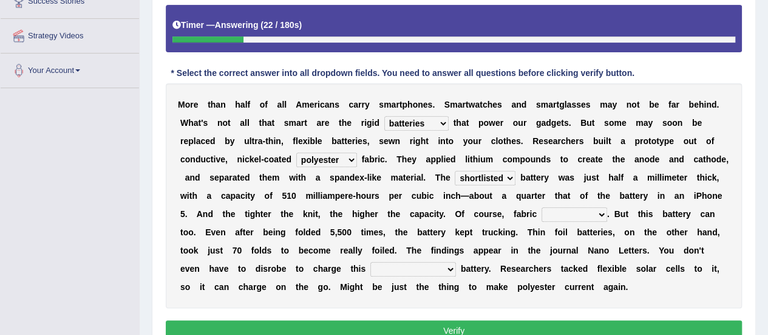
scroll to position [215, 0]
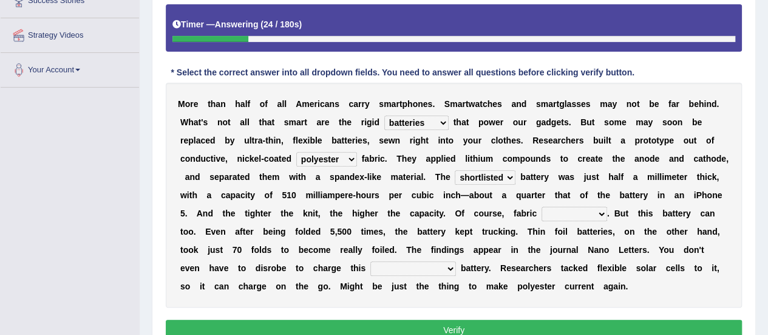
click at [603, 213] on select "tellers predictors wrinkles oppositions" at bounding box center [575, 214] width 66 height 15
select select "wrinkles"
click at [542, 207] on select "tellers predictors wrinkles oppositions" at bounding box center [575, 214] width 66 height 15
click at [448, 264] on select "physicochemical unintentional wearable integral" at bounding box center [414, 268] width 86 height 15
select select "integral"
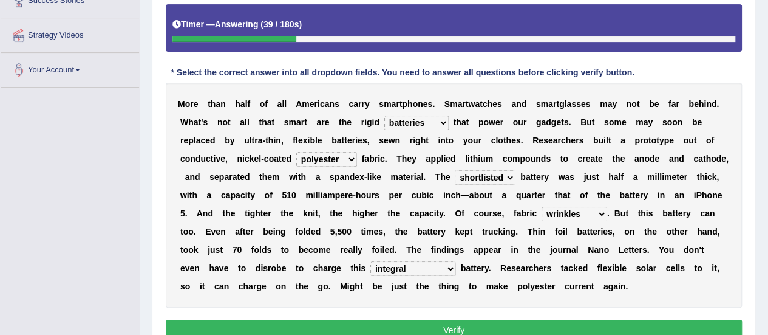
click at [371, 261] on select "physicochemical unintentional wearable integral" at bounding box center [414, 268] width 86 height 15
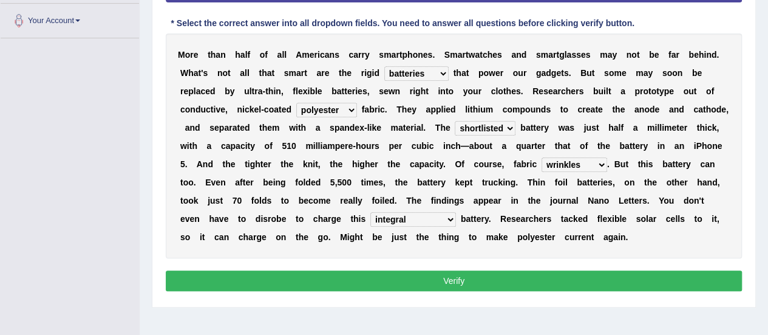
scroll to position [265, 0]
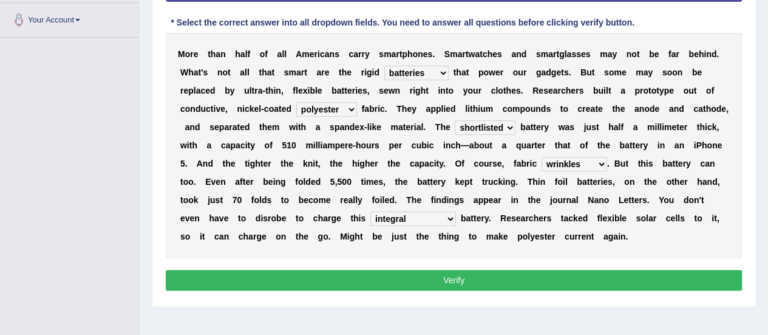
click at [445, 281] on button "Verify" at bounding box center [454, 280] width 576 height 21
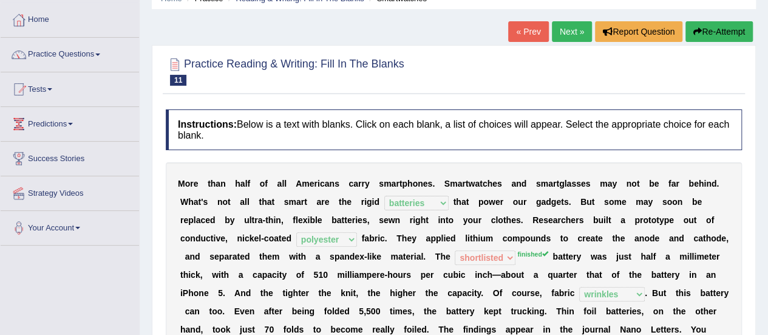
scroll to position [0, 0]
